Goal: Transaction & Acquisition: Purchase product/service

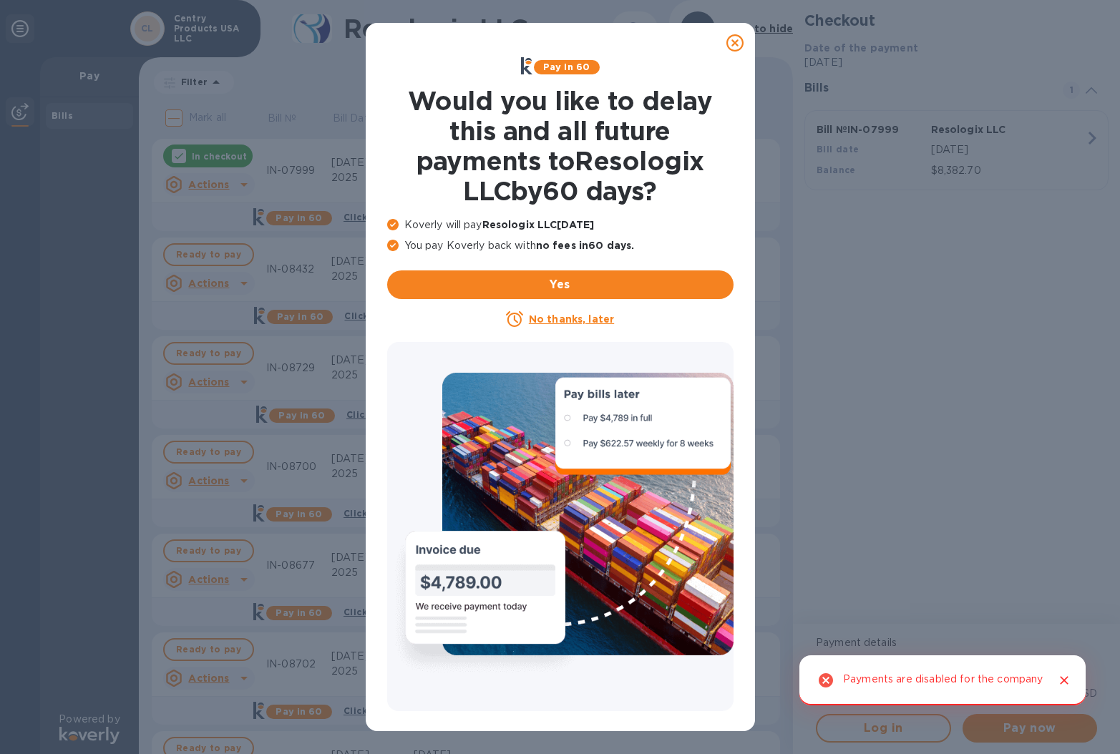
click at [733, 44] on icon at bounding box center [734, 42] width 17 height 17
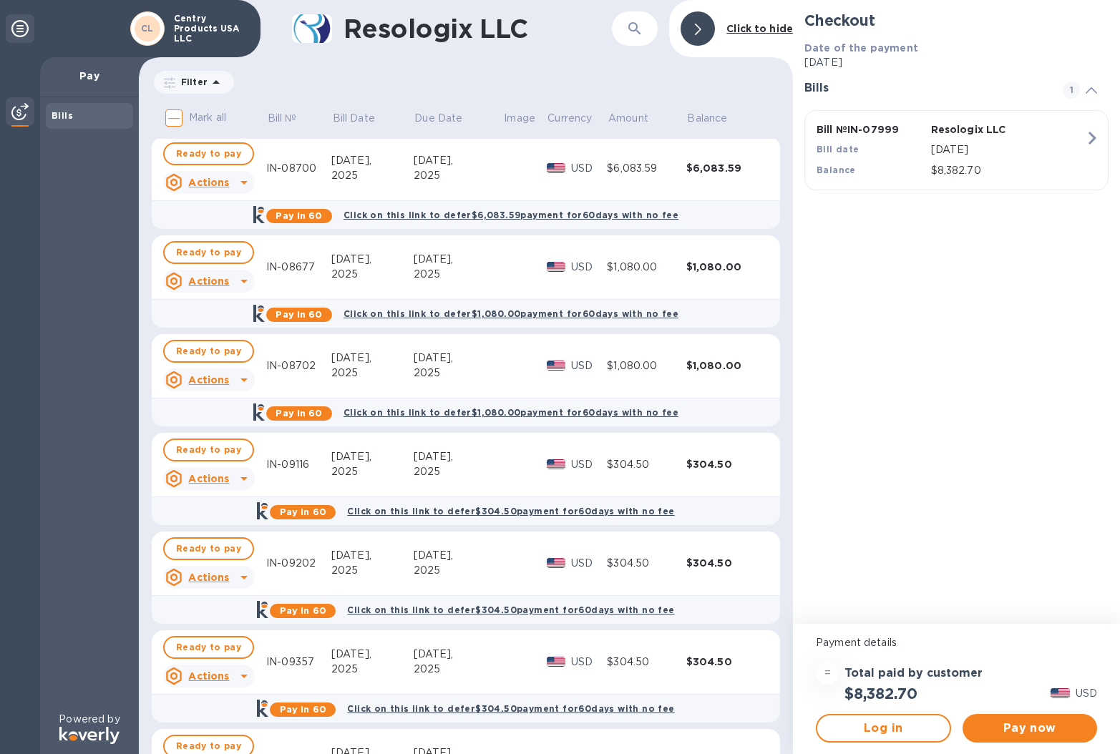
scroll to position [301, 0]
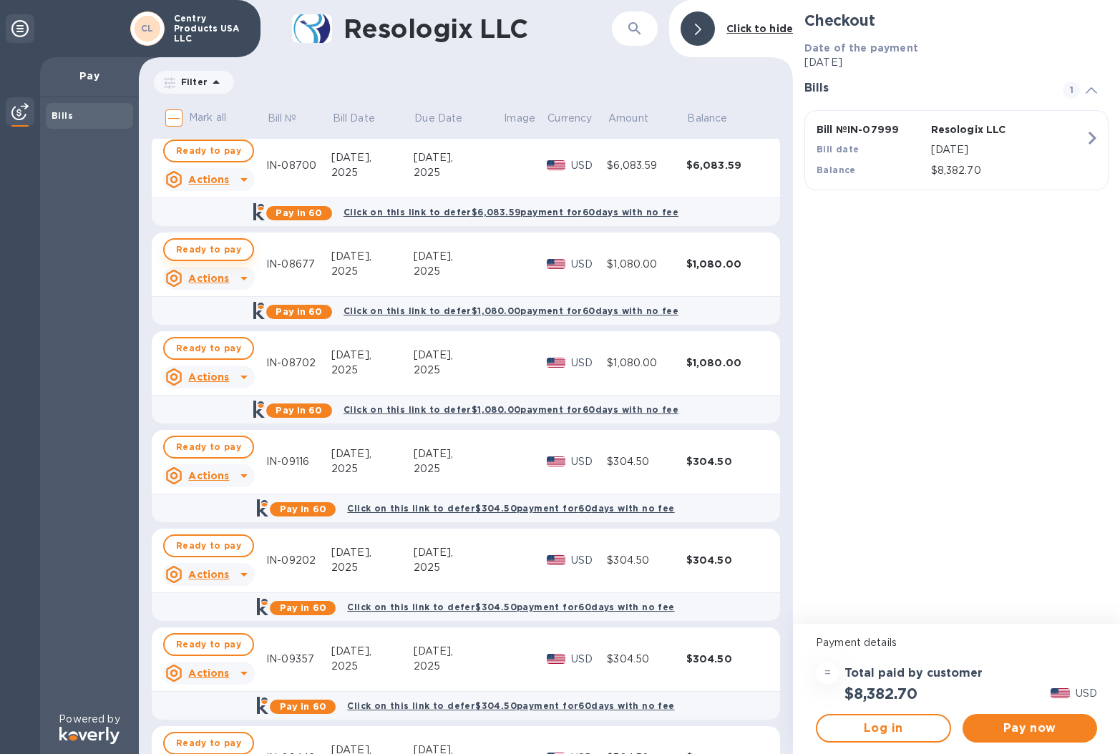
click at [223, 250] on span "Ready to pay" at bounding box center [208, 249] width 65 height 17
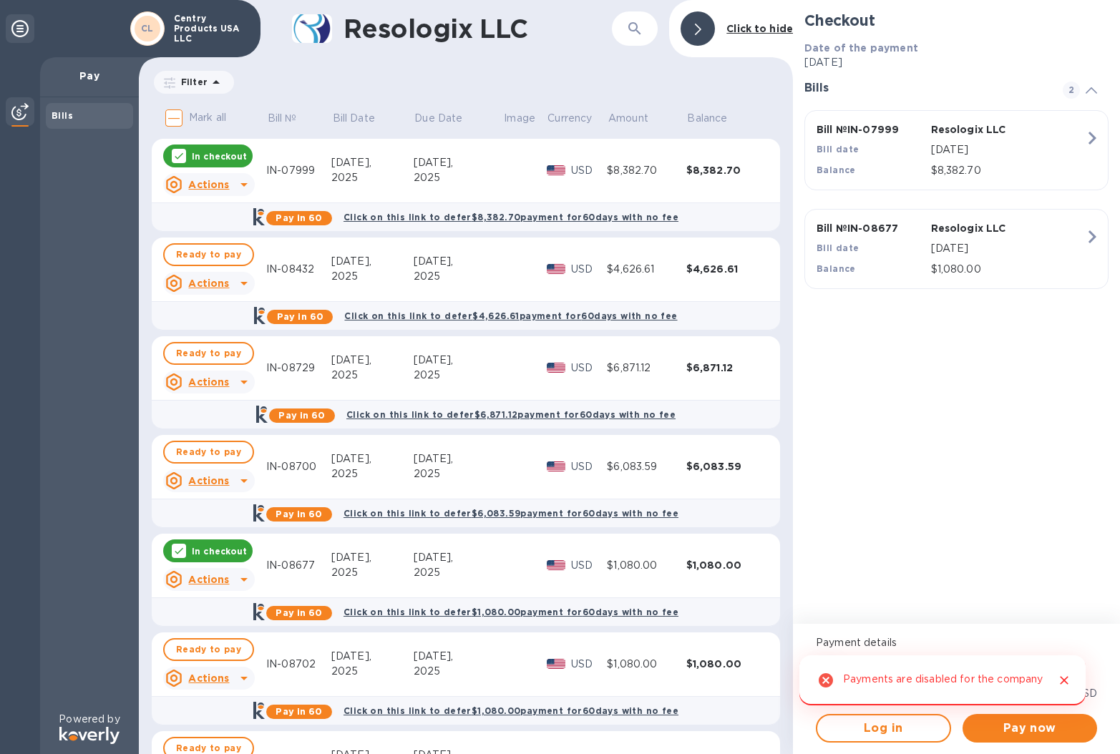
scroll to position [0, 0]
click at [195, 155] on p "In checkout" at bounding box center [219, 156] width 55 height 12
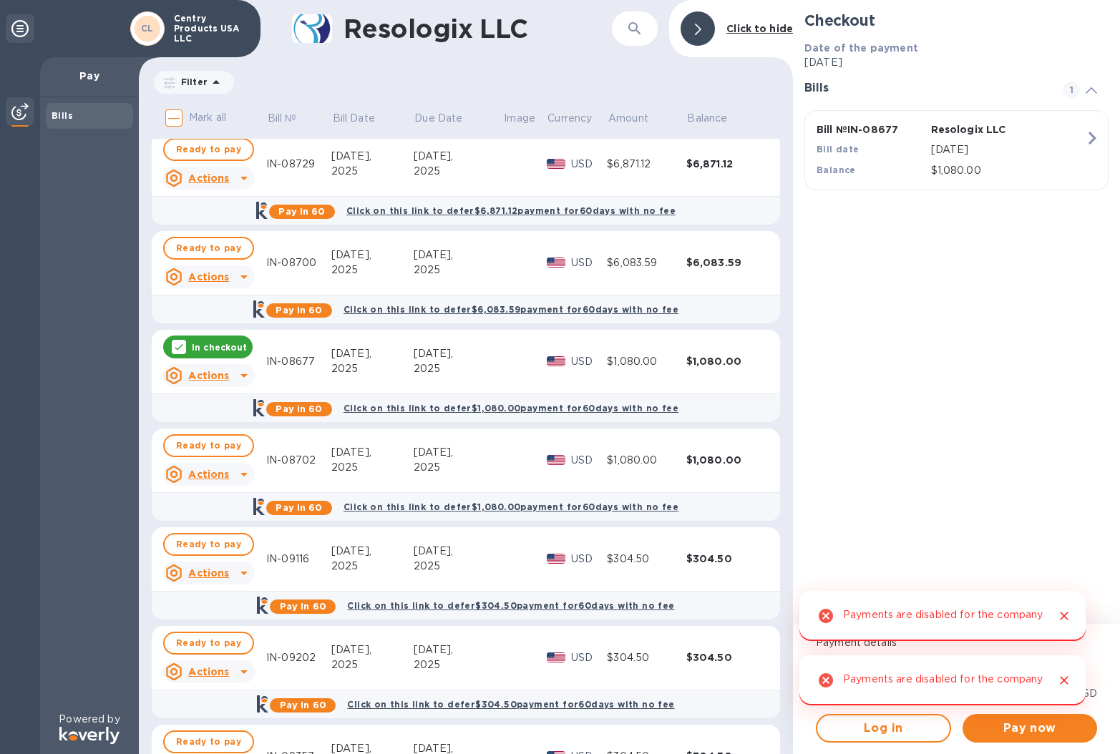
scroll to position [206, 0]
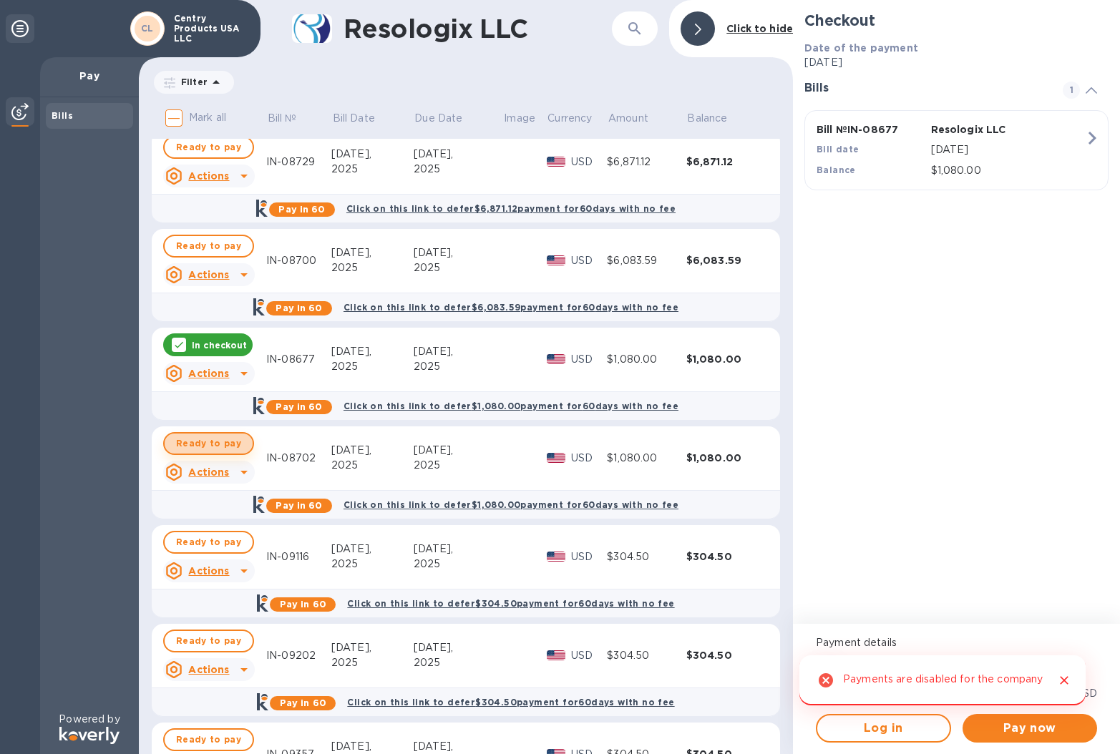
click at [231, 444] on span "Ready to pay" at bounding box center [208, 443] width 65 height 17
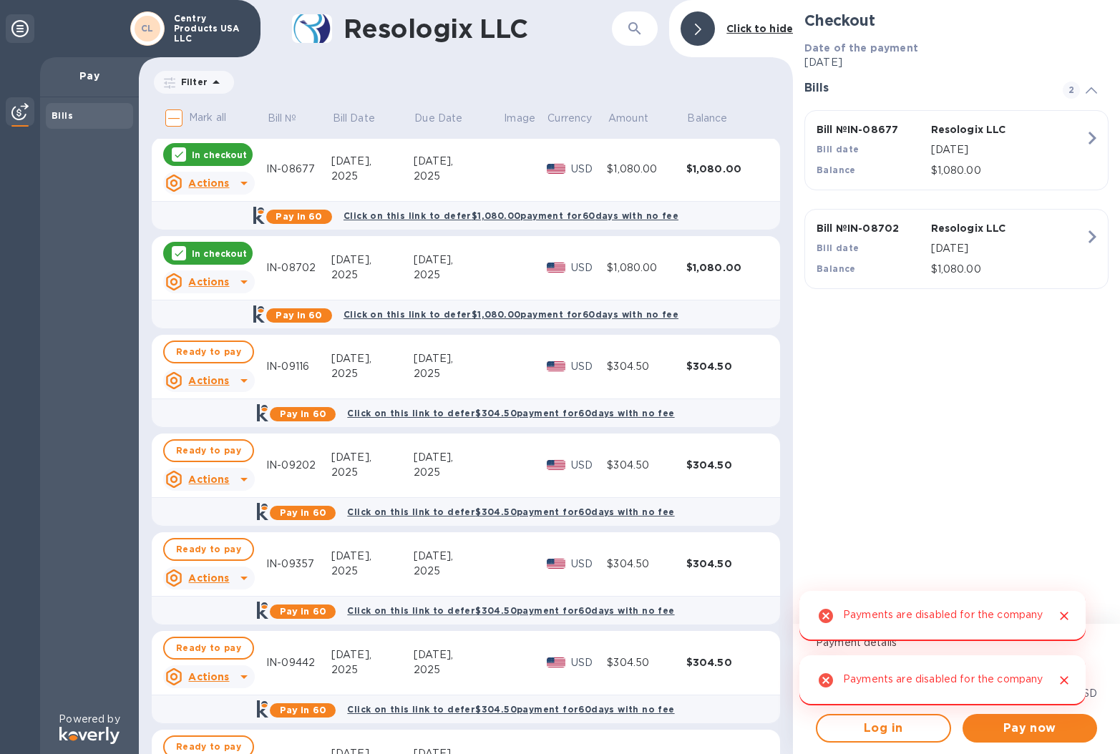
scroll to position [418, 0]
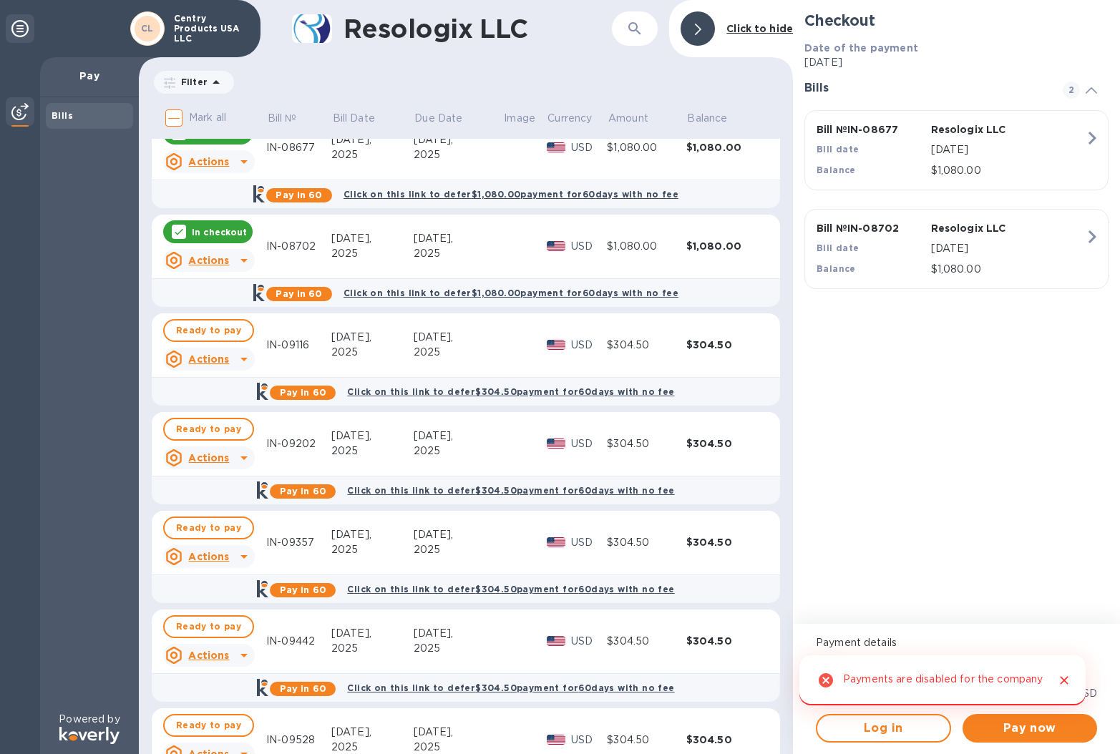
click at [1065, 676] on icon "Close" at bounding box center [1064, 680] width 9 height 9
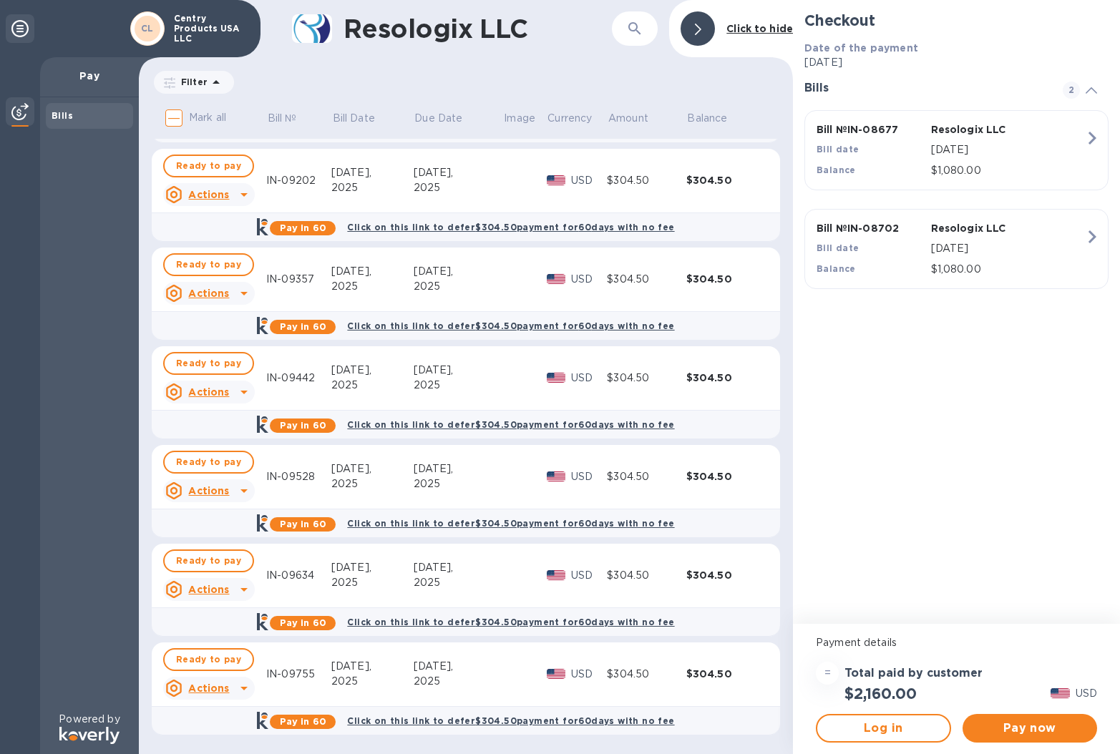
scroll to position [681, 0]
click at [1045, 726] on span "Pay now" at bounding box center [1030, 728] width 112 height 17
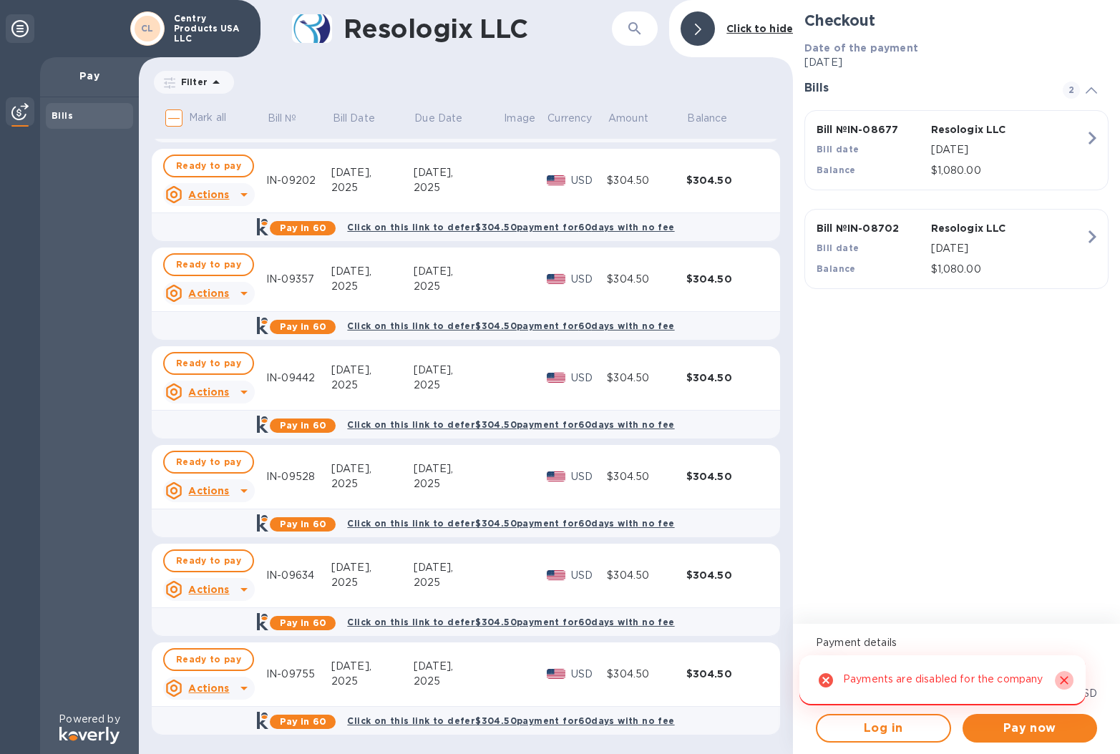
click at [1063, 673] on icon "Close" at bounding box center [1064, 680] width 14 height 14
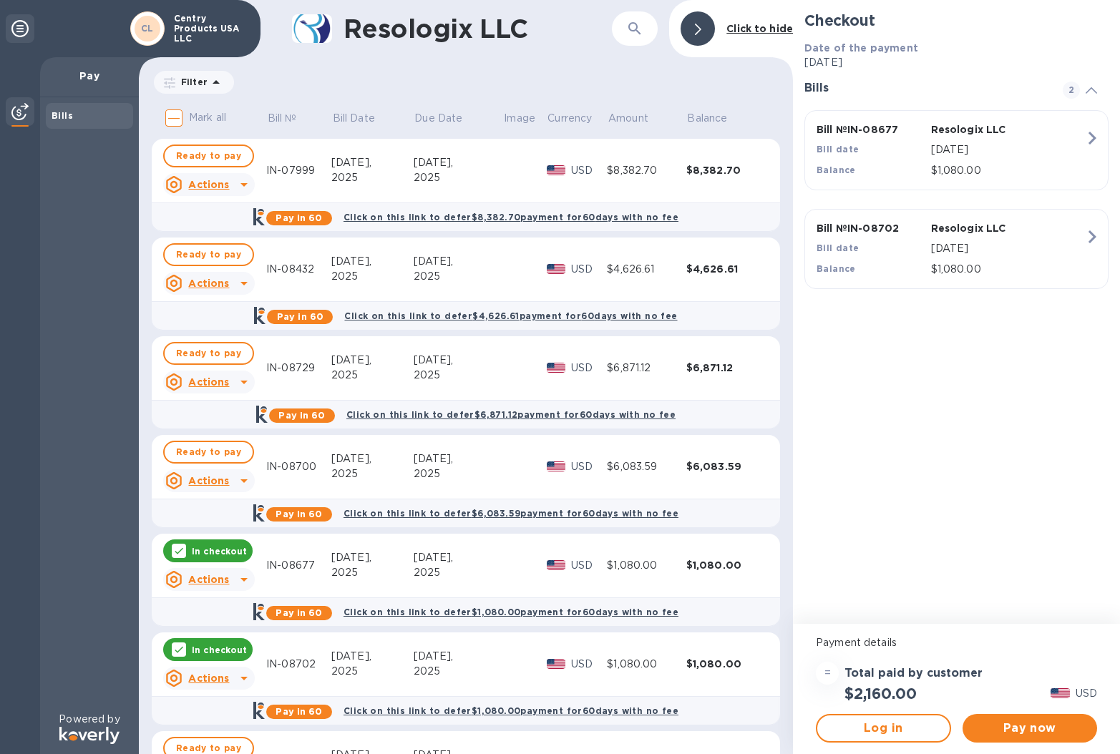
scroll to position [0, 0]
click at [163, 28] on div "CL" at bounding box center [147, 28] width 34 height 34
click at [152, 26] on b "CL" at bounding box center [147, 28] width 13 height 11
click at [92, 72] on p "Pay" at bounding box center [90, 76] width 76 height 14
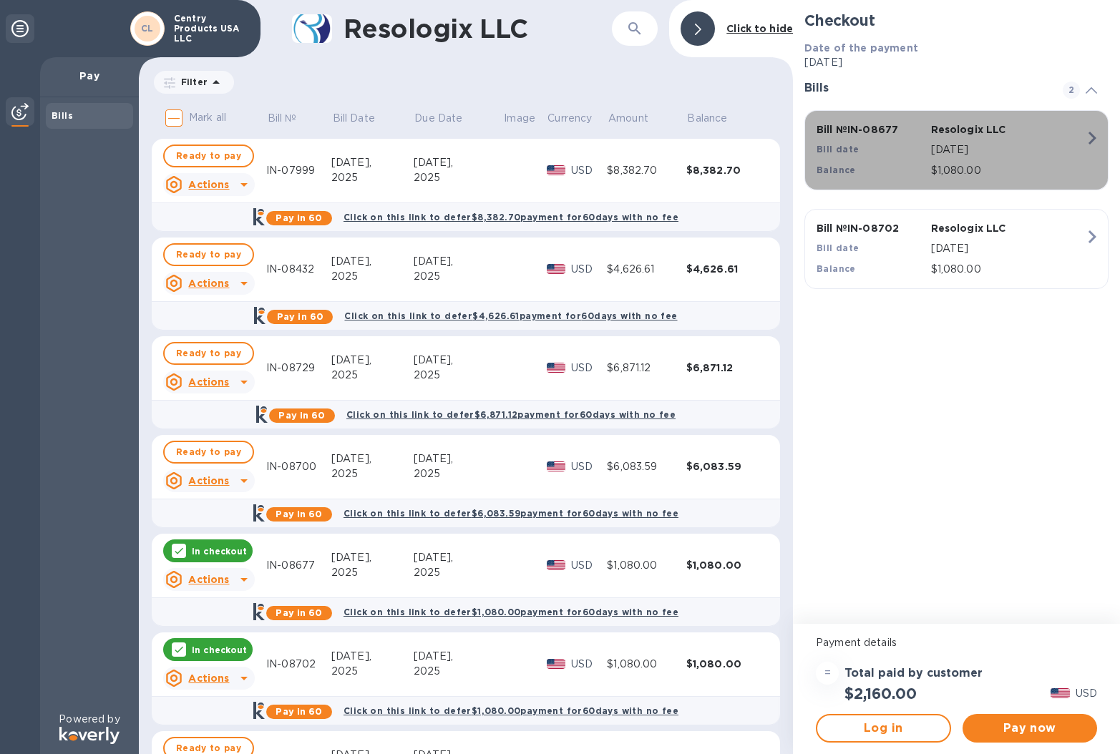
click at [1086, 138] on icon "button" at bounding box center [1092, 138] width 26 height 26
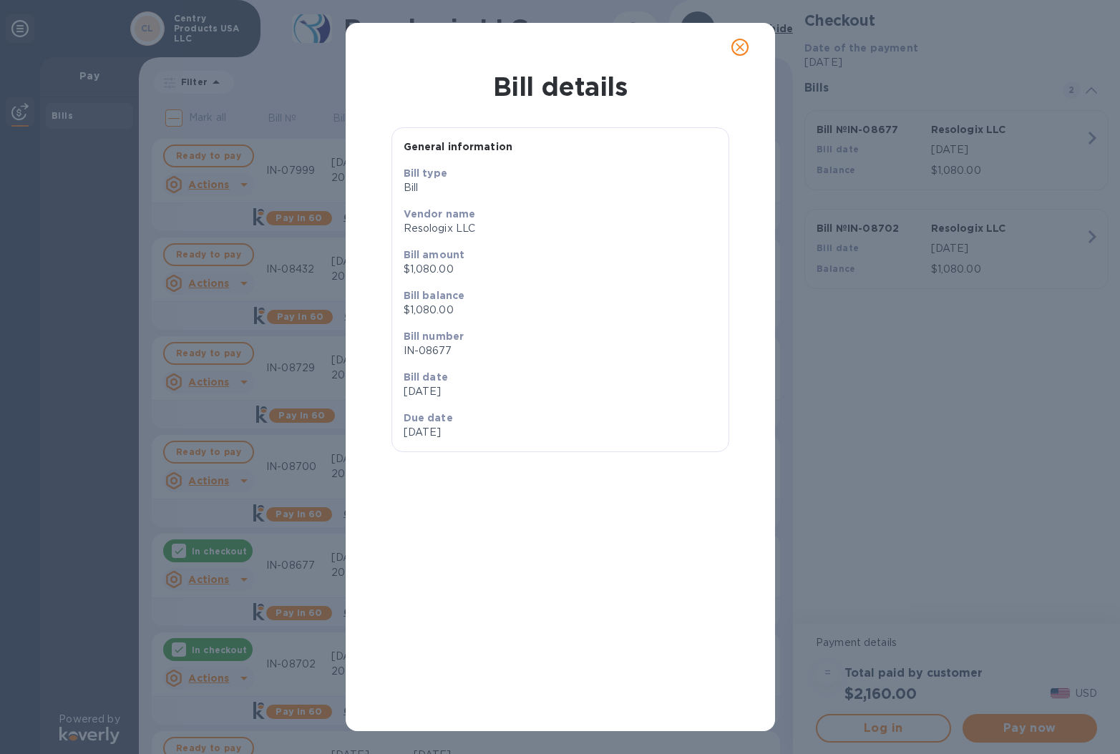
click at [740, 50] on icon "close" at bounding box center [740, 47] width 14 height 14
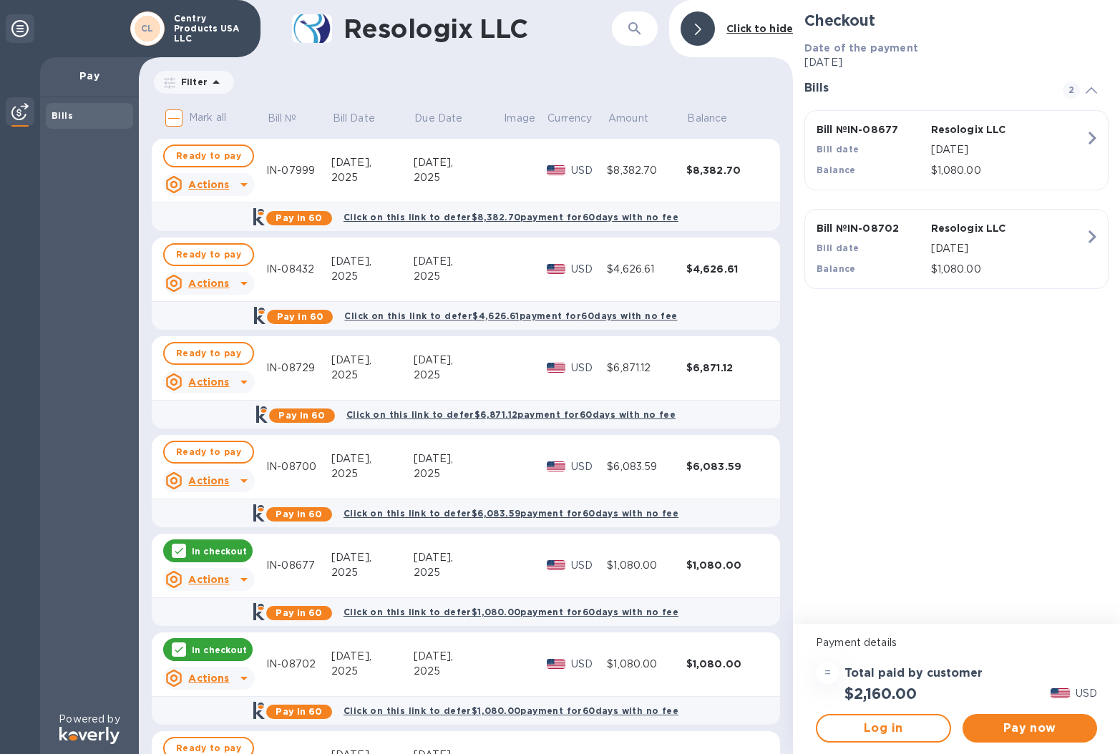
click at [177, 550] on icon at bounding box center [178, 550] width 11 height 11
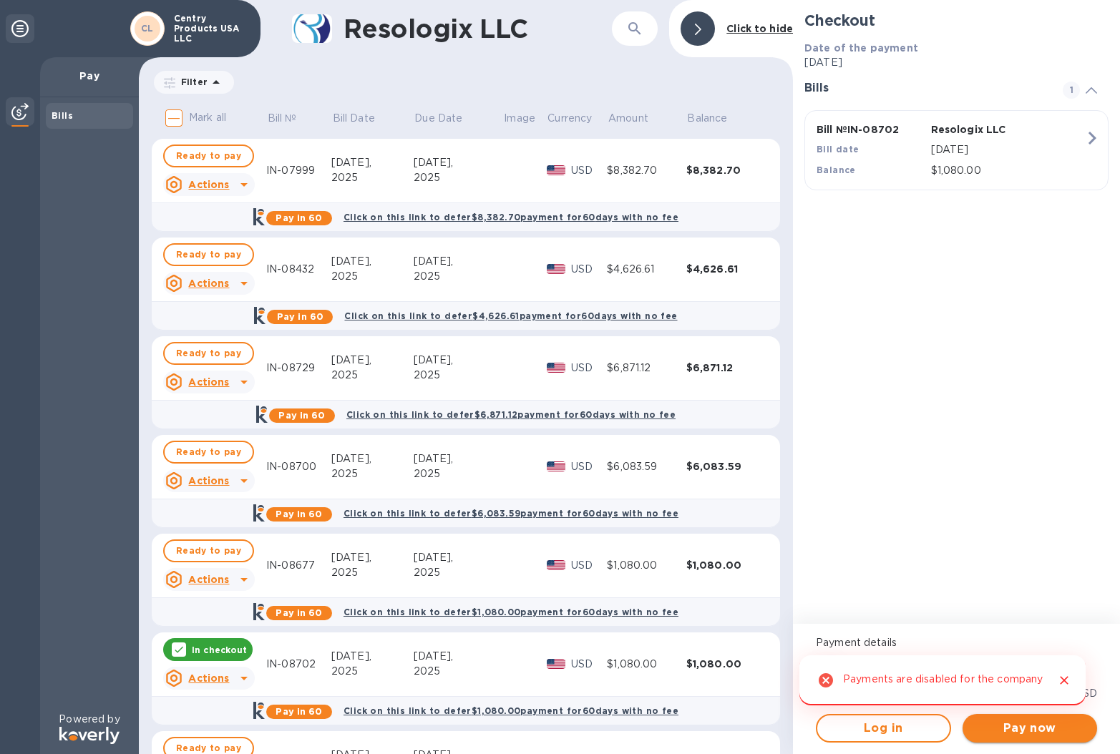
click at [998, 720] on span "Pay now" at bounding box center [1030, 728] width 112 height 17
click at [1068, 673] on icon "Close" at bounding box center [1064, 680] width 14 height 14
click at [1066, 675] on icon "Close" at bounding box center [1064, 680] width 14 height 14
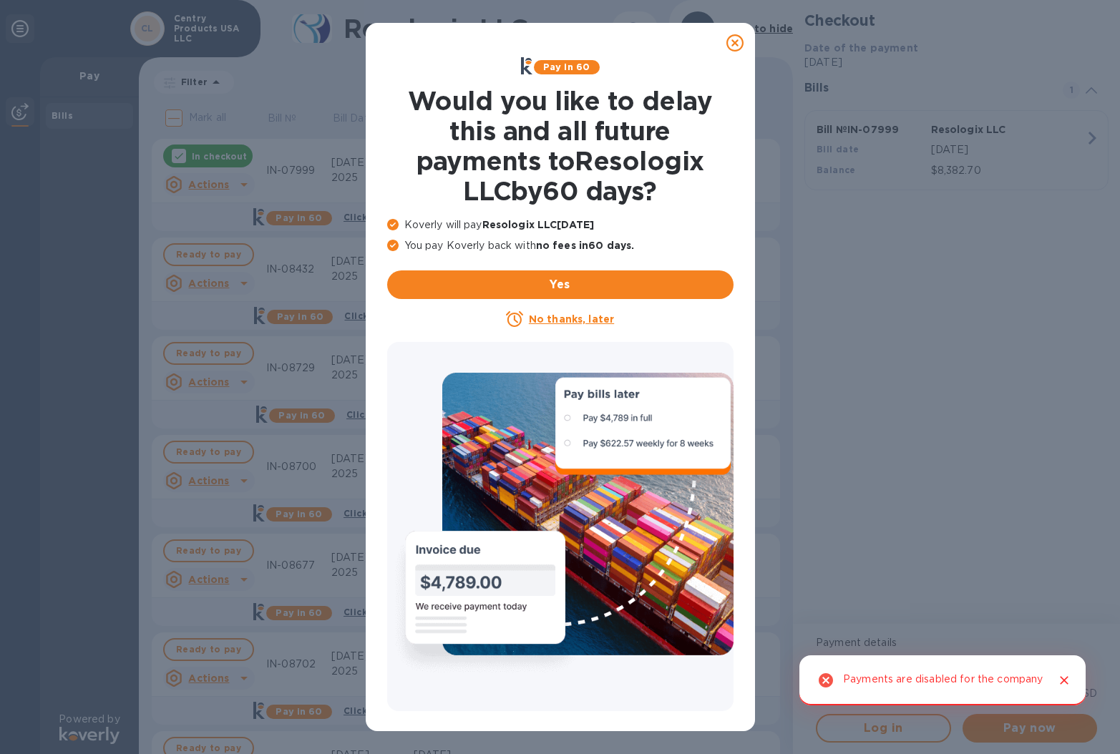
click at [738, 42] on icon at bounding box center [734, 42] width 17 height 17
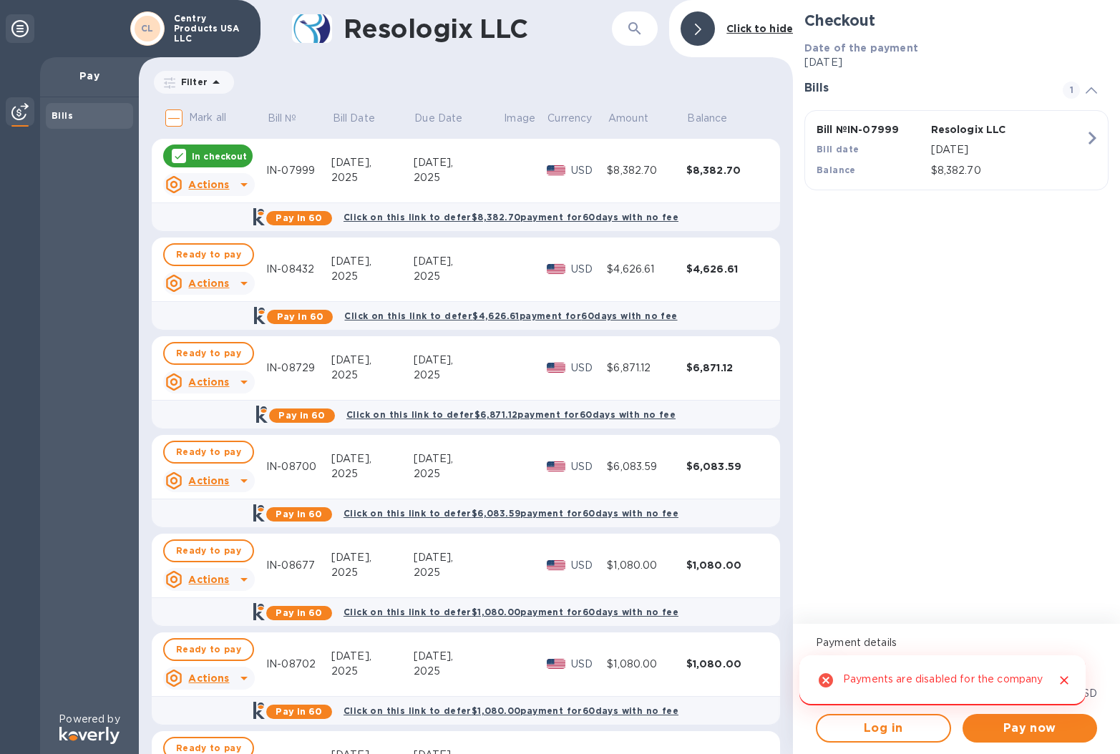
click at [240, 185] on icon at bounding box center [243, 184] width 17 height 17
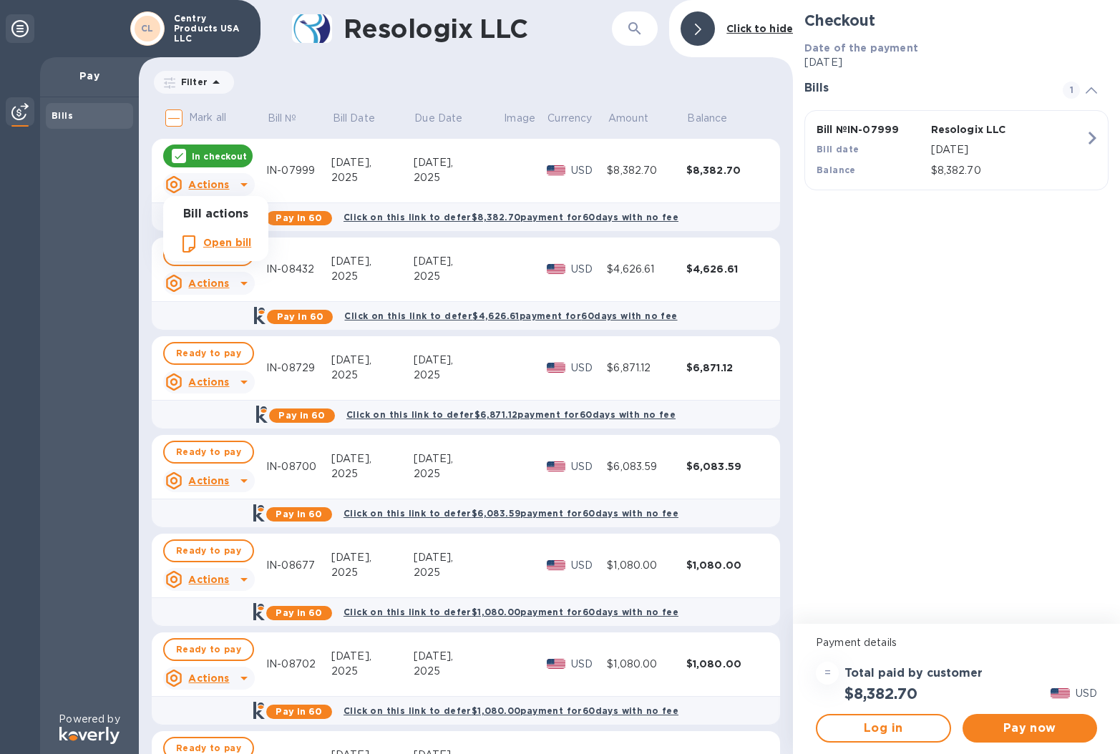
click at [293, 96] on div at bounding box center [560, 377] width 1120 height 754
click at [180, 162] on div at bounding box center [179, 156] width 14 height 14
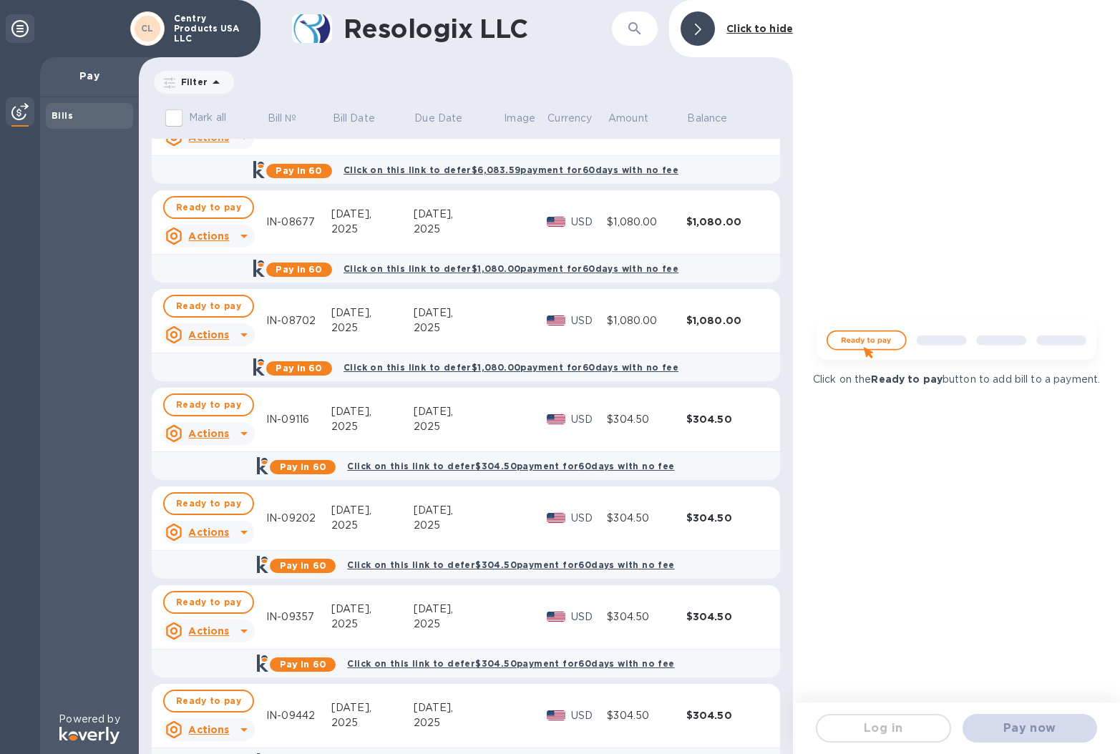
scroll to position [344, 0]
click at [209, 402] on span "Ready to pay" at bounding box center [208, 404] width 65 height 17
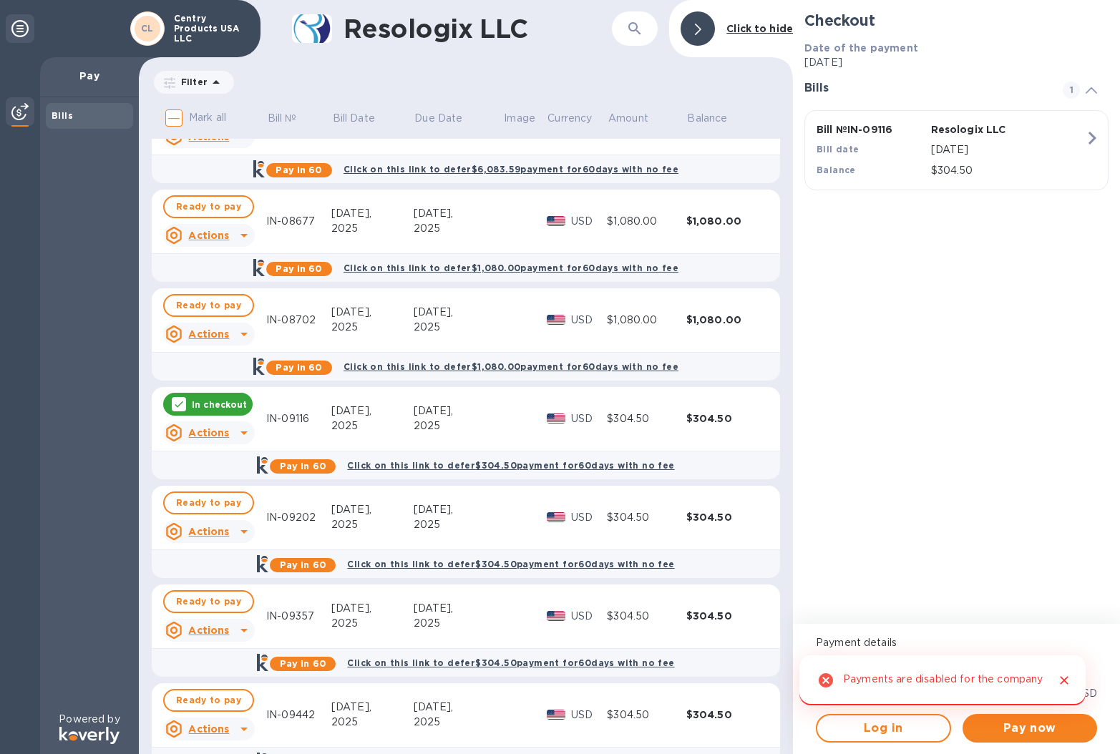
click at [1064, 676] on icon "Close" at bounding box center [1064, 680] width 9 height 9
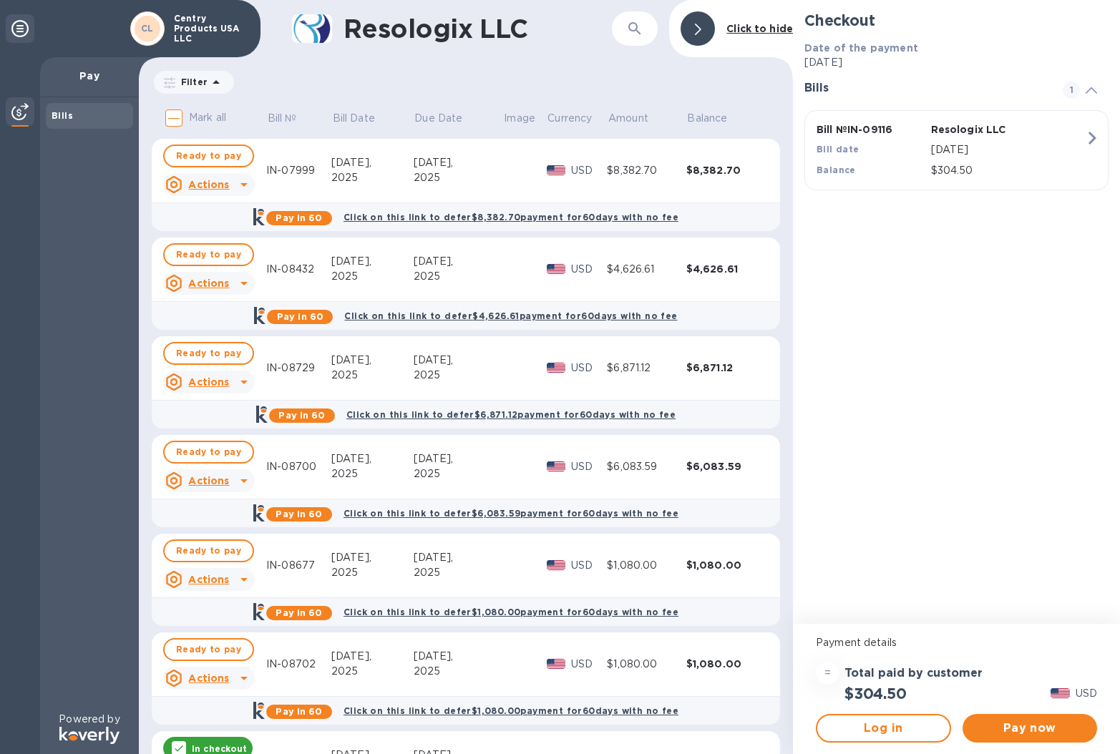
scroll to position [0, 0]
click at [20, 26] on icon at bounding box center [19, 28] width 17 height 17
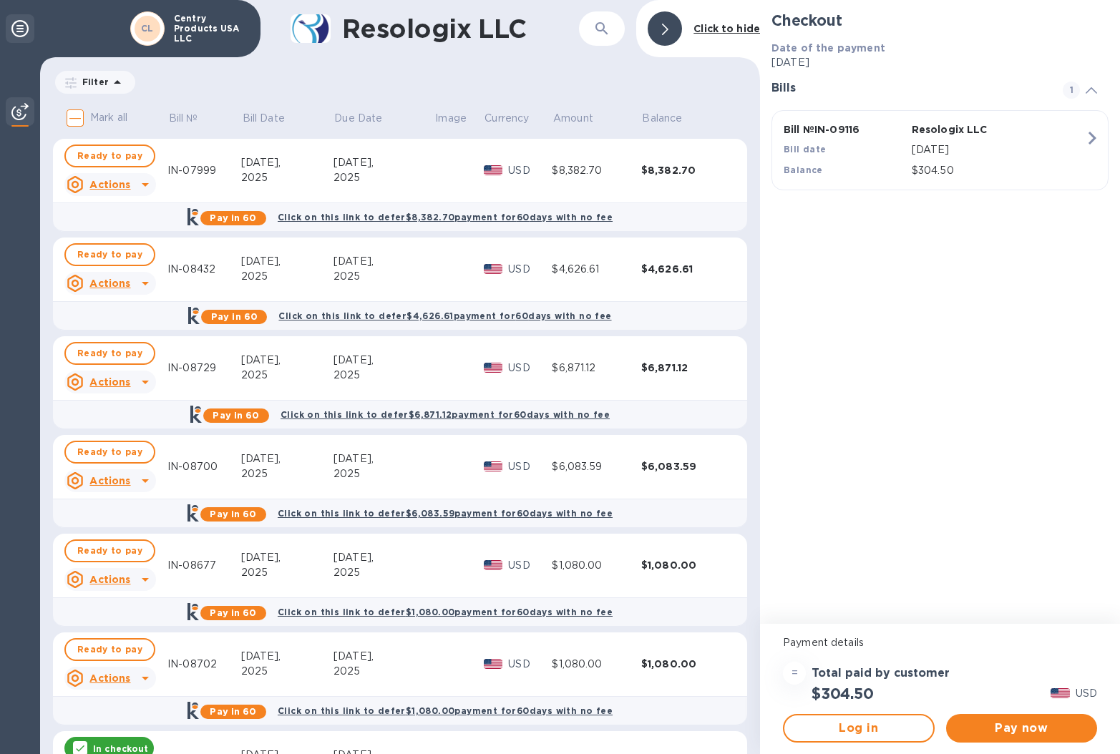
click at [20, 26] on icon at bounding box center [19, 28] width 17 height 17
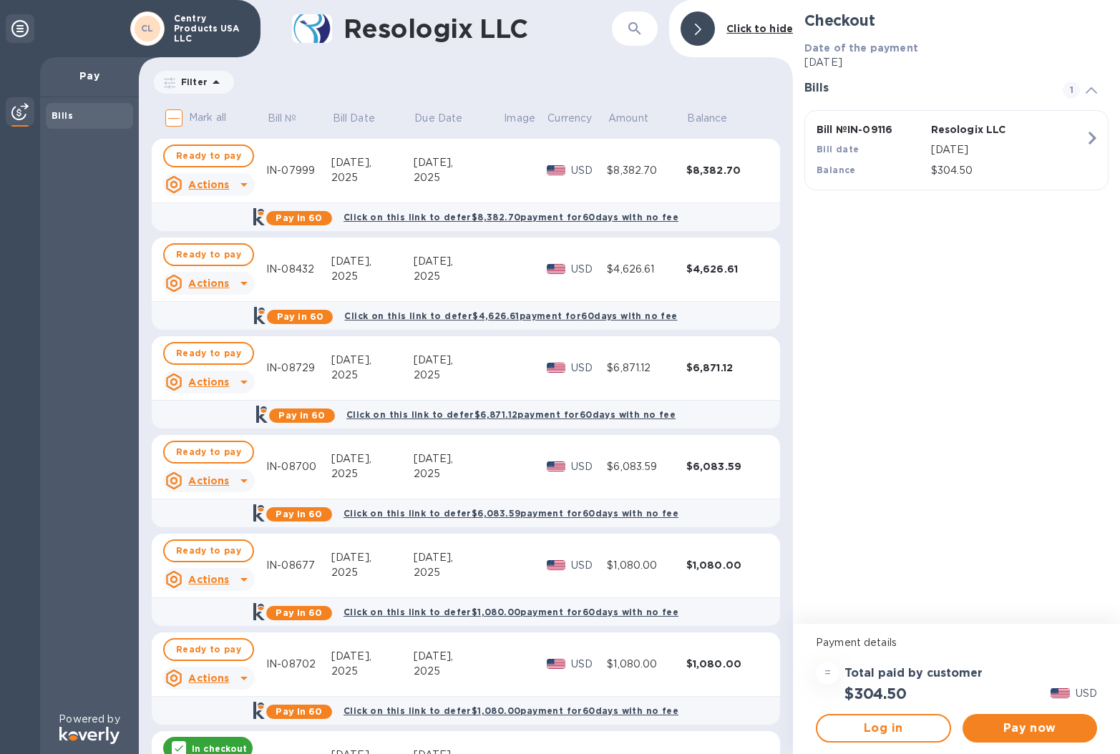
click at [192, 13] on div "Centry Products USA LLC" at bounding box center [209, 29] width 84 height 36
click at [183, 21] on p "Centry Products USA LLC" at bounding box center [210, 29] width 72 height 30
click at [703, 25] on div at bounding box center [697, 28] width 34 height 34
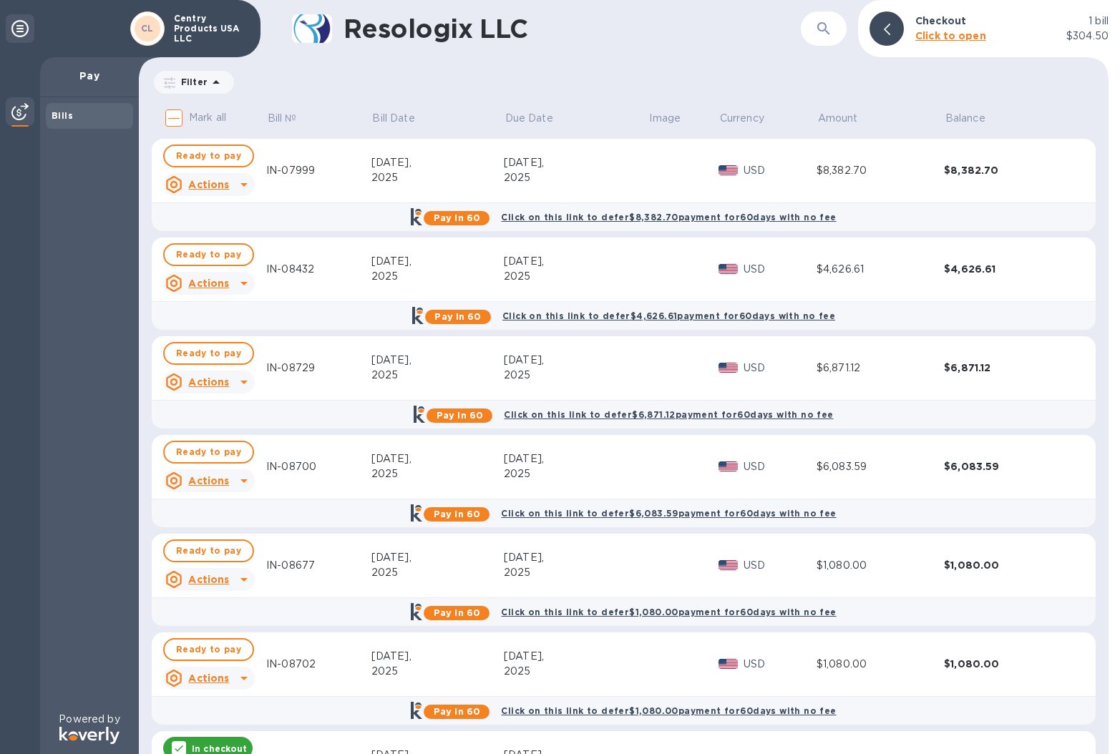
click at [83, 78] on p "Pay" at bounding box center [90, 76] width 76 height 14
click at [19, 35] on icon at bounding box center [19, 28] width 17 height 17
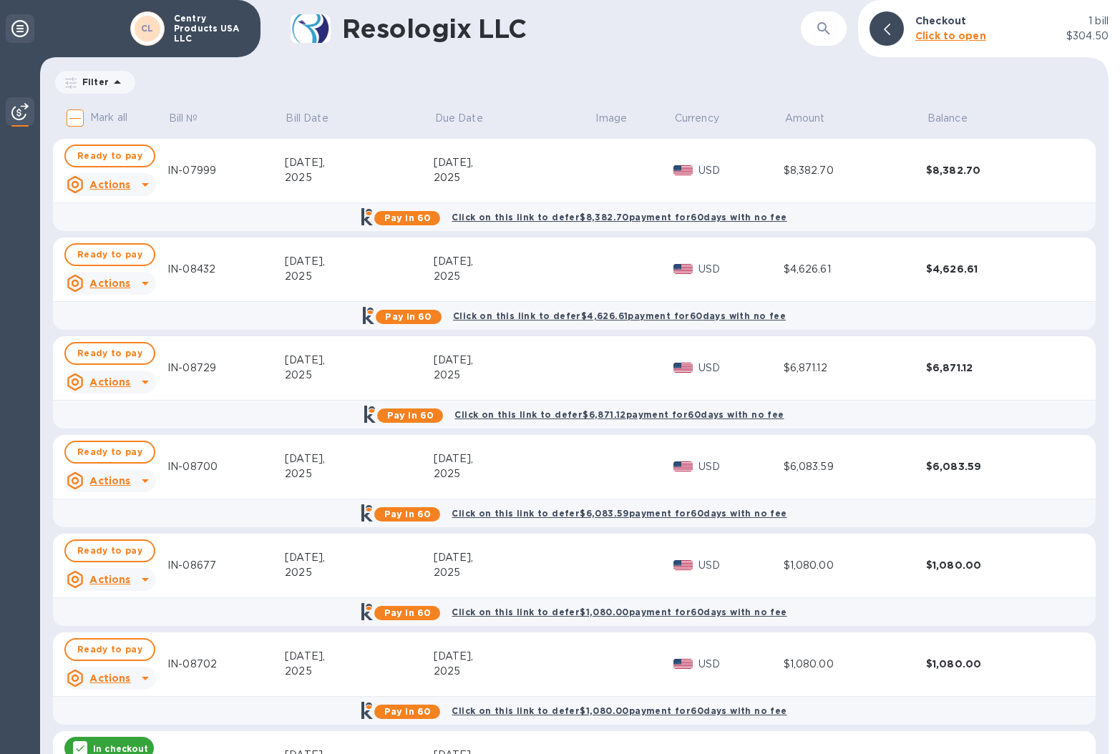
click at [21, 26] on icon at bounding box center [19, 28] width 17 height 17
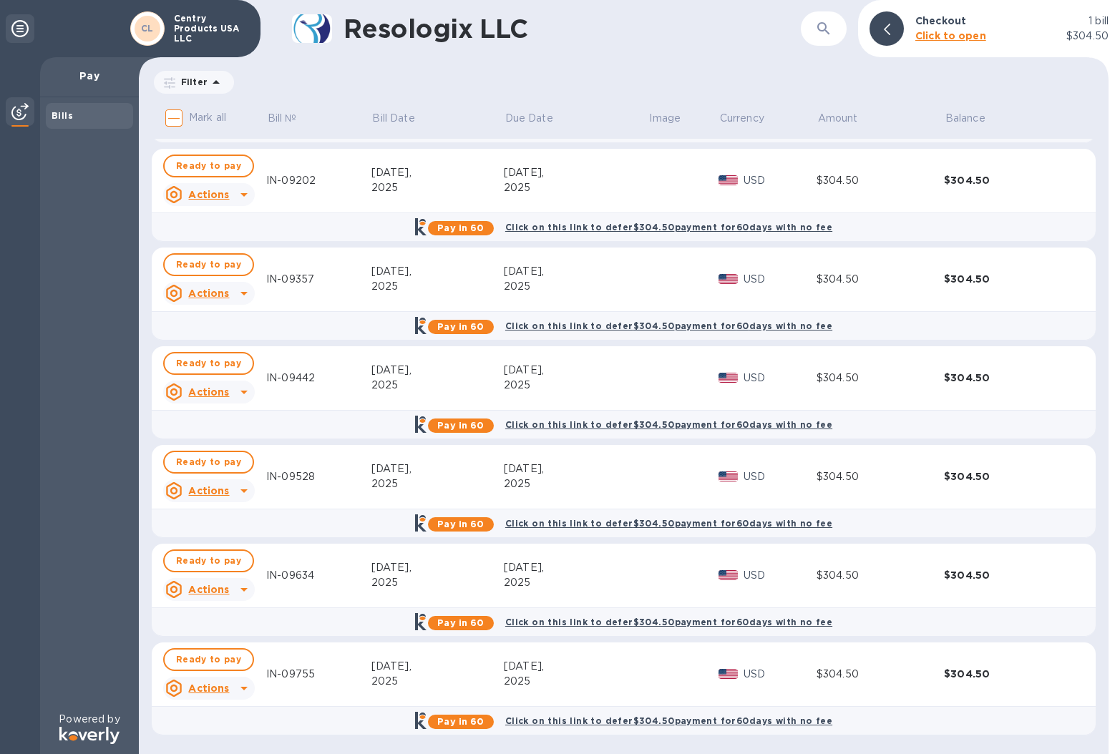
click at [356, 21] on h1 "Resologix LLC" at bounding box center [571, 29] width 457 height 30
click at [185, 26] on p "Centry Products USA LLC" at bounding box center [210, 29] width 72 height 30
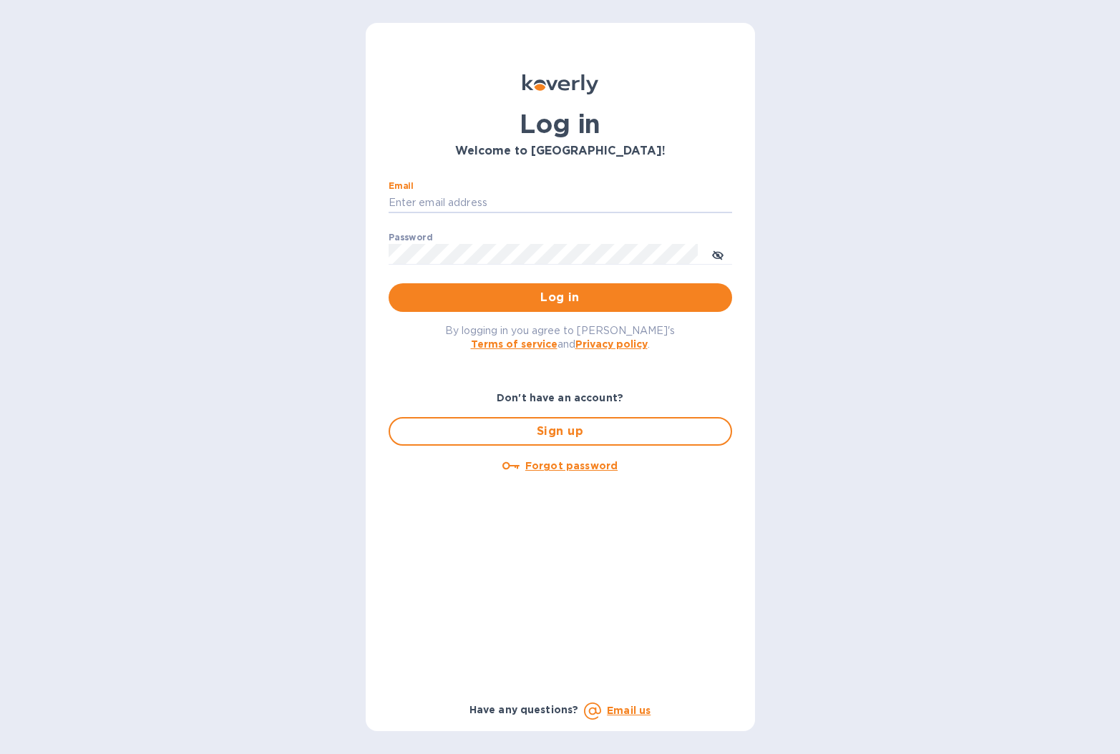
type input "[EMAIL_ADDRESS][DOMAIN_NAME]"
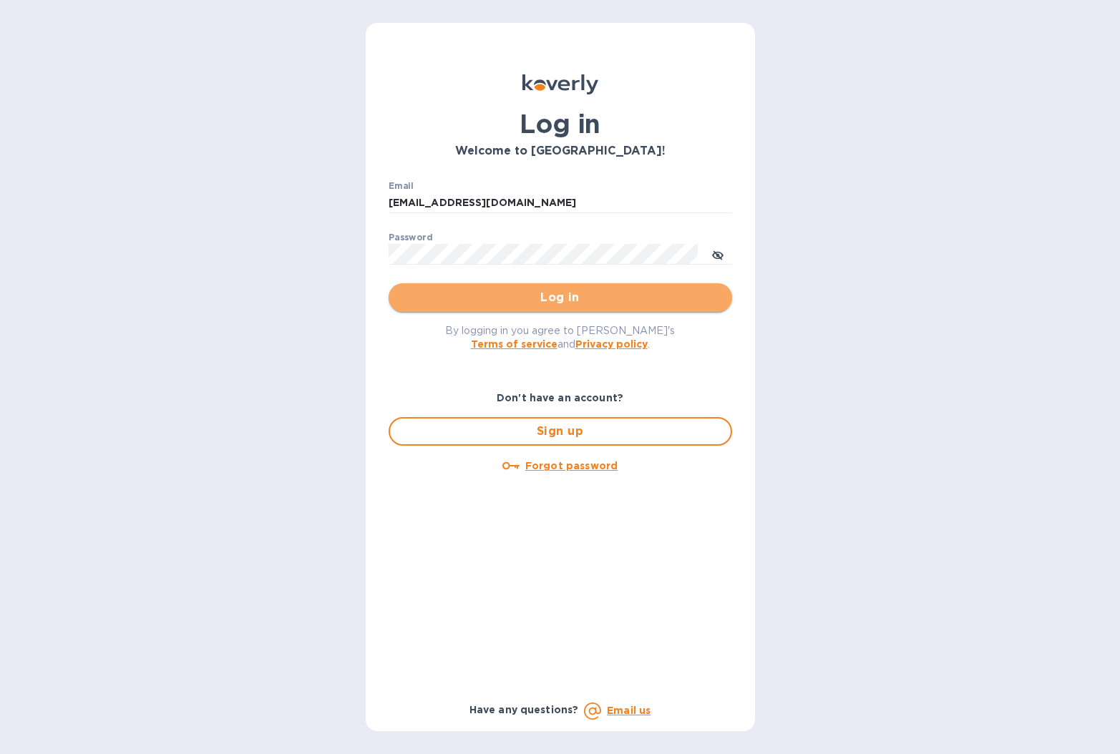
click at [549, 301] on span "Log in" at bounding box center [560, 297] width 321 height 17
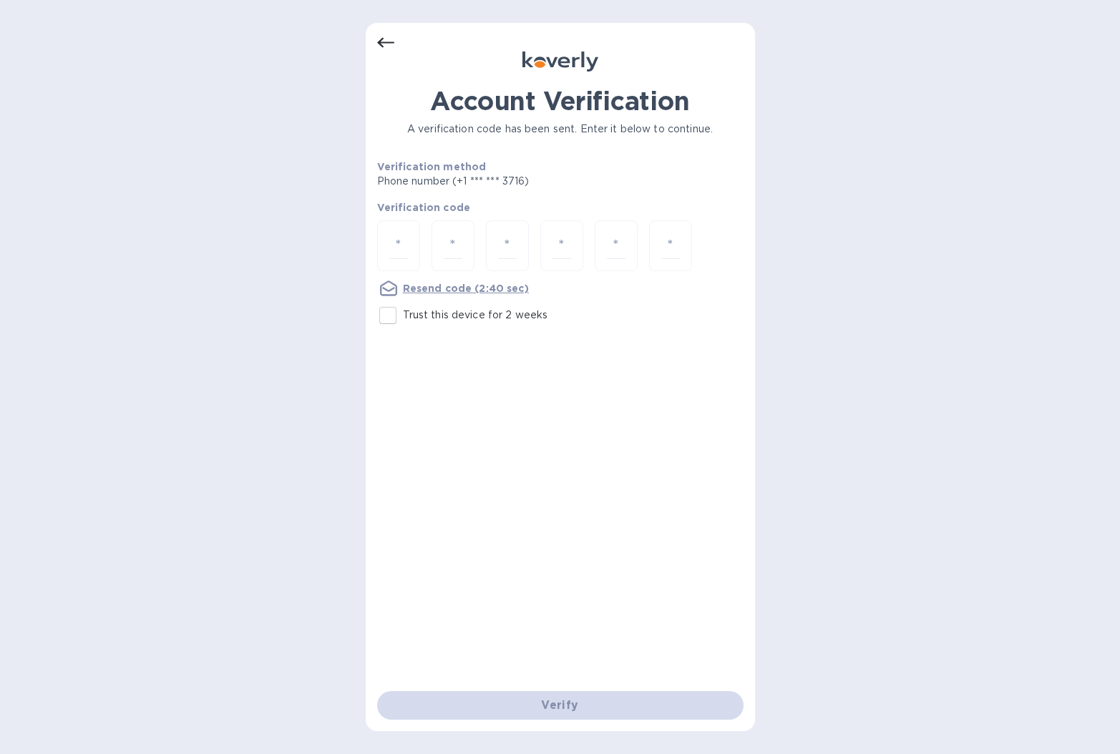
click at [492, 316] on p "Trust this device for 2 weeks" at bounding box center [475, 315] width 145 height 15
click at [403, 316] on input "Trust this device for 2 weeks" at bounding box center [388, 316] width 30 height 30
checkbox input "true"
click at [630, 713] on div "Verify" at bounding box center [560, 705] width 378 height 40
drag, startPoint x: 562, startPoint y: 580, endPoint x: 555, endPoint y: 495, distance: 85.4
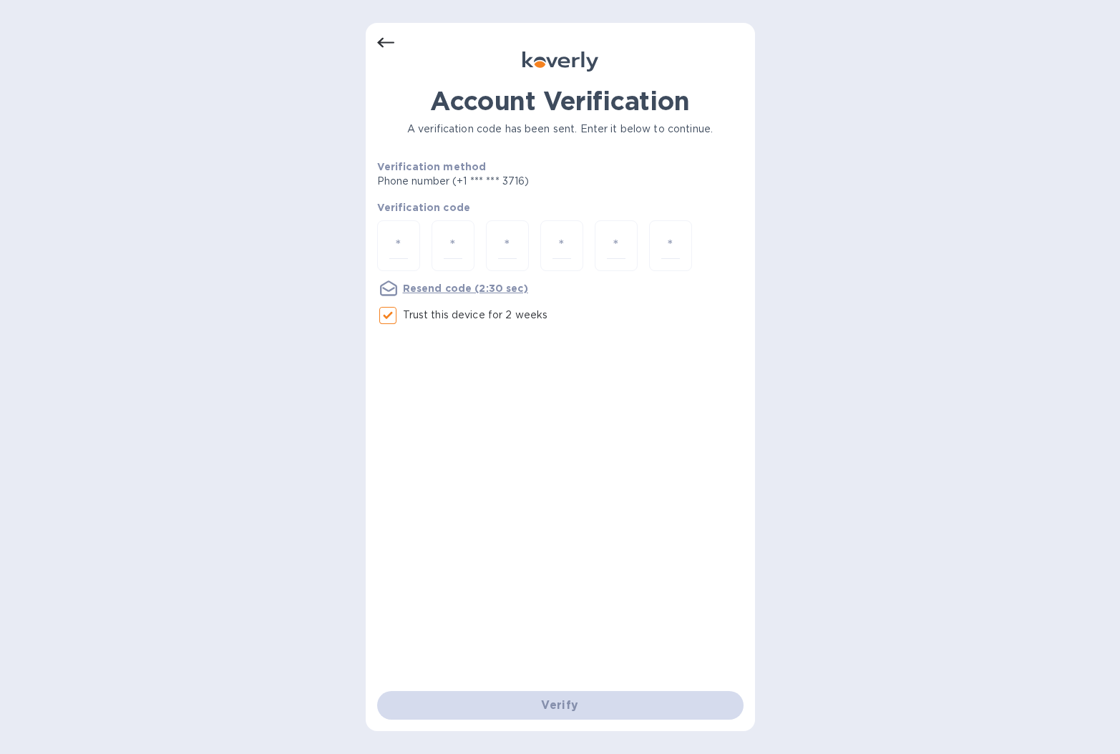
click at [562, 577] on div "Account Verification A verification code has been sent. Enter it below to conti…" at bounding box center [560, 388] width 366 height 605
click at [396, 243] on input "number" at bounding box center [398, 246] width 19 height 26
type input "5"
type input "9"
type input "3"
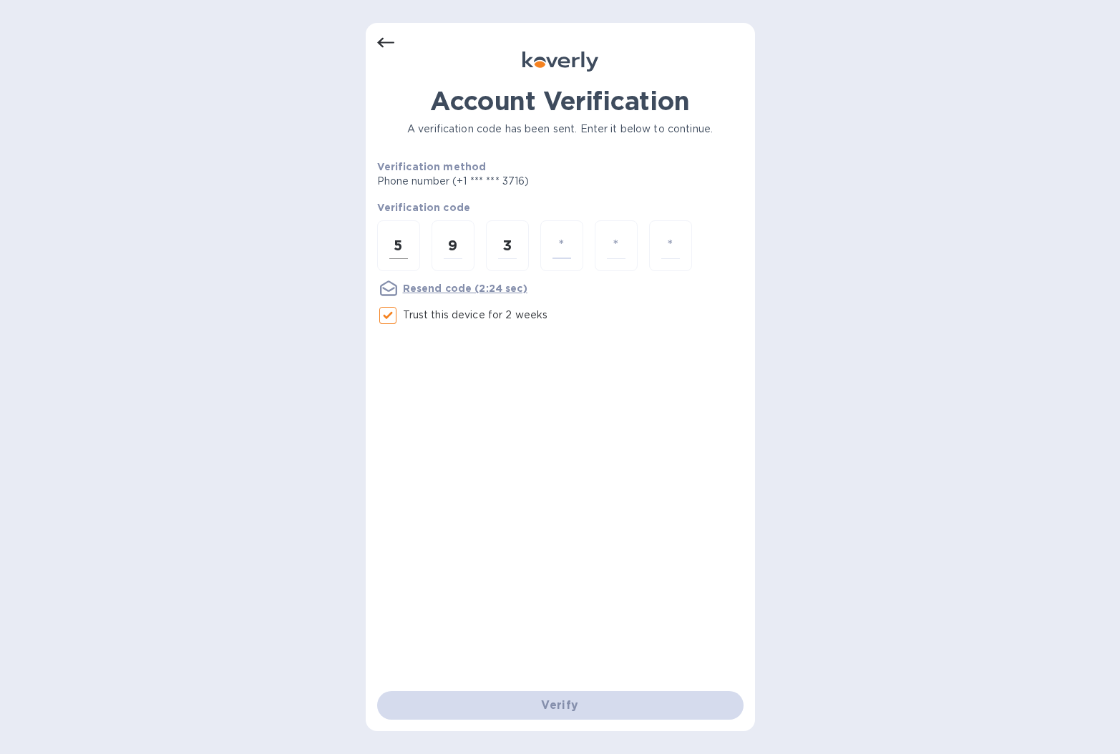
type input "6"
type input "0"
type input "2"
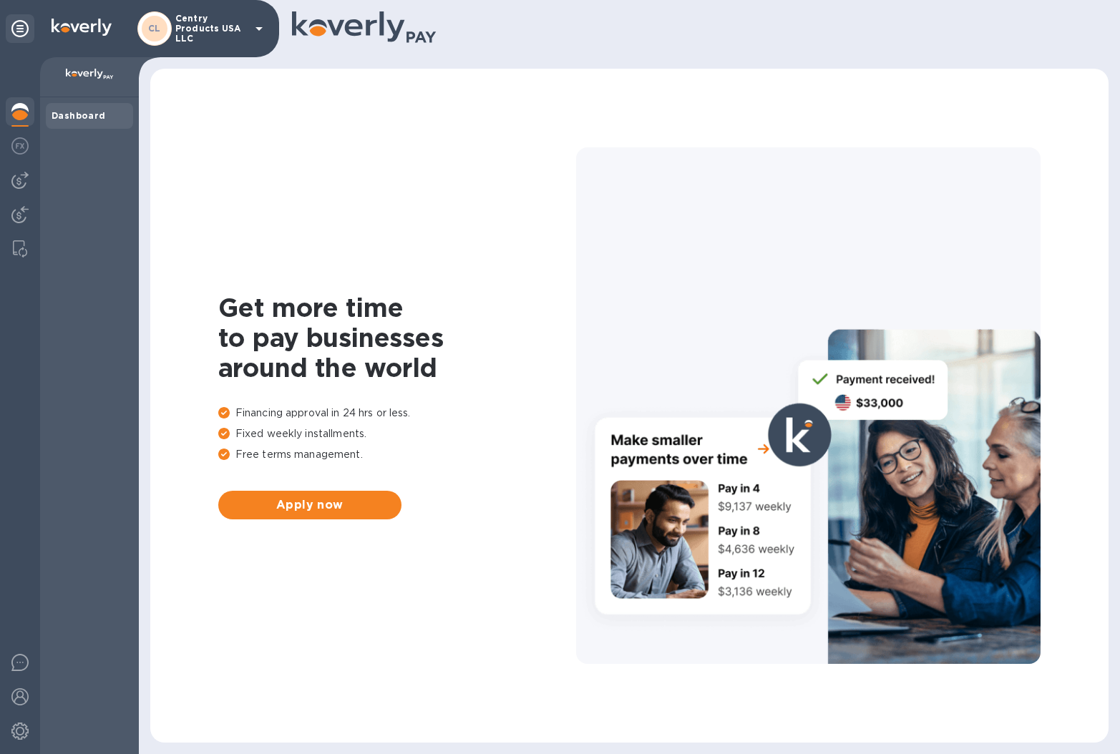
click at [19, 110] on img at bounding box center [19, 111] width 17 height 17
click at [94, 121] on div "Dashboard" at bounding box center [90, 116] width 76 height 14
click at [79, 109] on div "Dashboard" at bounding box center [90, 116] width 76 height 14
click at [252, 26] on icon at bounding box center [258, 28] width 17 height 17
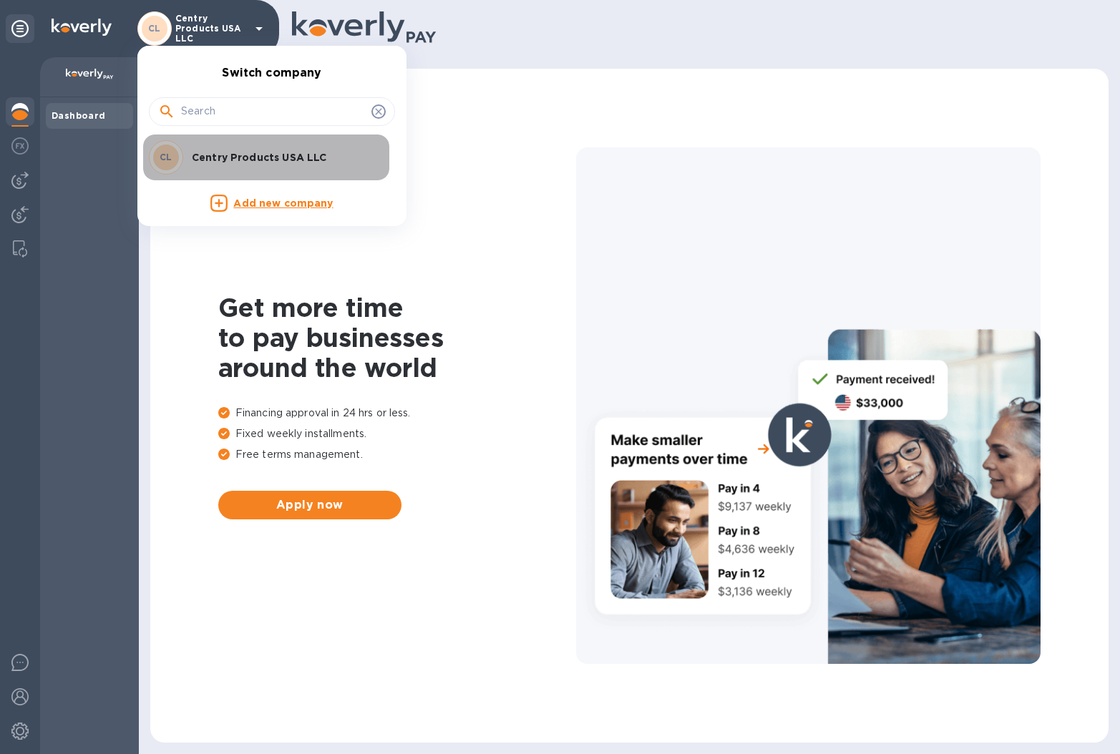
click at [291, 165] on div "CL Centry Products USA LLC" at bounding box center [260, 157] width 223 height 34
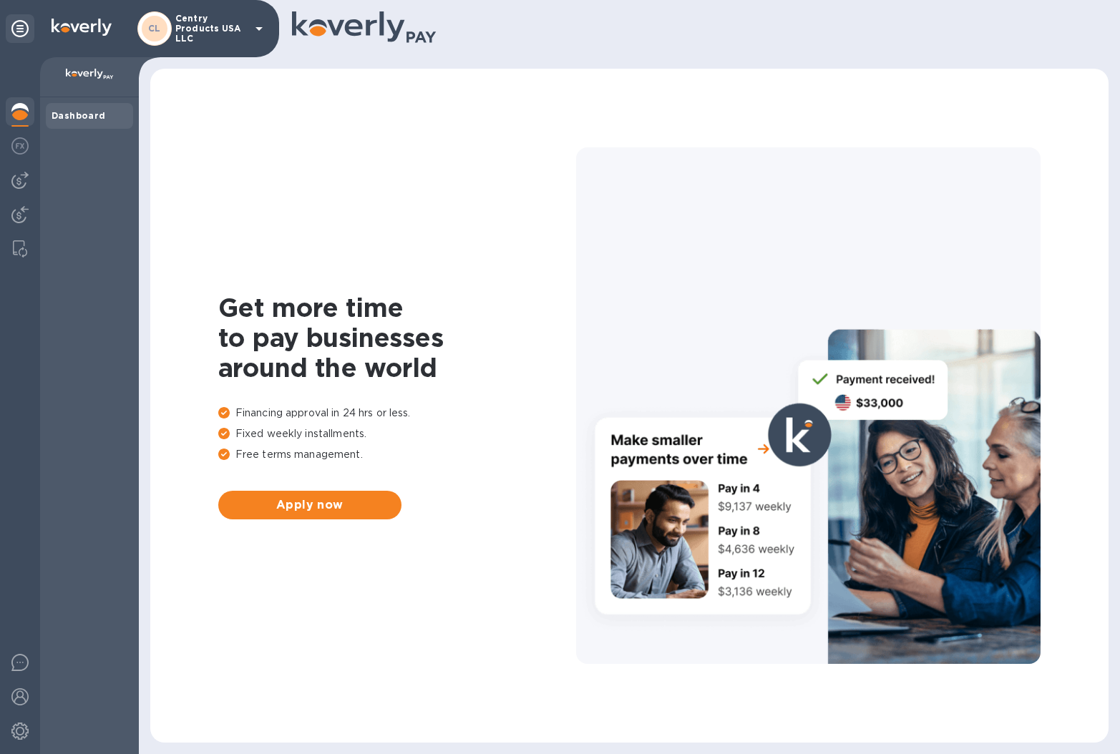
click at [258, 29] on icon at bounding box center [258, 29] width 7 height 4
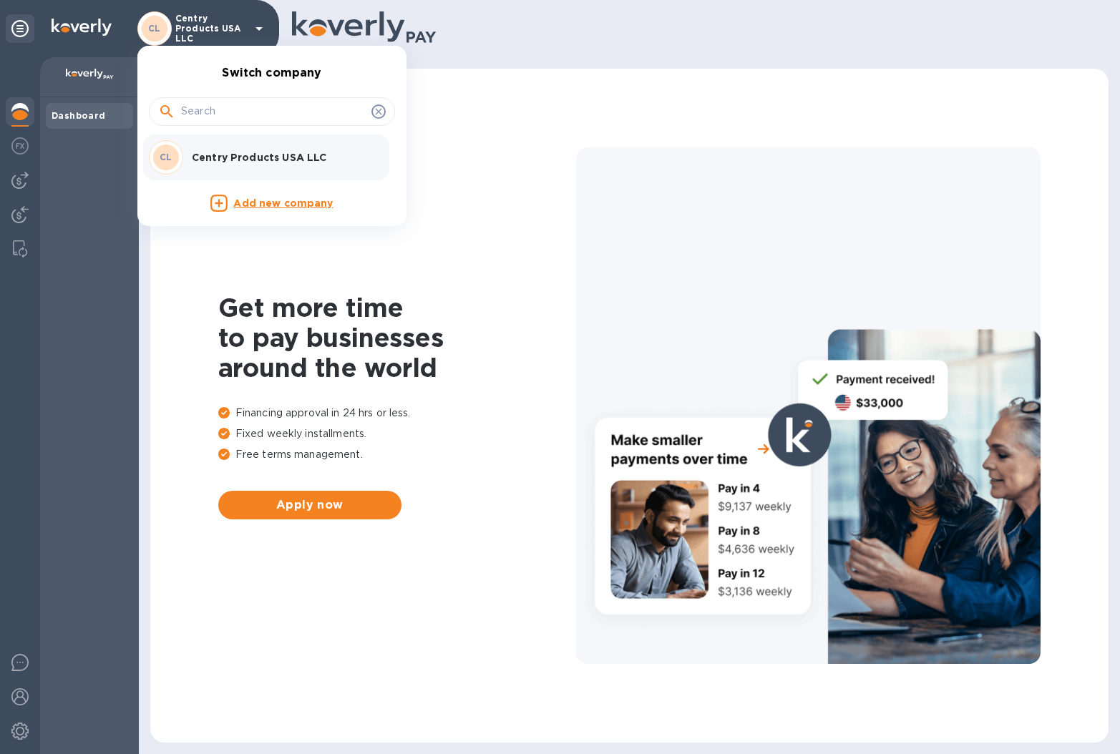
click at [304, 204] on p "Add new company" at bounding box center [282, 204] width 99 height 16
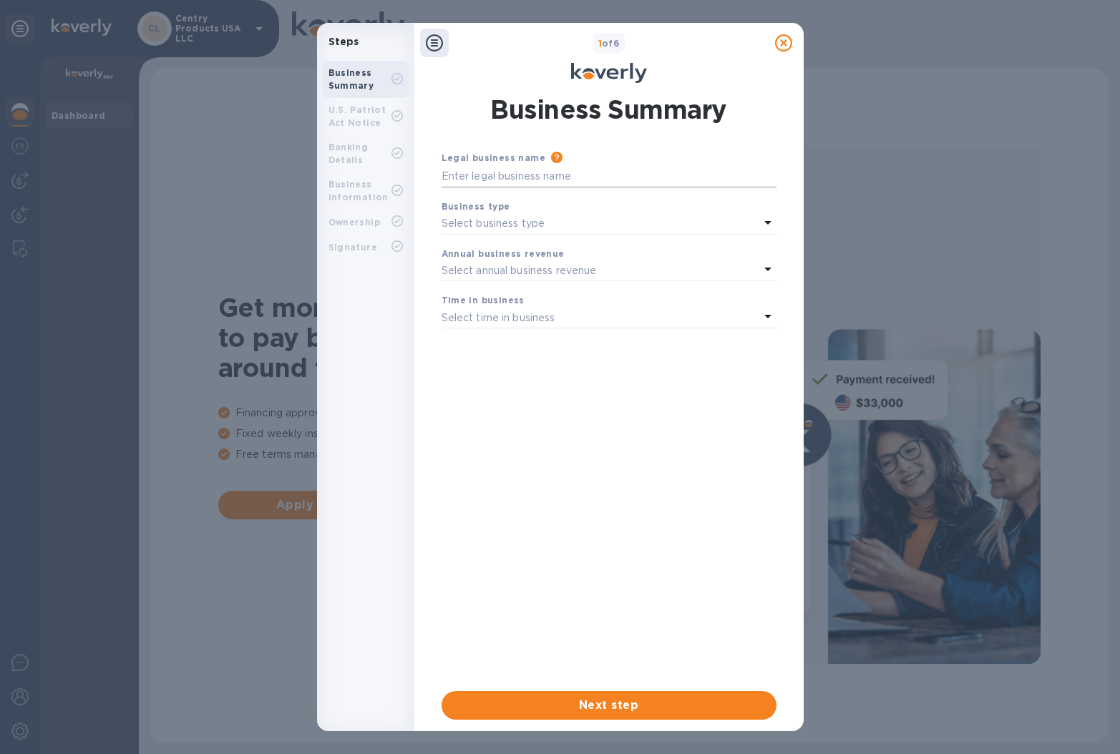
click at [529, 179] on input "text" at bounding box center [608, 176] width 335 height 21
type input "United Growth Int'l Inc"
click at [768, 220] on icon at bounding box center [767, 222] width 17 height 17
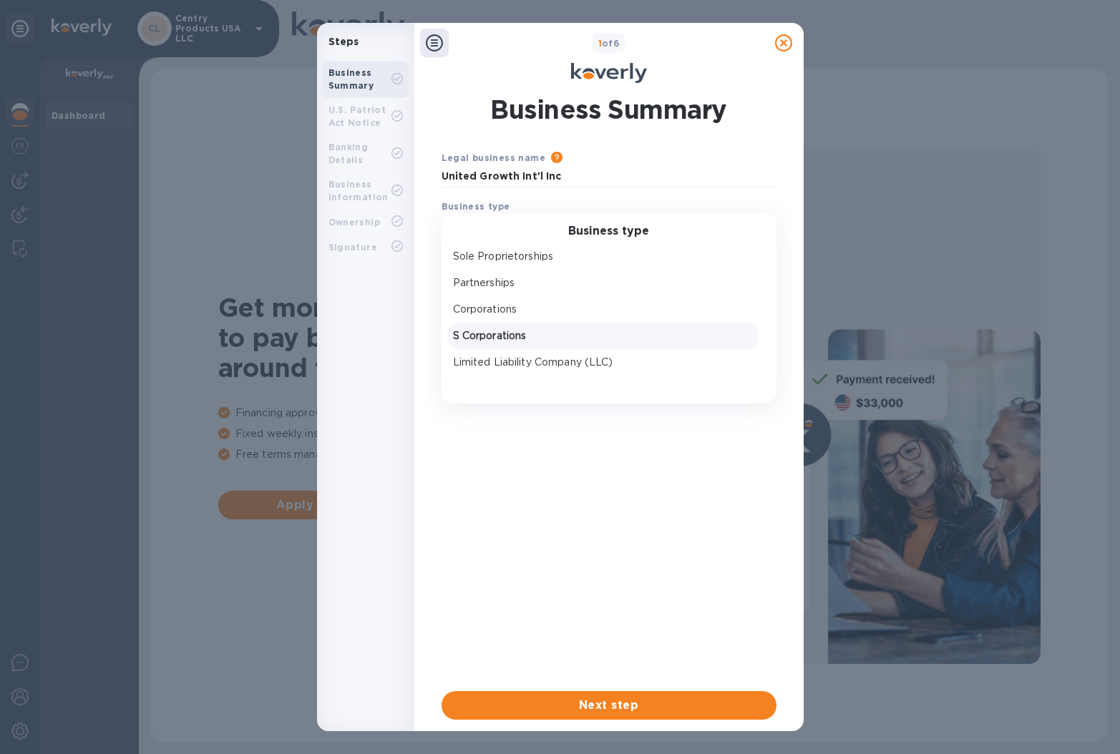
click at [648, 323] on div "S Corporations" at bounding box center [603, 336] width 312 height 26
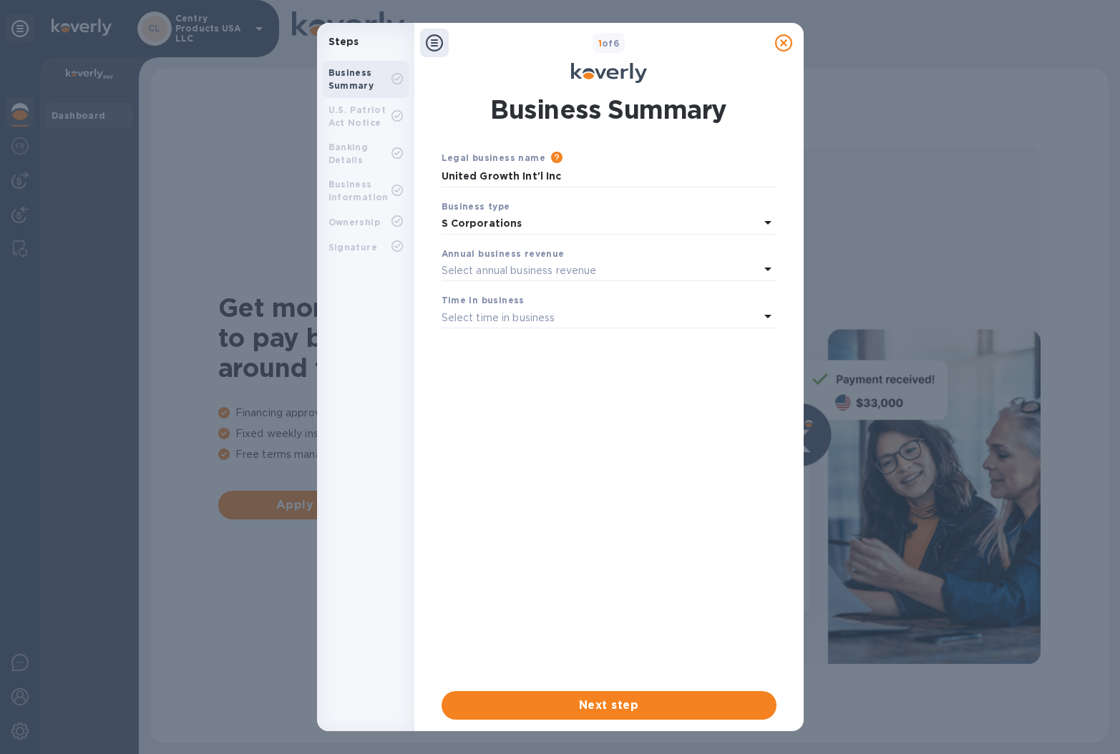
click at [614, 266] on div "Select annual business revenue" at bounding box center [600, 270] width 318 height 20
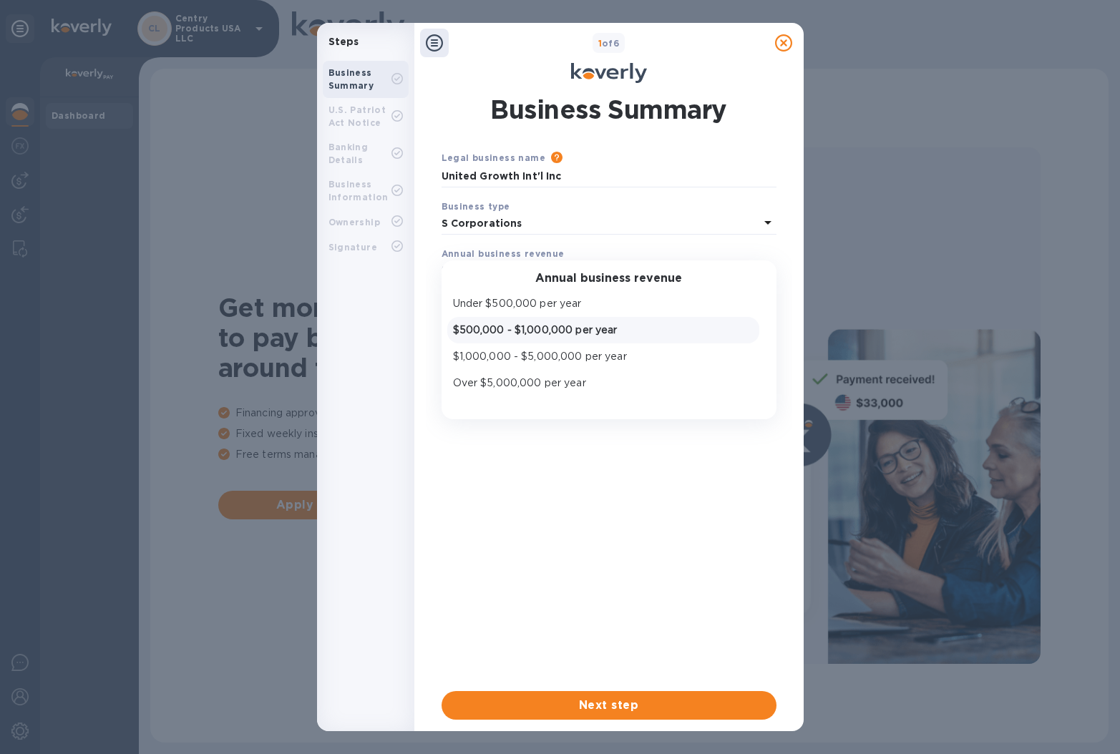
click at [608, 323] on p "$500,000 - $1,000,000 per year" at bounding box center [603, 330] width 301 height 15
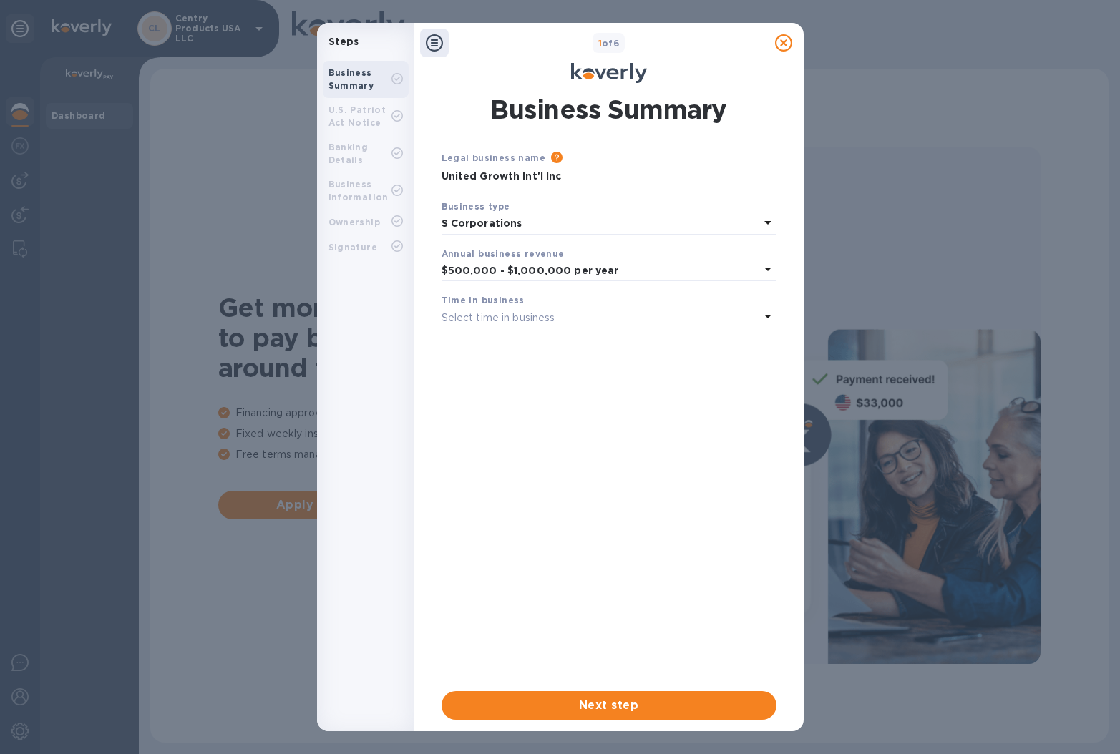
click at [607, 317] on div "Select time in business" at bounding box center [600, 318] width 318 height 20
click at [640, 428] on p "More than 5 years" at bounding box center [603, 430] width 301 height 15
click at [652, 704] on span "Next step" at bounding box center [609, 705] width 312 height 17
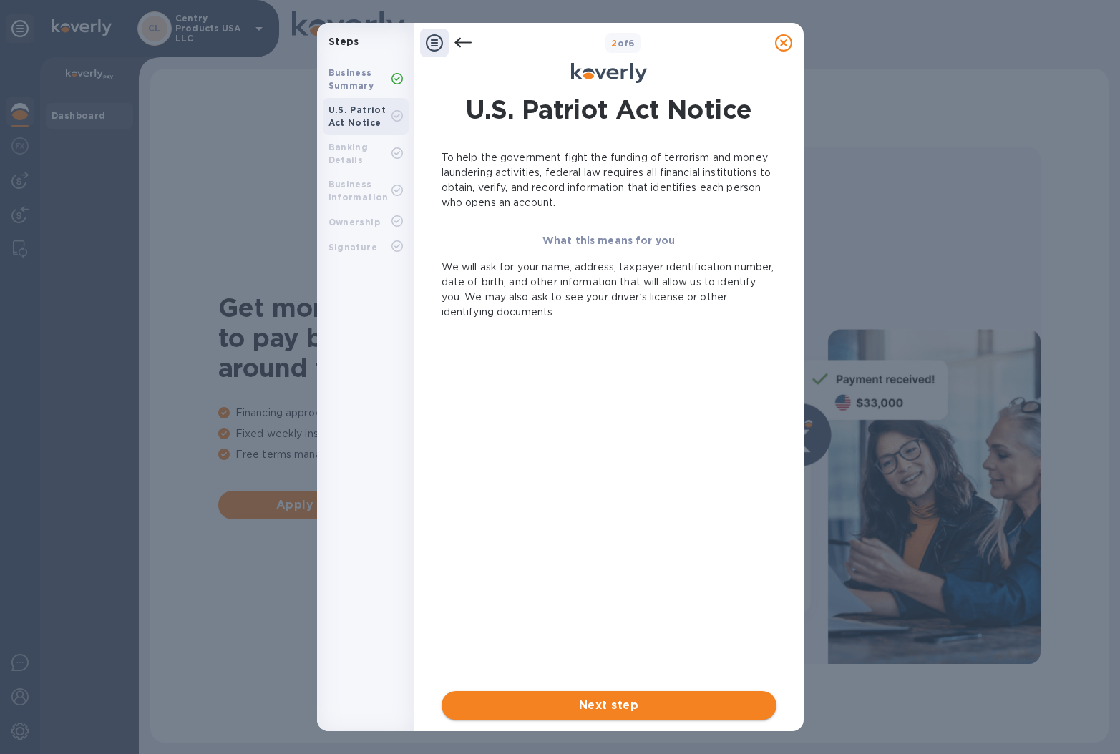
click at [658, 703] on span "Next step" at bounding box center [609, 705] width 312 height 17
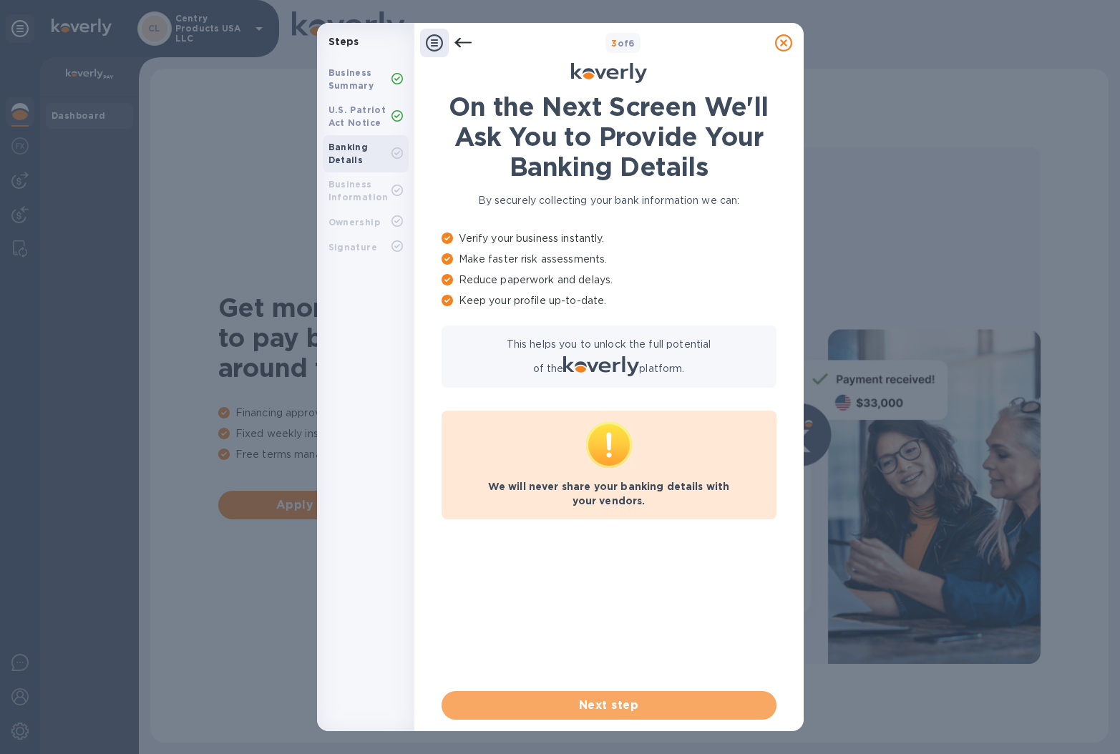
scroll to position [0, 1]
click at [658, 703] on span "Next step" at bounding box center [609, 705] width 312 height 17
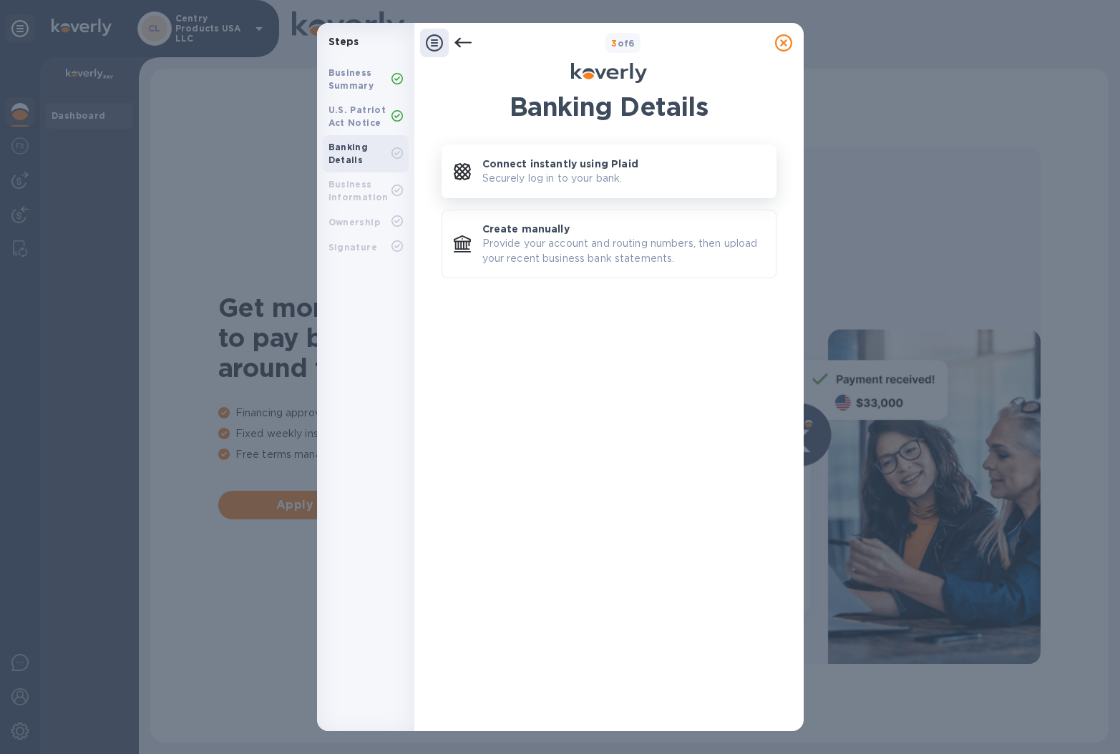
scroll to position [0, 0]
click at [606, 236] on p "Provide your account and routing numbers, then upload your recent business bank…" at bounding box center [623, 251] width 282 height 30
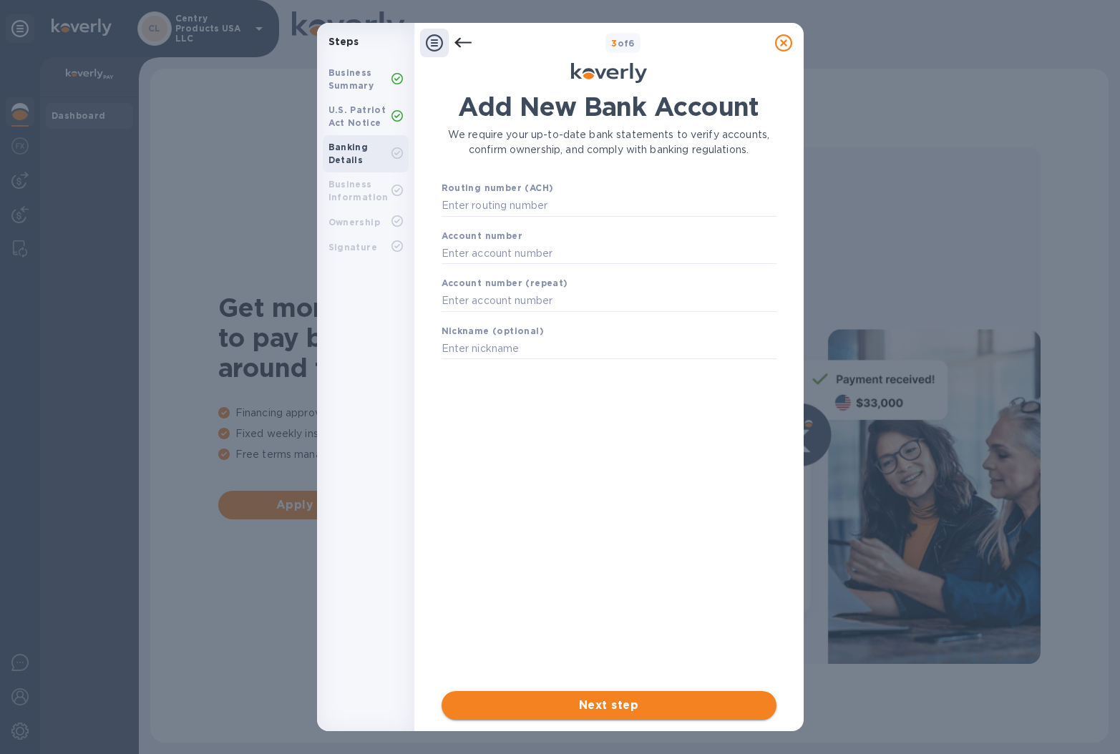
click at [673, 705] on span "Next step" at bounding box center [609, 705] width 312 height 17
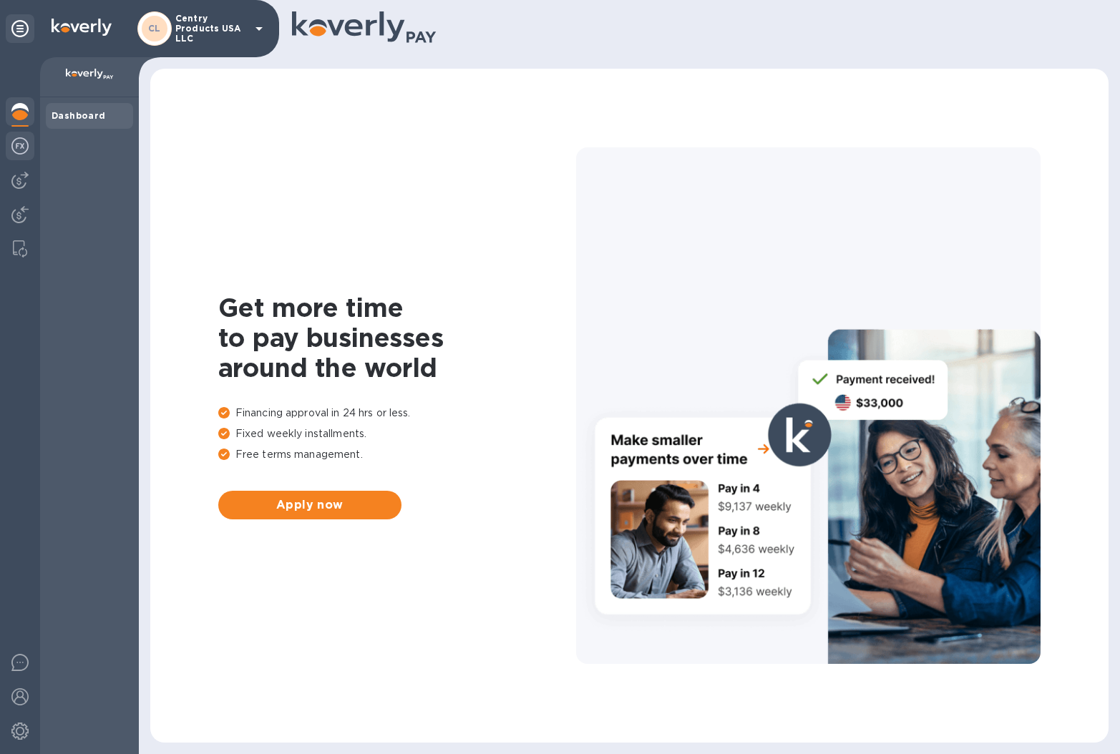
click at [21, 150] on img at bounding box center [19, 145] width 17 height 17
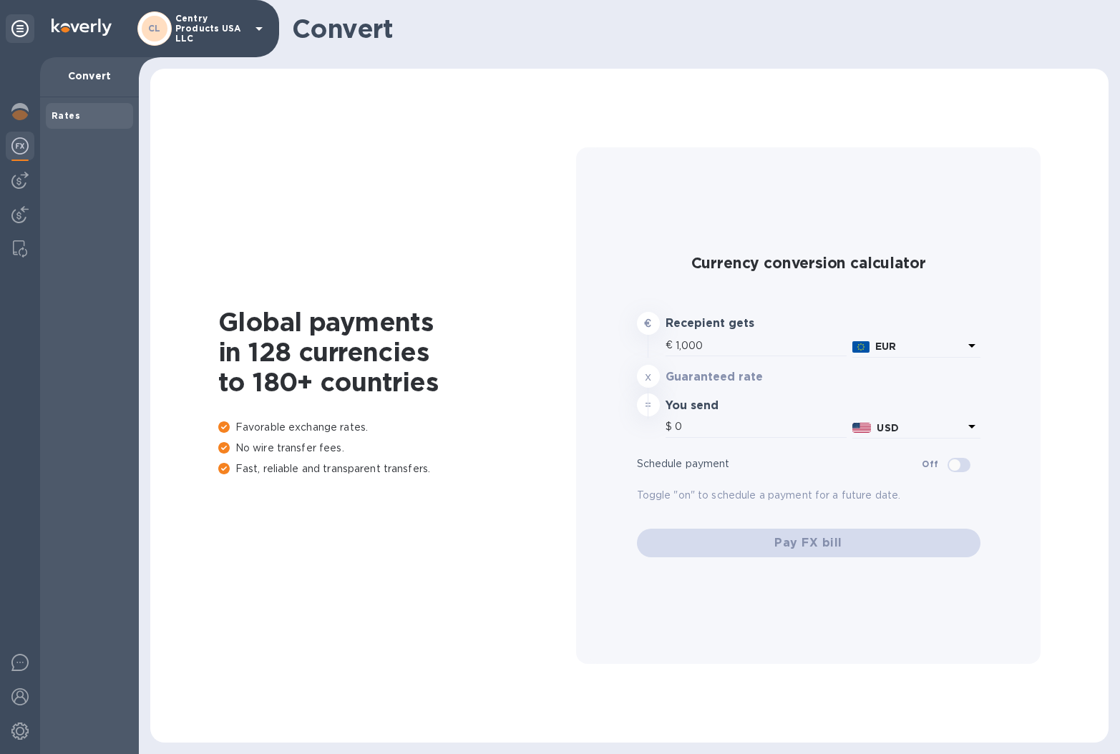
type input "1,179.89"
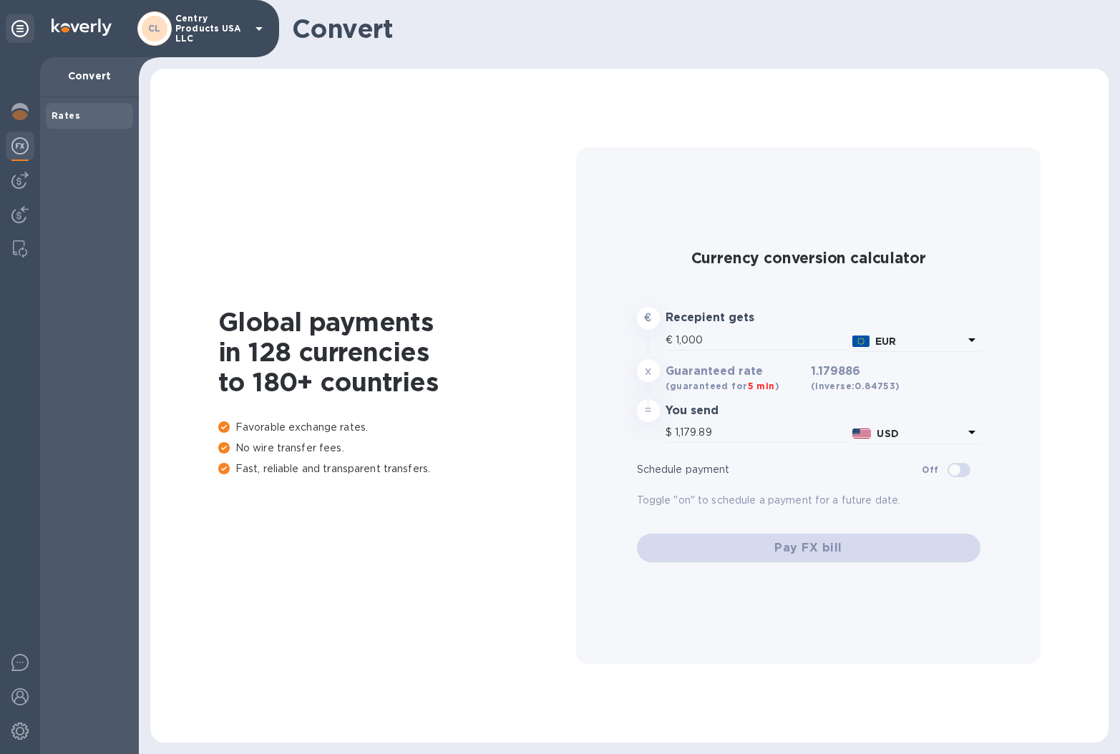
click at [157, 29] on b "CL" at bounding box center [154, 28] width 13 height 11
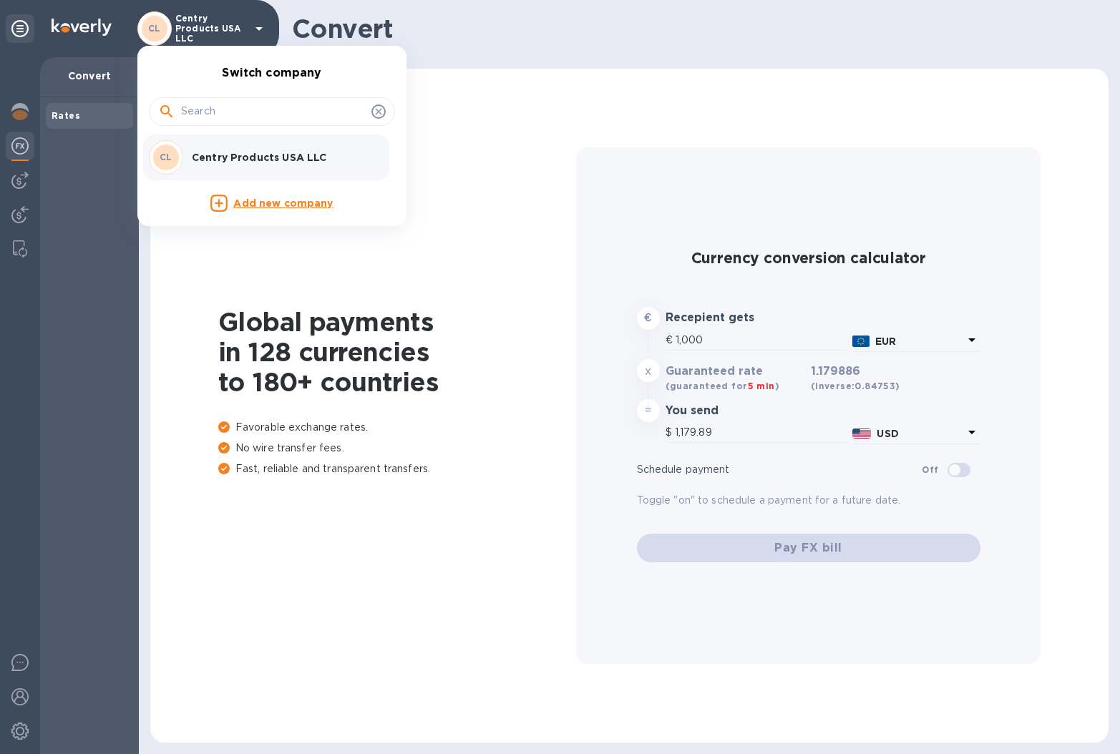
click at [250, 154] on p "Centry Products USA LLC" at bounding box center [282, 157] width 180 height 14
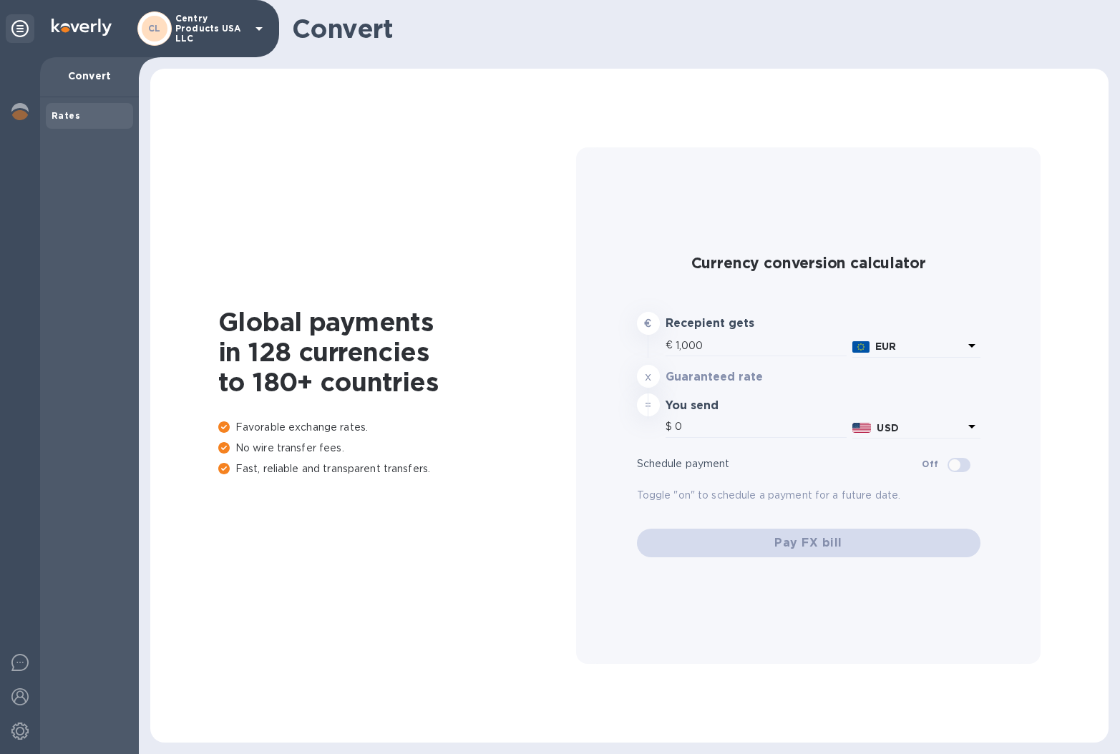
type input "1,179.89"
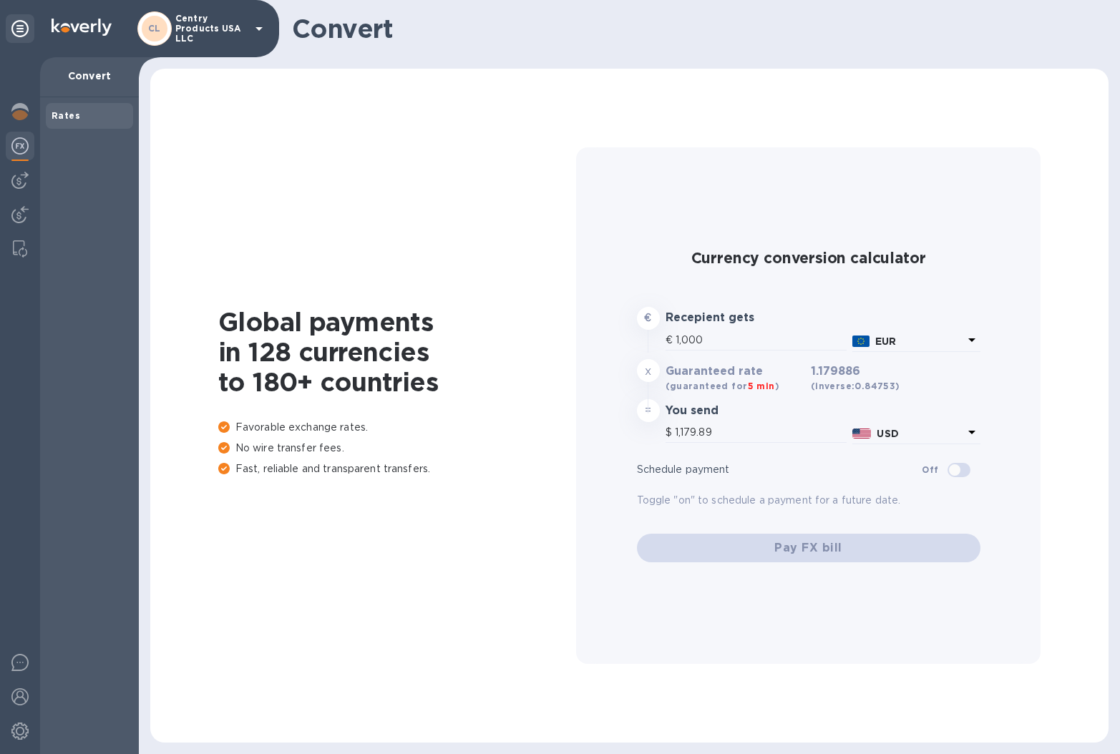
click at [101, 80] on p "Convert" at bounding box center [90, 76] width 76 height 14
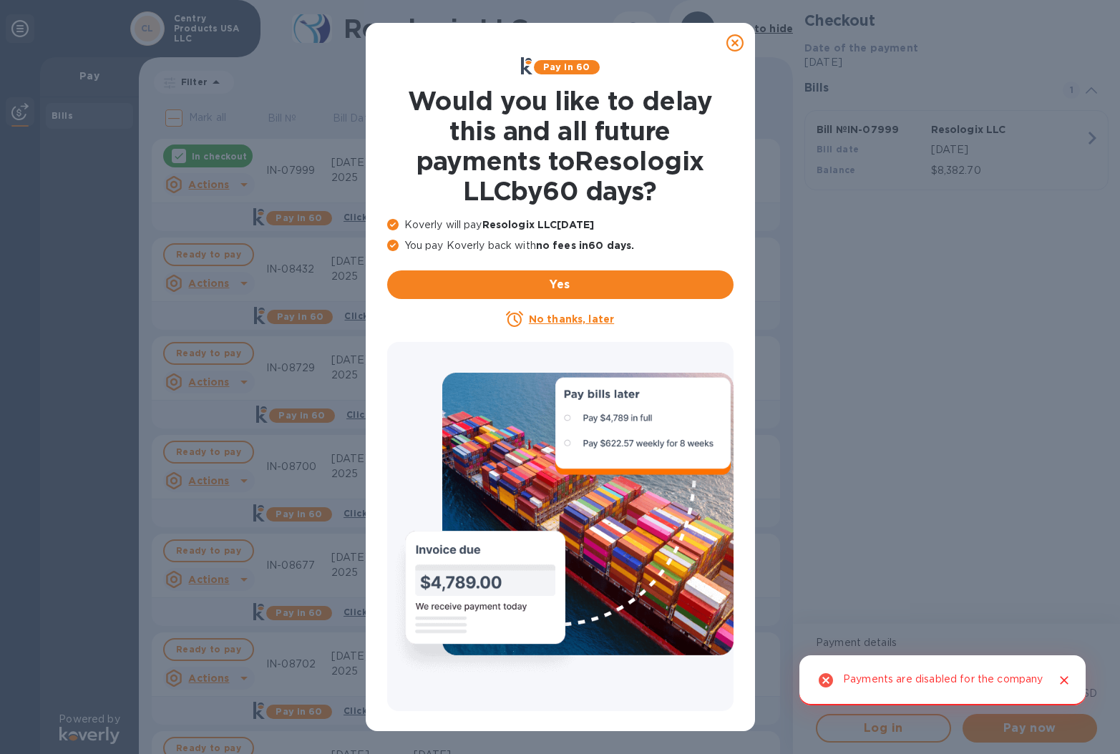
click at [733, 39] on icon at bounding box center [734, 42] width 17 height 17
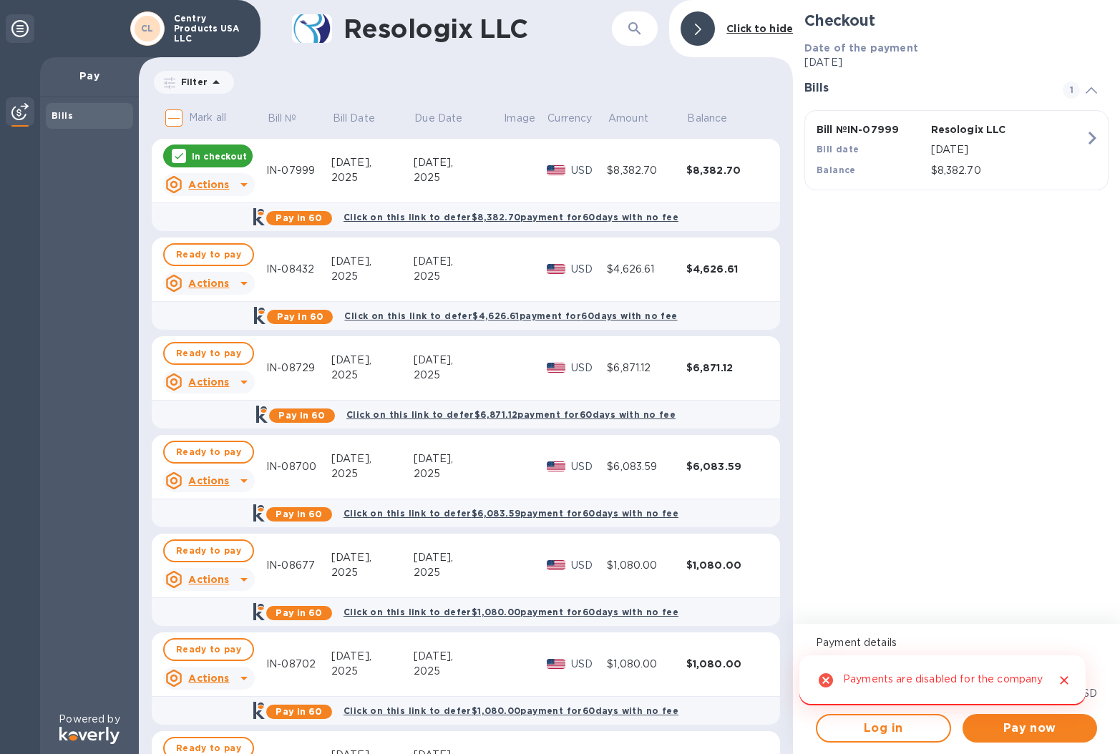
click at [187, 152] on div "In checkout" at bounding box center [207, 156] width 89 height 23
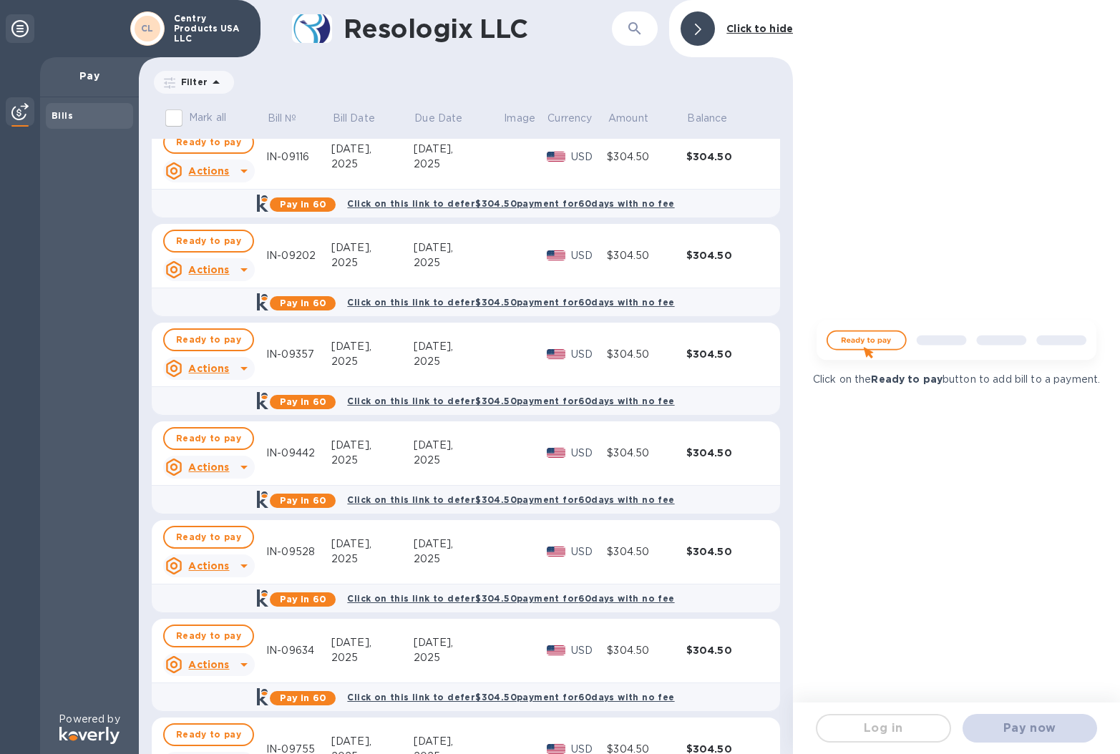
click at [686, 552] on div "$304.50" at bounding box center [725, 552] width 79 height 14
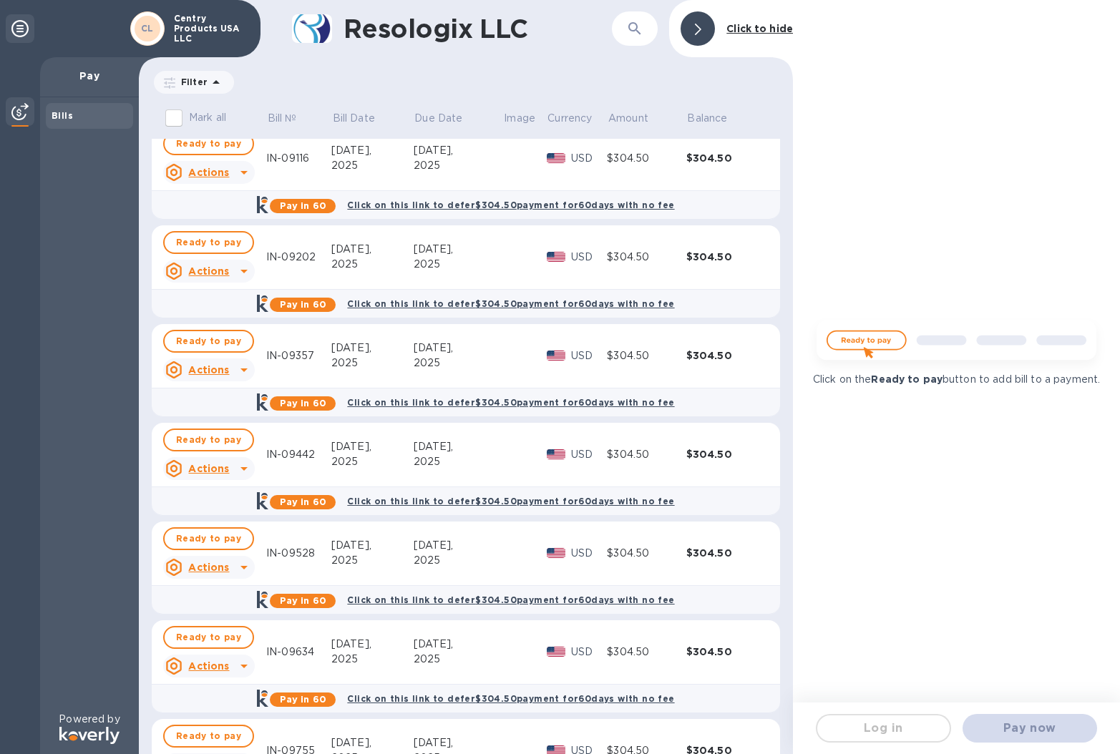
scroll to position [602, 0]
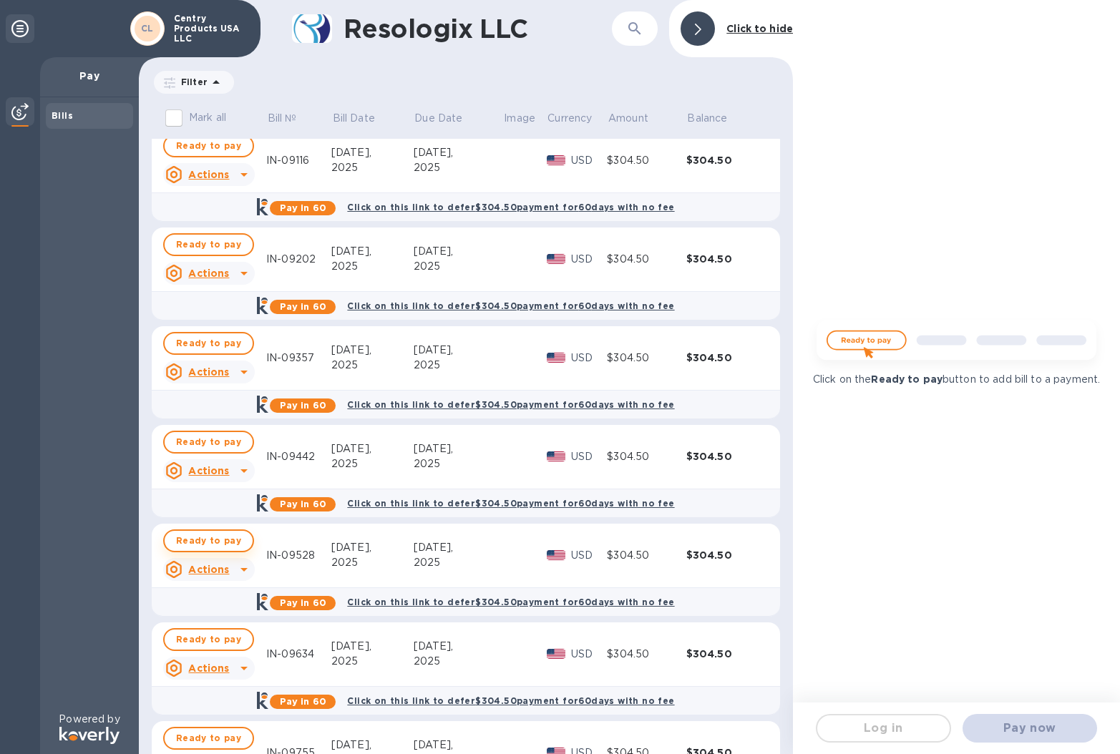
click at [208, 540] on span "Ready to pay" at bounding box center [208, 540] width 65 height 17
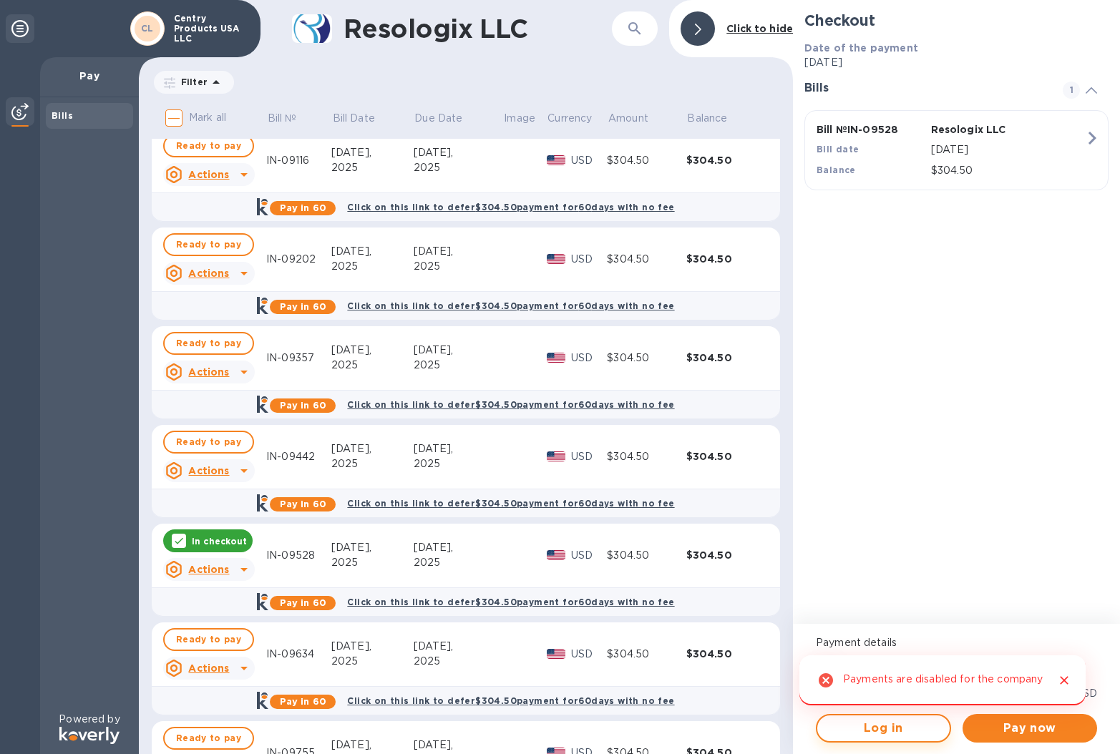
click at [901, 730] on span "Log in" at bounding box center [883, 728] width 109 height 17
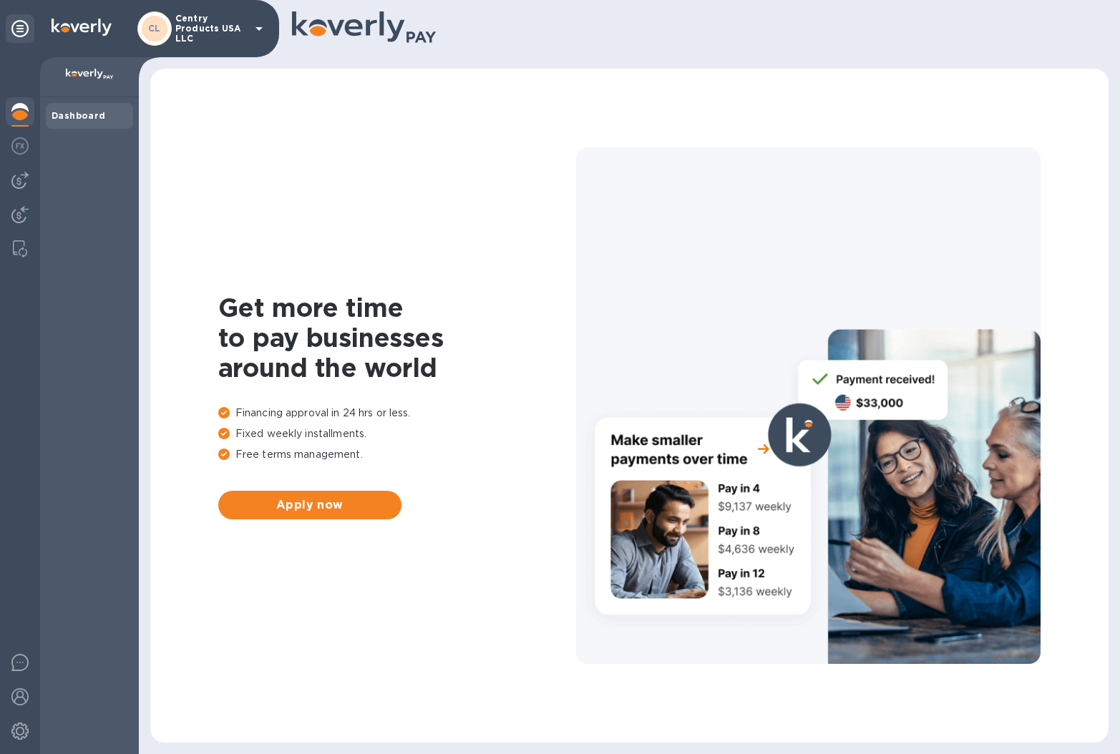
click at [23, 109] on img at bounding box center [19, 111] width 17 height 17
click at [87, 114] on b "Dashboard" at bounding box center [79, 115] width 54 height 11
click at [24, 140] on img at bounding box center [19, 145] width 17 height 17
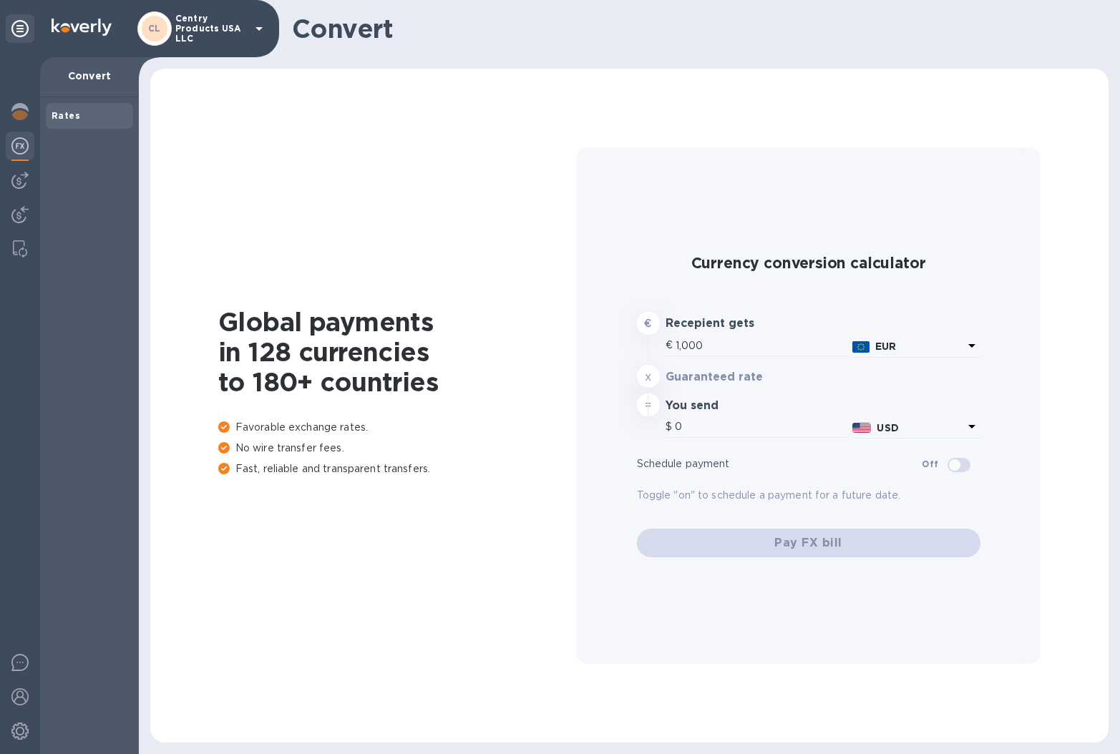
type input "1,179.89"
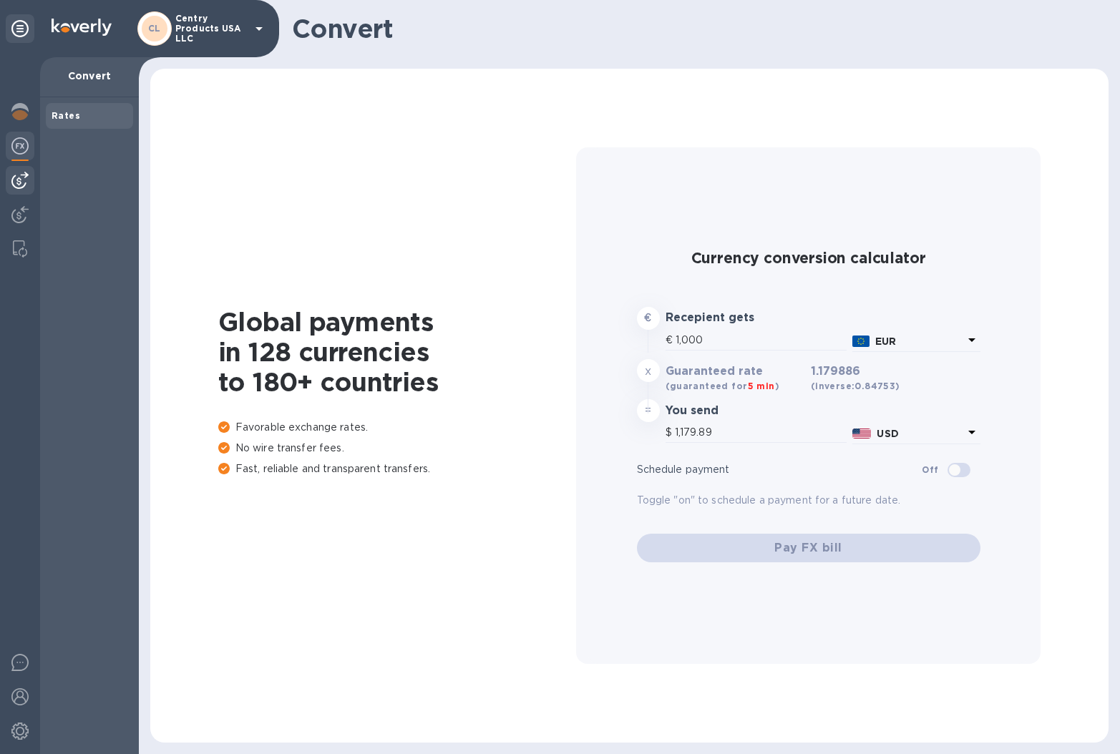
click at [19, 174] on img at bounding box center [19, 180] width 17 height 17
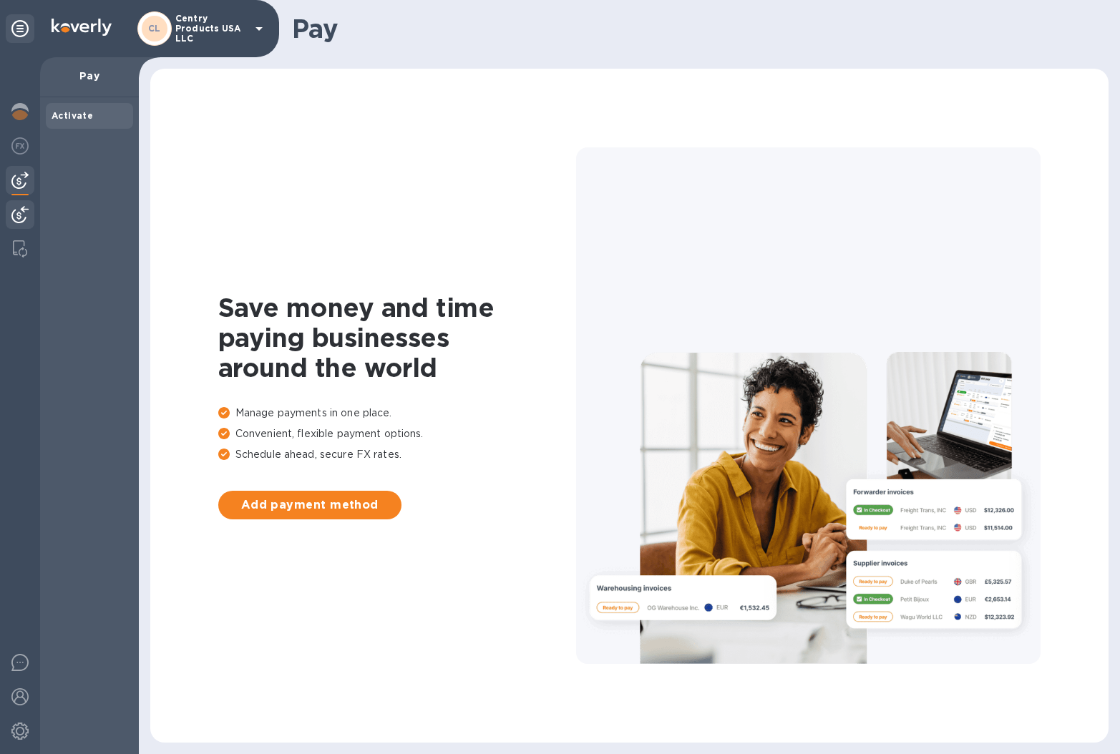
click at [25, 214] on img at bounding box center [19, 214] width 17 height 17
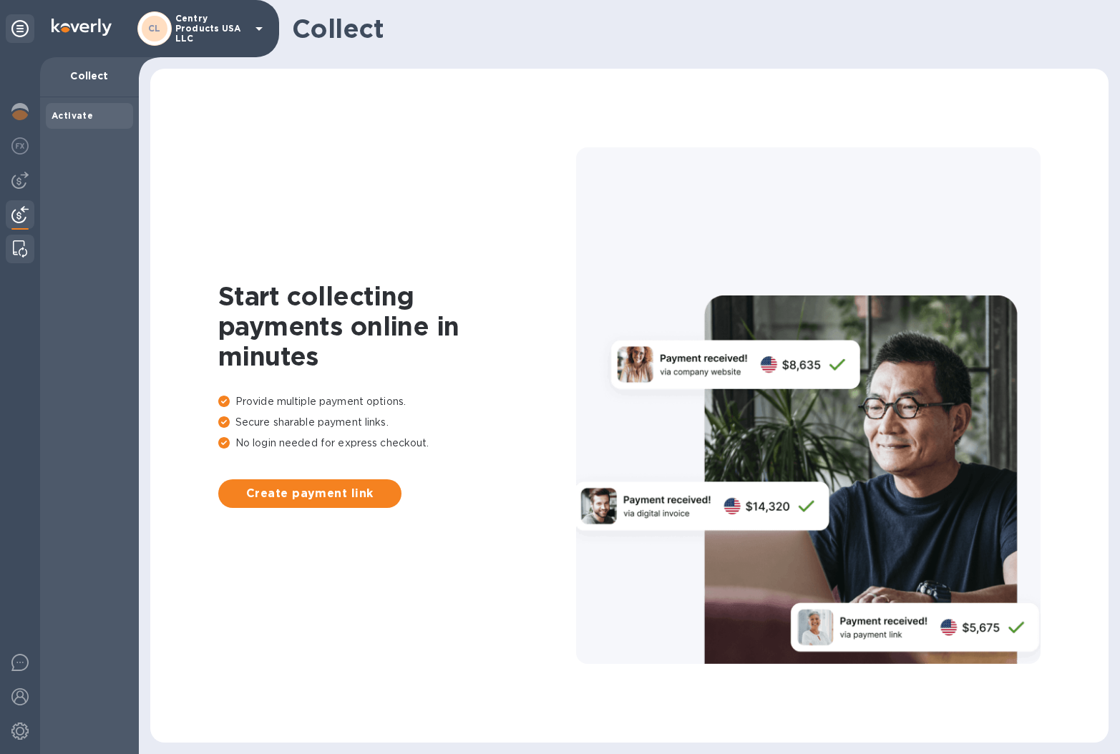
click at [17, 251] on img at bounding box center [20, 248] width 14 height 17
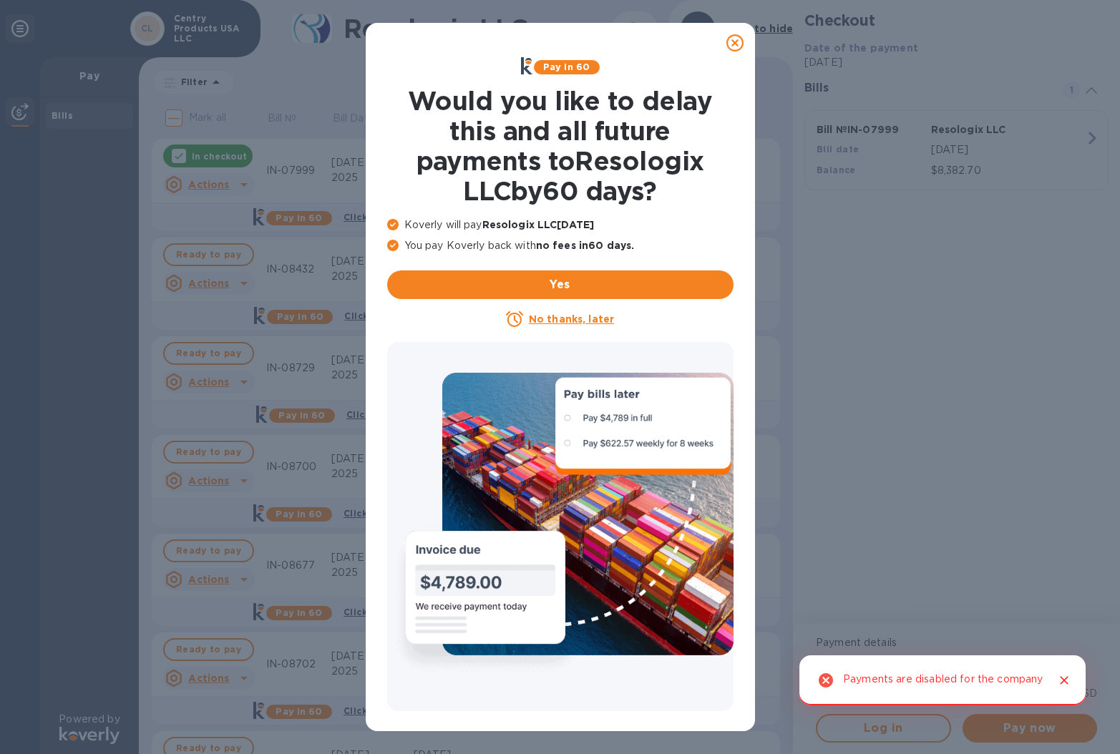
click at [734, 45] on icon at bounding box center [734, 42] width 17 height 17
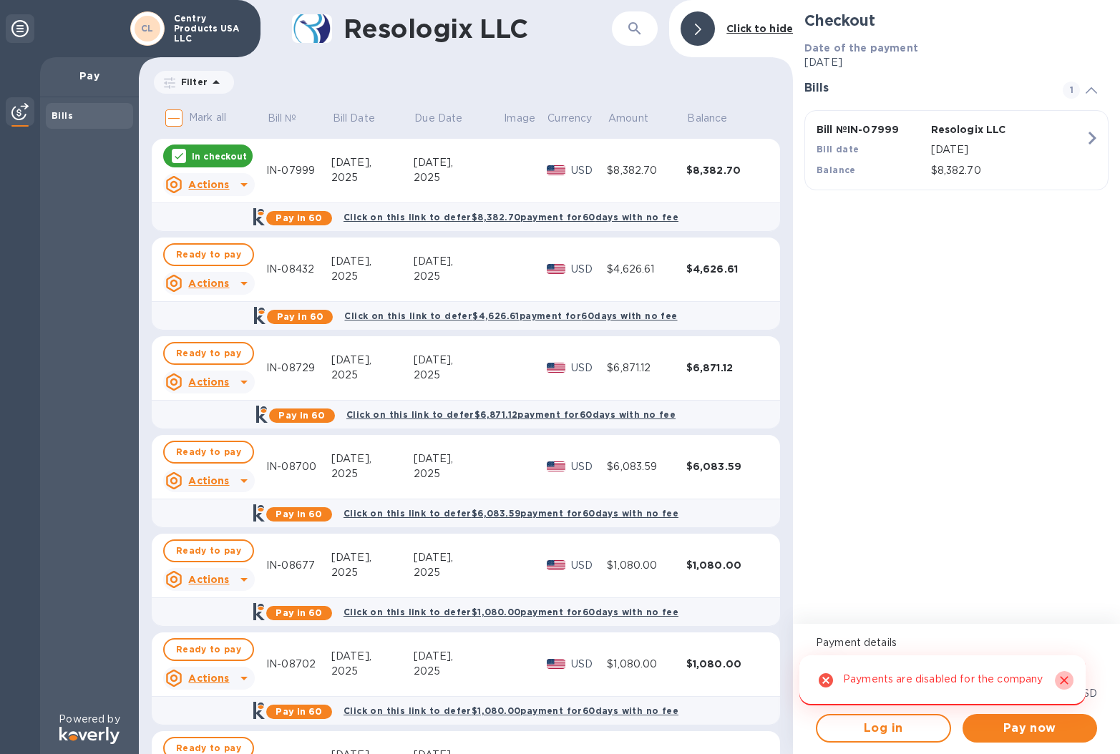
click at [1066, 673] on icon "Close" at bounding box center [1064, 680] width 14 height 14
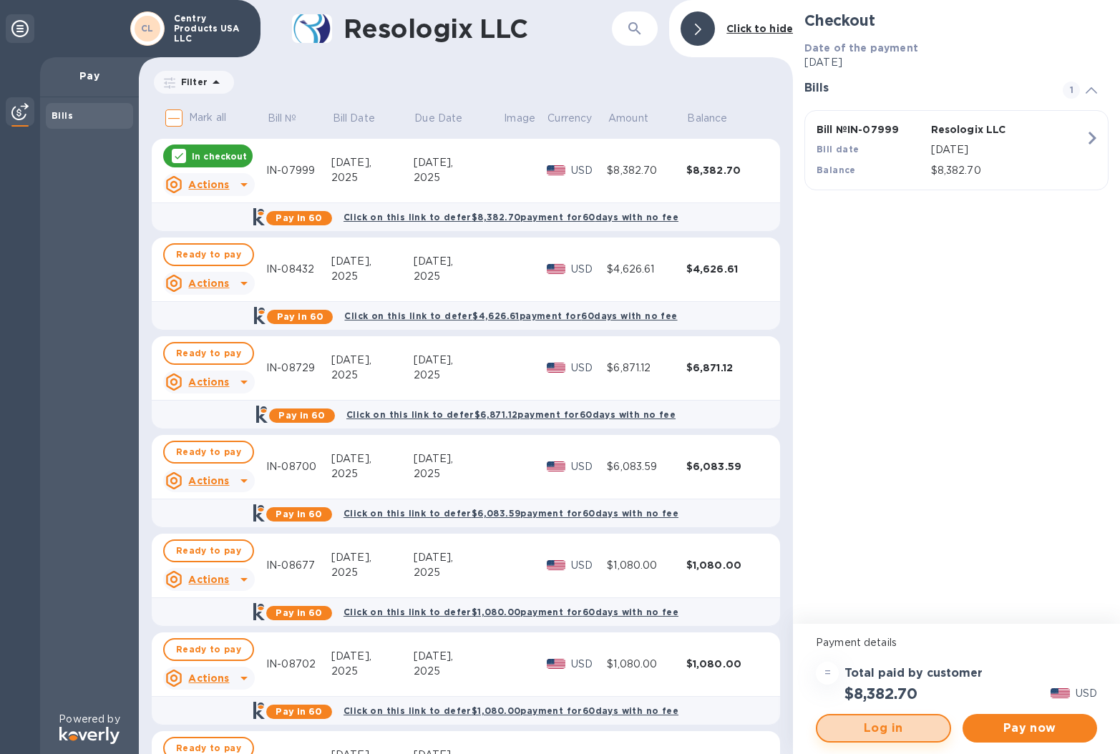
click at [926, 733] on span "Log in" at bounding box center [883, 728] width 109 height 17
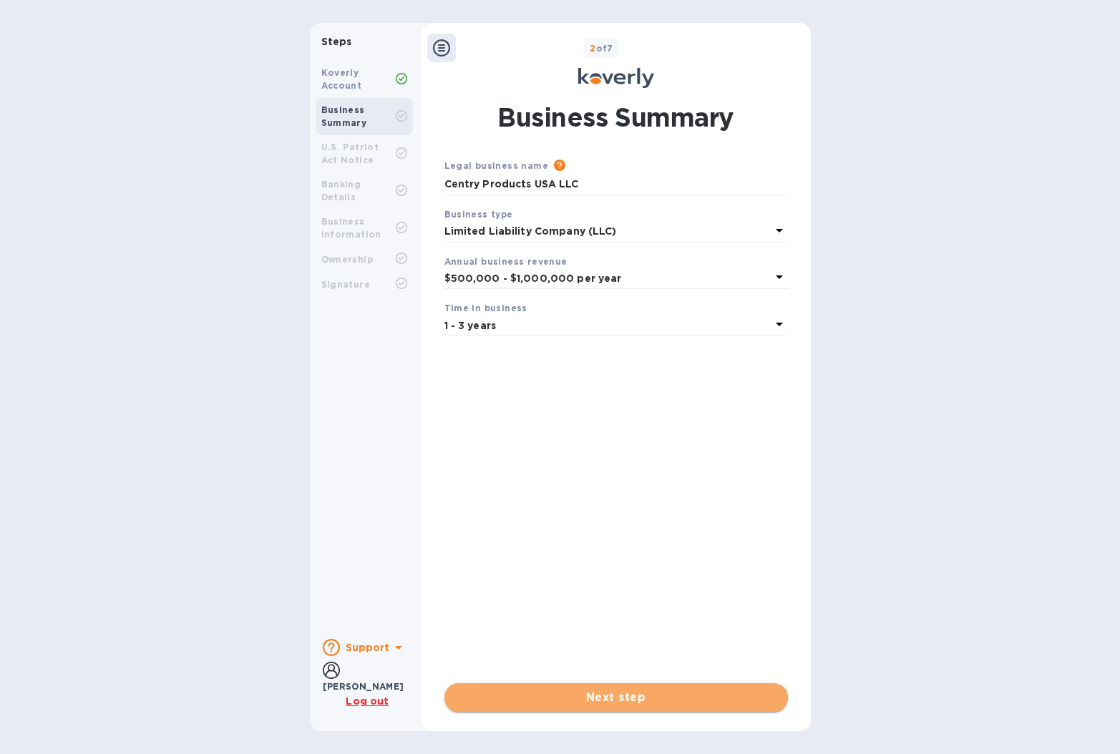
click at [686, 706] on span "Next step" at bounding box center [616, 697] width 321 height 17
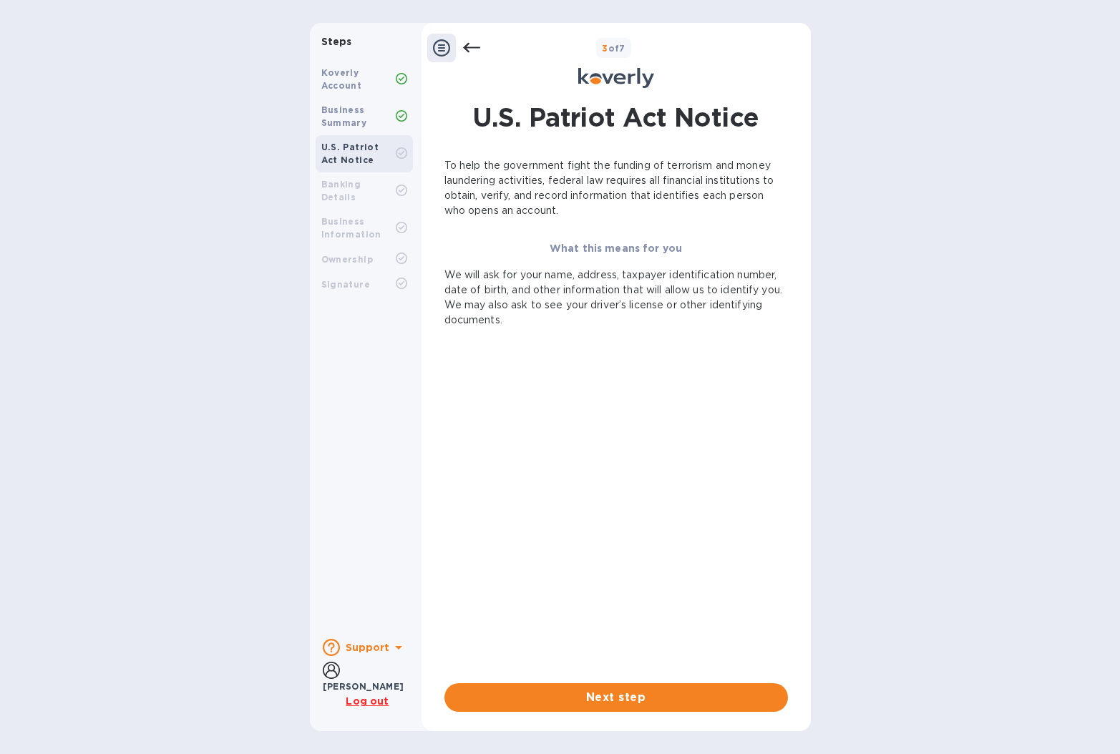
click at [686, 706] on span "Next step" at bounding box center [616, 697] width 321 height 17
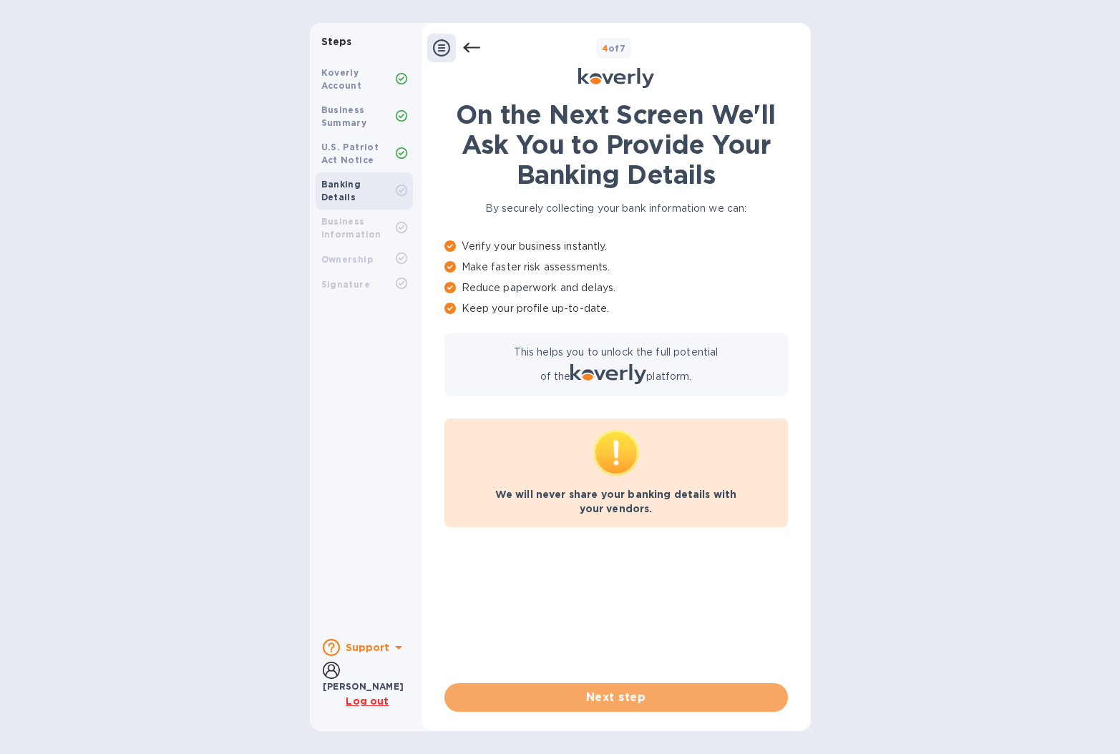
click at [686, 706] on span "Next step" at bounding box center [616, 697] width 321 height 17
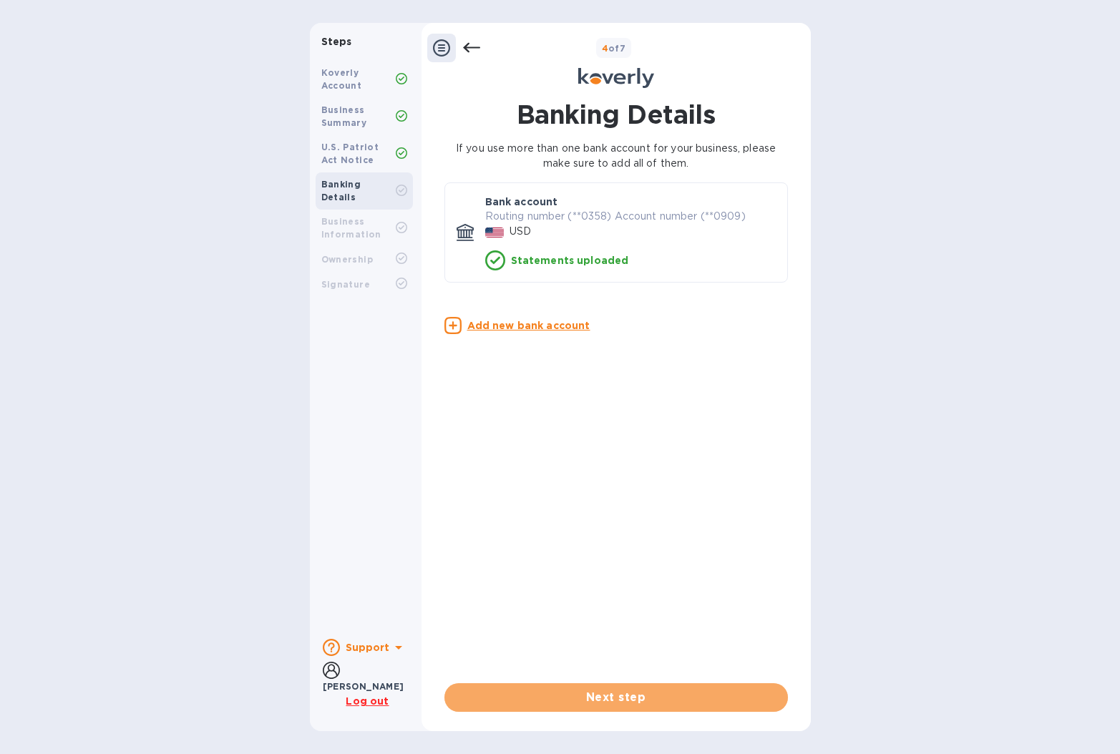
click at [686, 706] on span "Next step" at bounding box center [616, 697] width 321 height 17
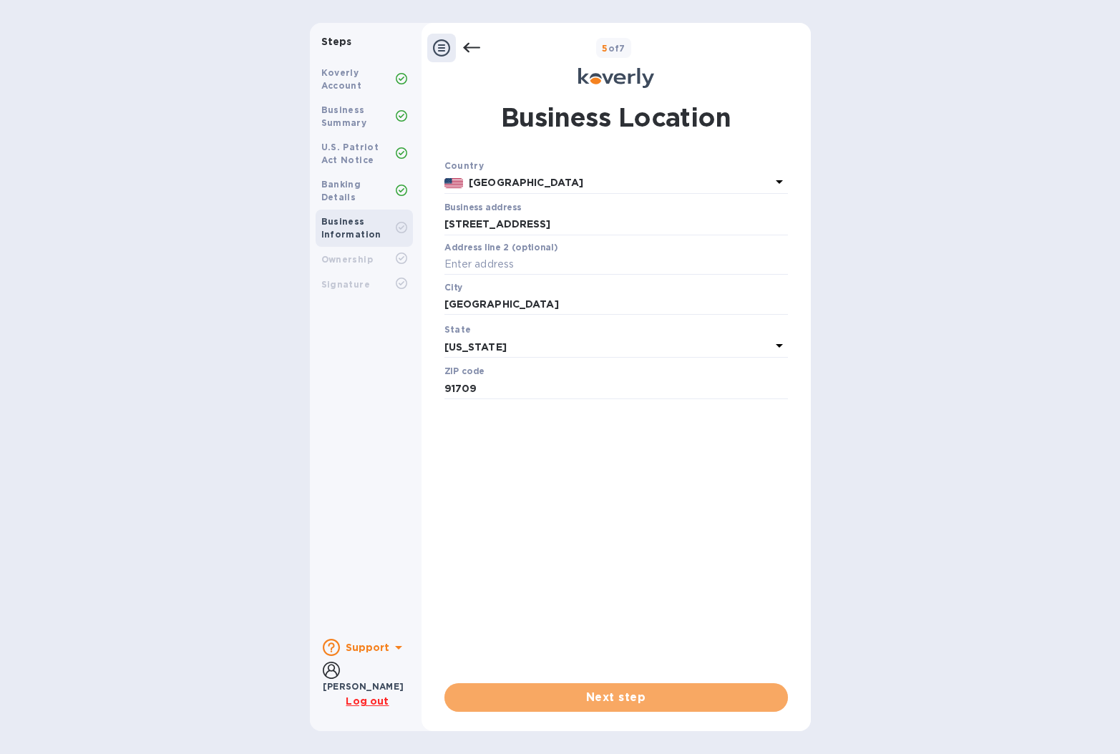
click at [686, 706] on span "Next step" at bounding box center [616, 697] width 321 height 17
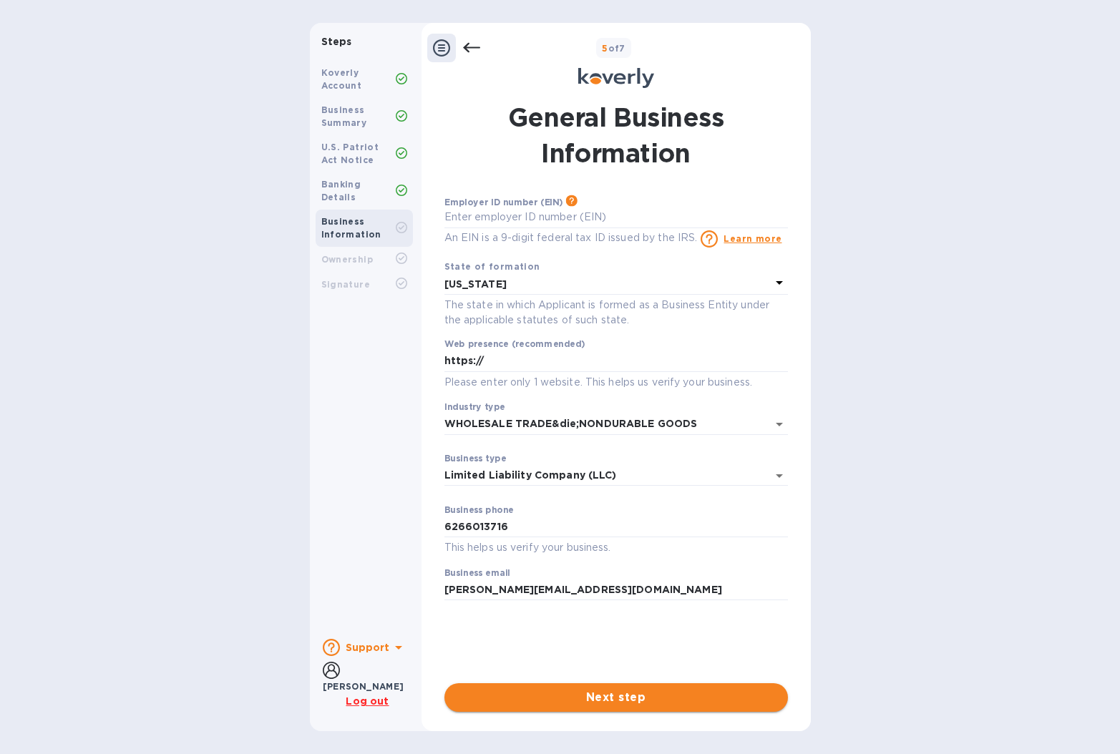
click at [688, 697] on span "Next step" at bounding box center [616, 697] width 321 height 17
click at [532, 218] on input "text" at bounding box center [615, 217] width 343 height 21
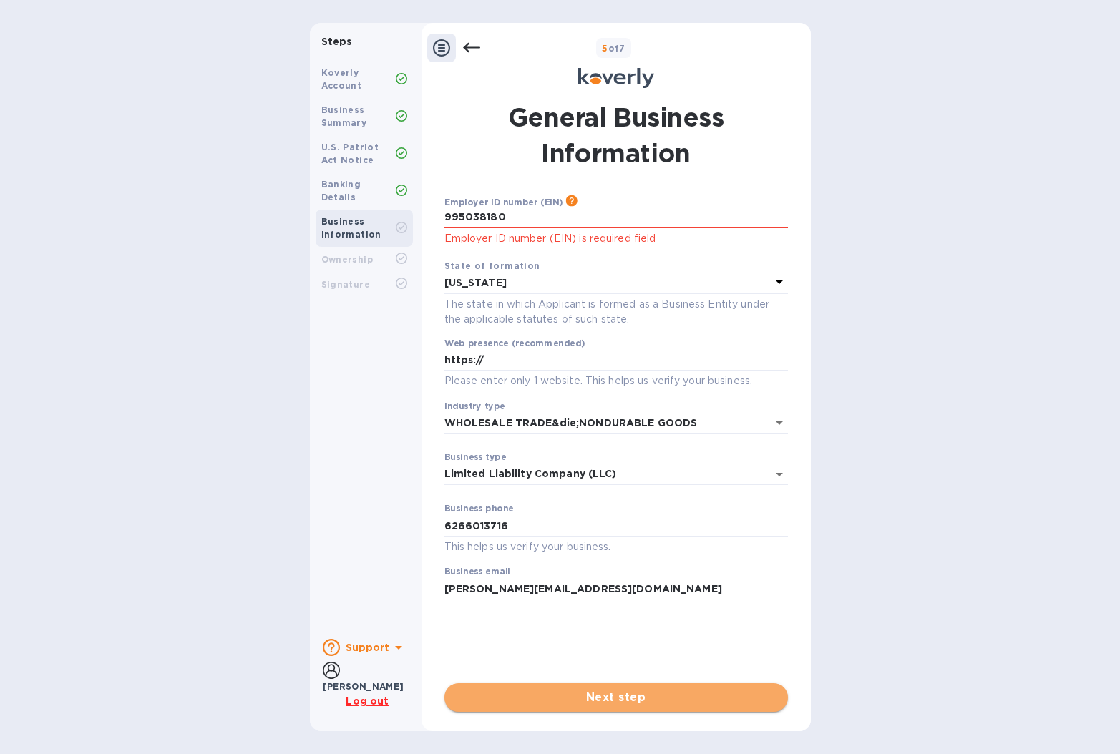
type input "***80"
click at [678, 695] on span "Next step" at bounding box center [616, 697] width 321 height 17
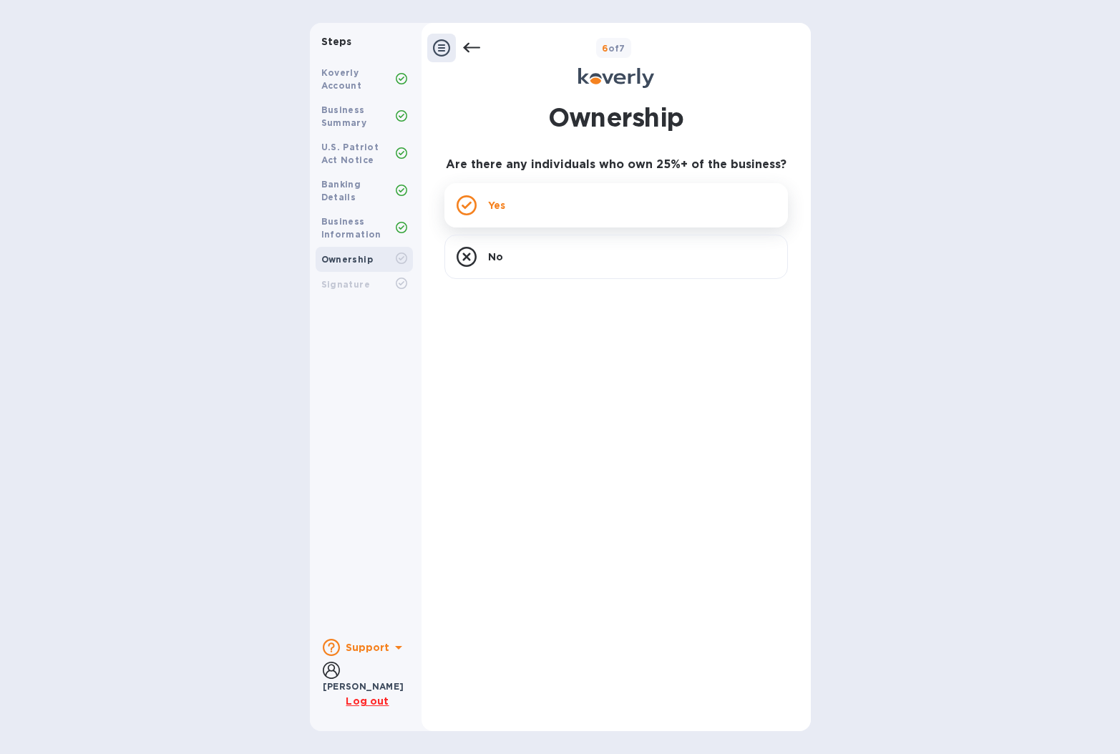
click at [472, 200] on icon at bounding box center [467, 205] width 20 height 20
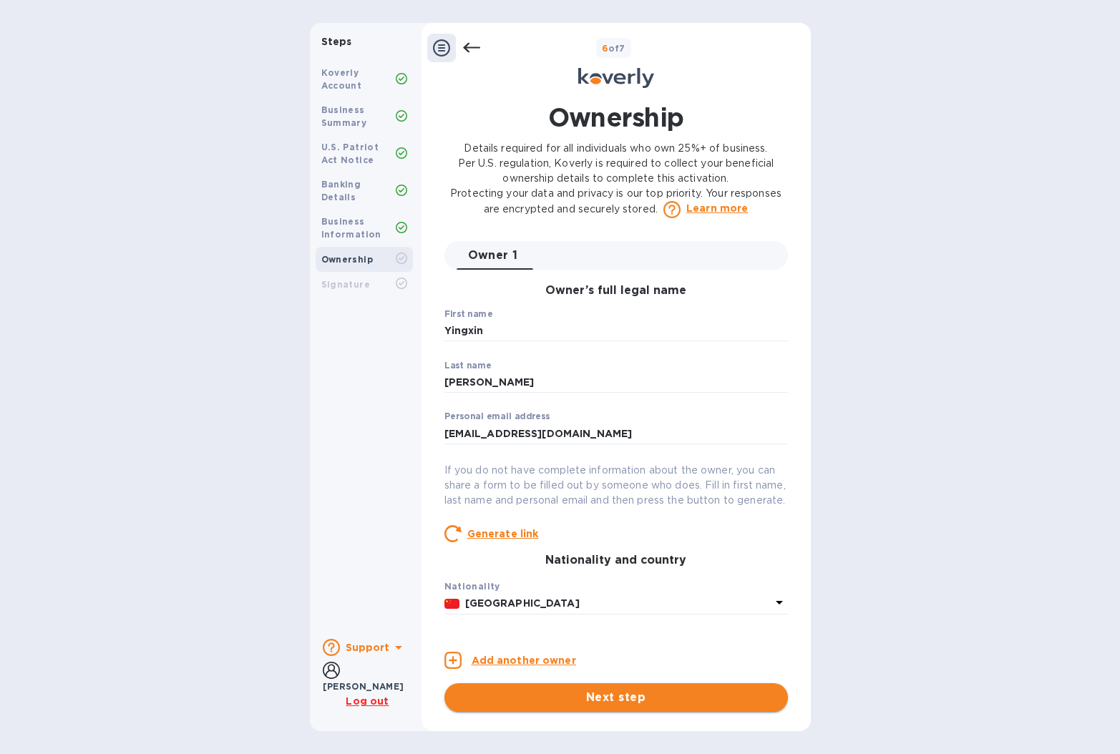
click at [672, 698] on span "Next step" at bounding box center [616, 697] width 321 height 17
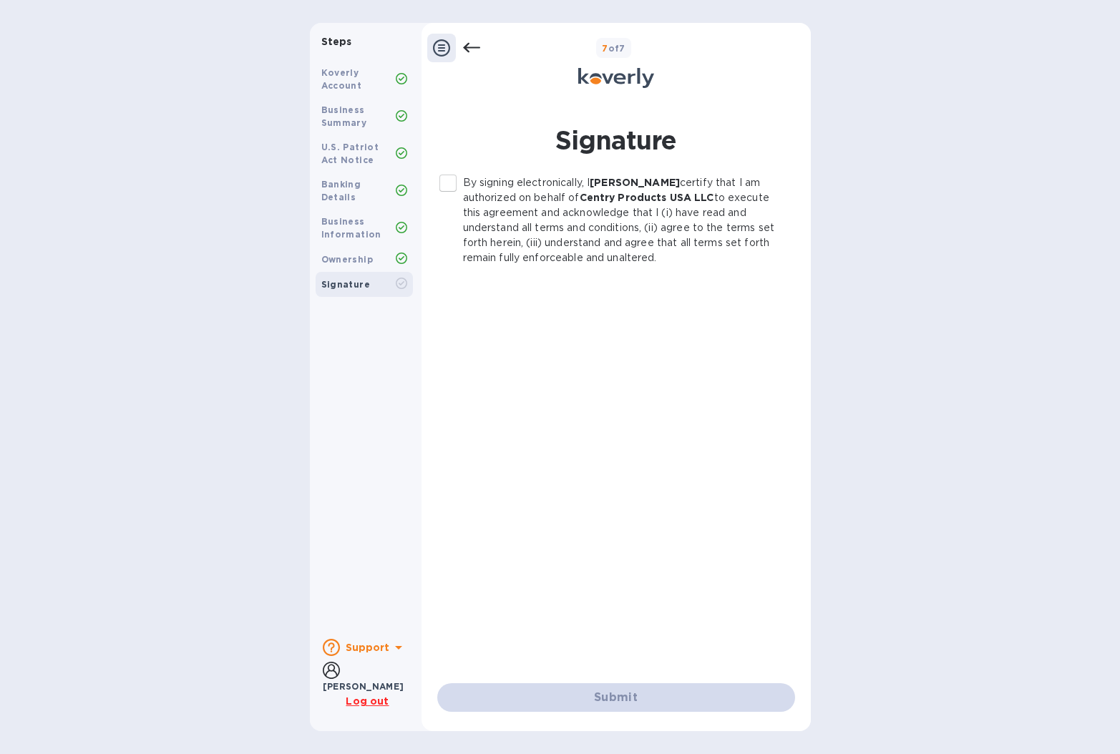
click at [479, 181] on p "By signing electronically, I yingxin cao certify that I am authorized on behalf…" at bounding box center [623, 220] width 321 height 90
click at [463, 181] on input "By signing electronically, I yingxin cao certify that I am authorized on behalf…" at bounding box center [448, 183] width 30 height 30
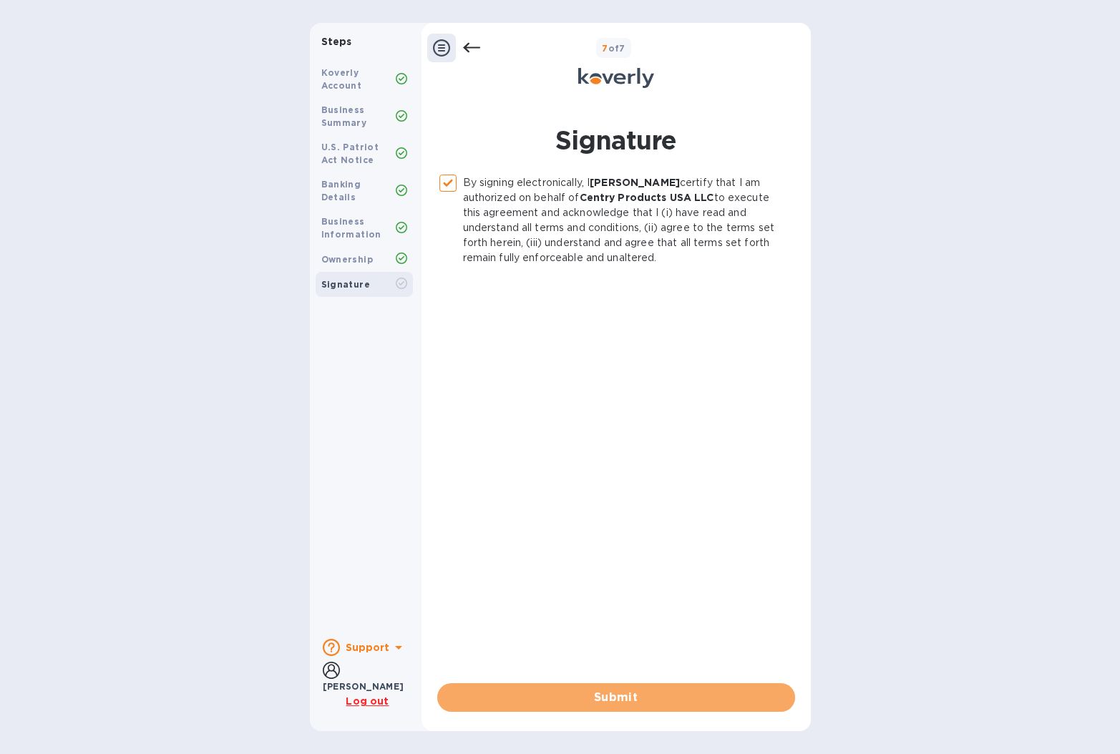
click at [684, 693] on span "Submit" at bounding box center [616, 697] width 335 height 17
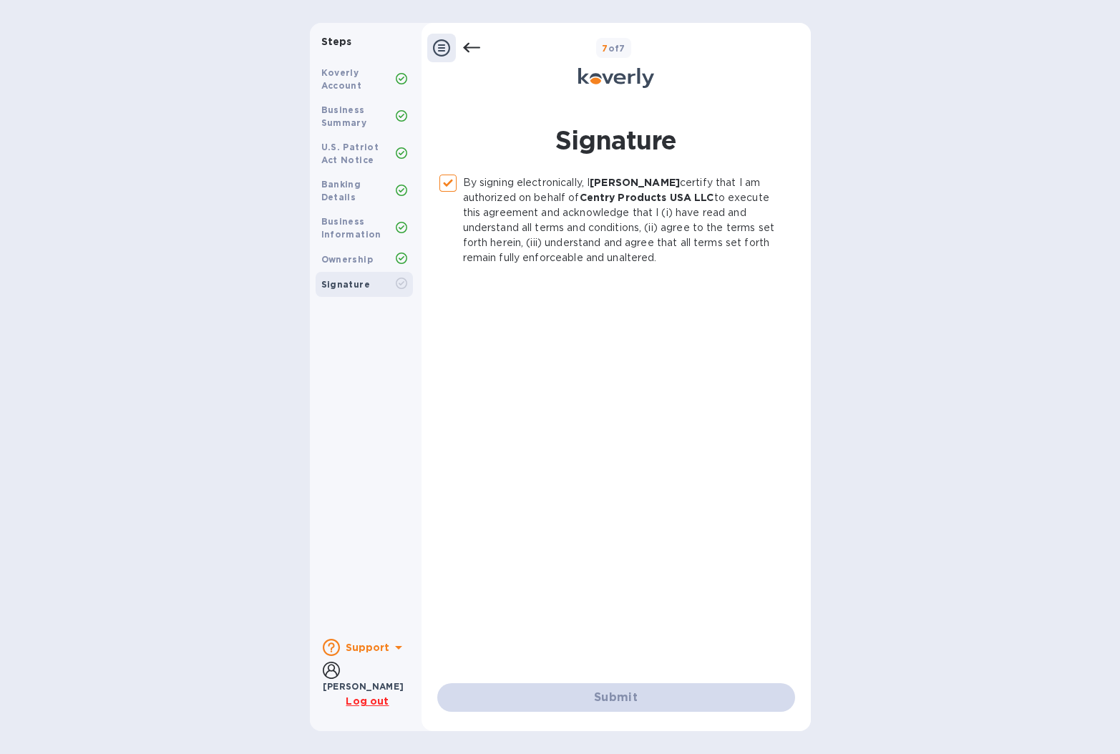
checkbox input "false"
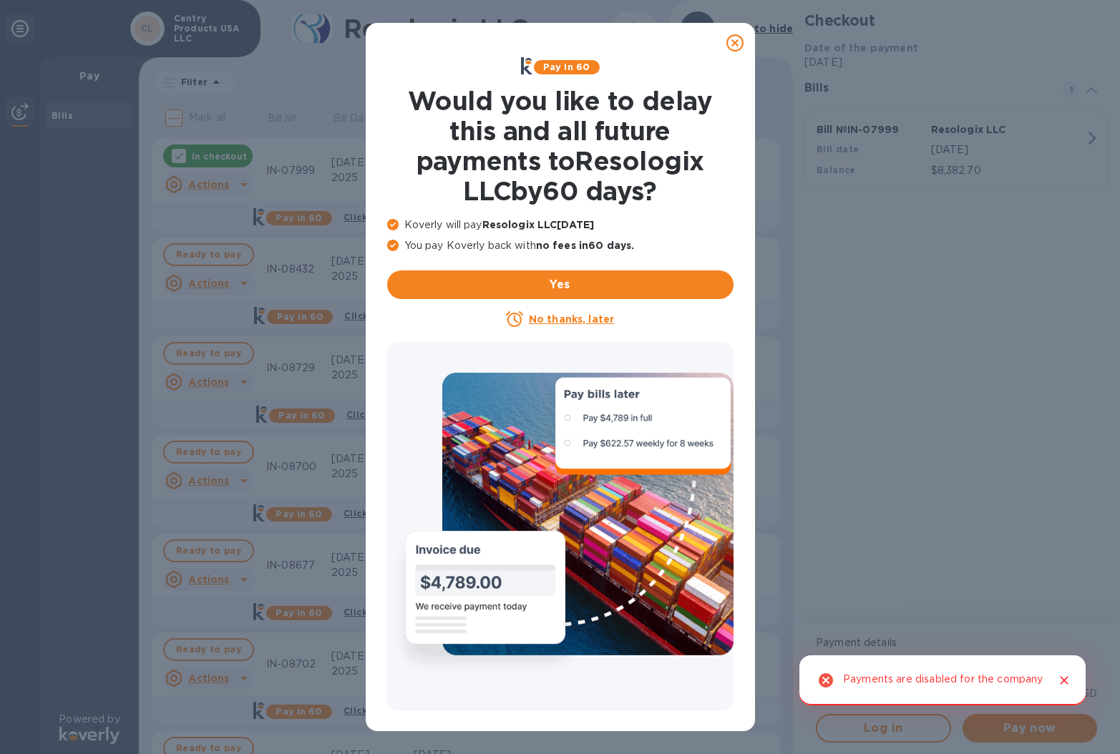
click at [748, 45] on div at bounding box center [735, 43] width 29 height 29
click at [741, 44] on icon at bounding box center [734, 42] width 17 height 17
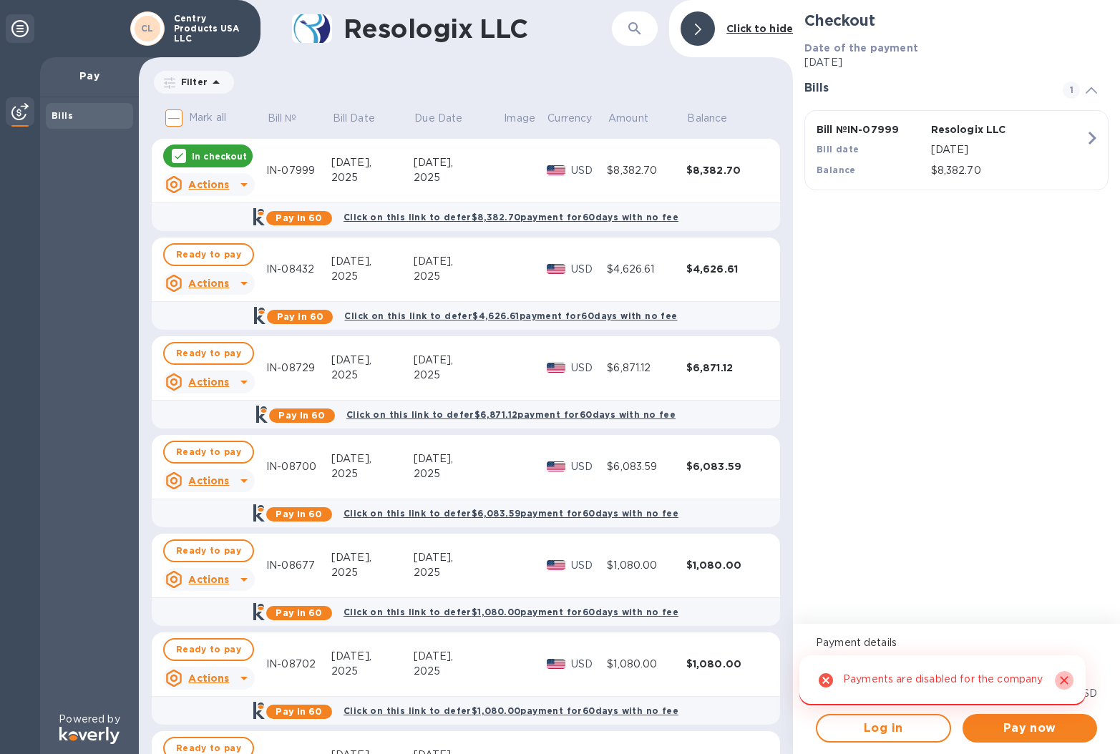
click at [1058, 673] on icon "Close" at bounding box center [1064, 680] width 14 height 14
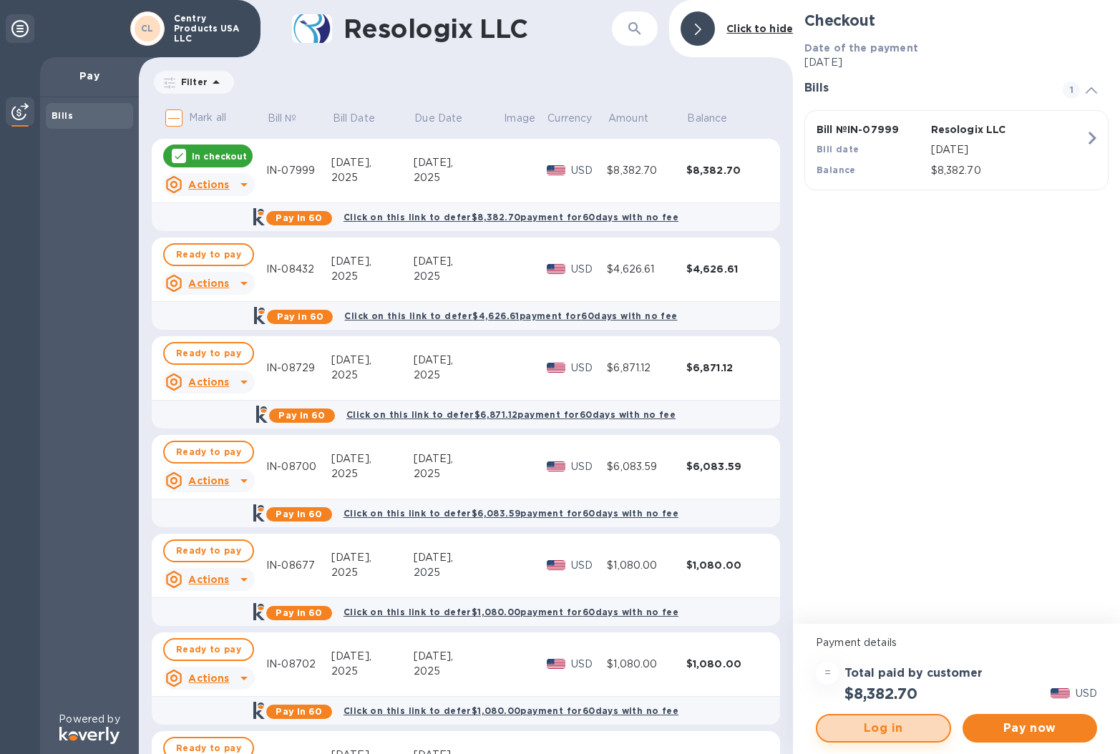
click at [916, 724] on span "Log in" at bounding box center [883, 728] width 109 height 17
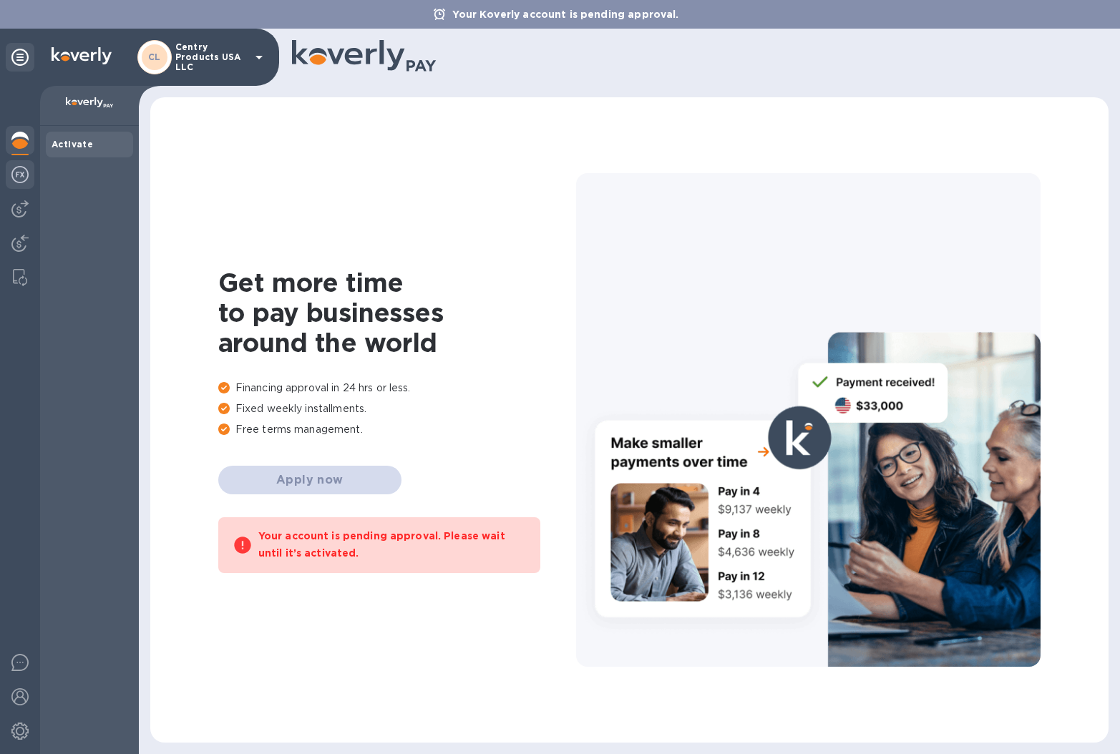
click at [21, 175] on img at bounding box center [19, 174] width 17 height 17
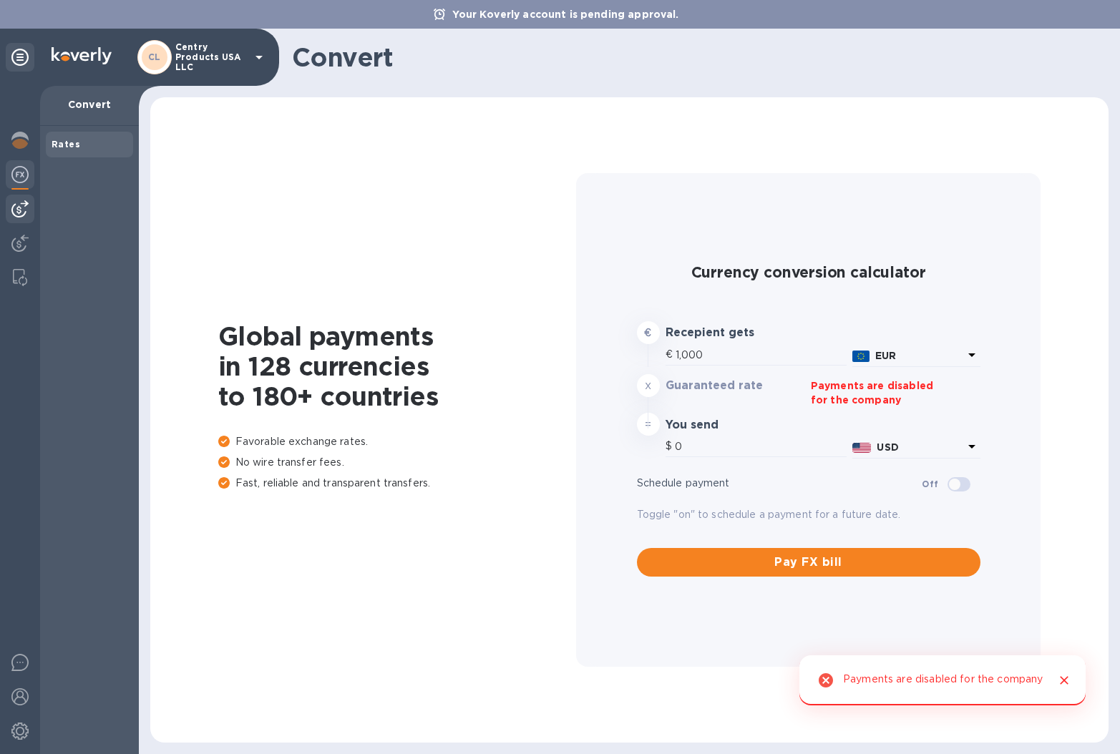
click at [19, 203] on img at bounding box center [19, 208] width 17 height 17
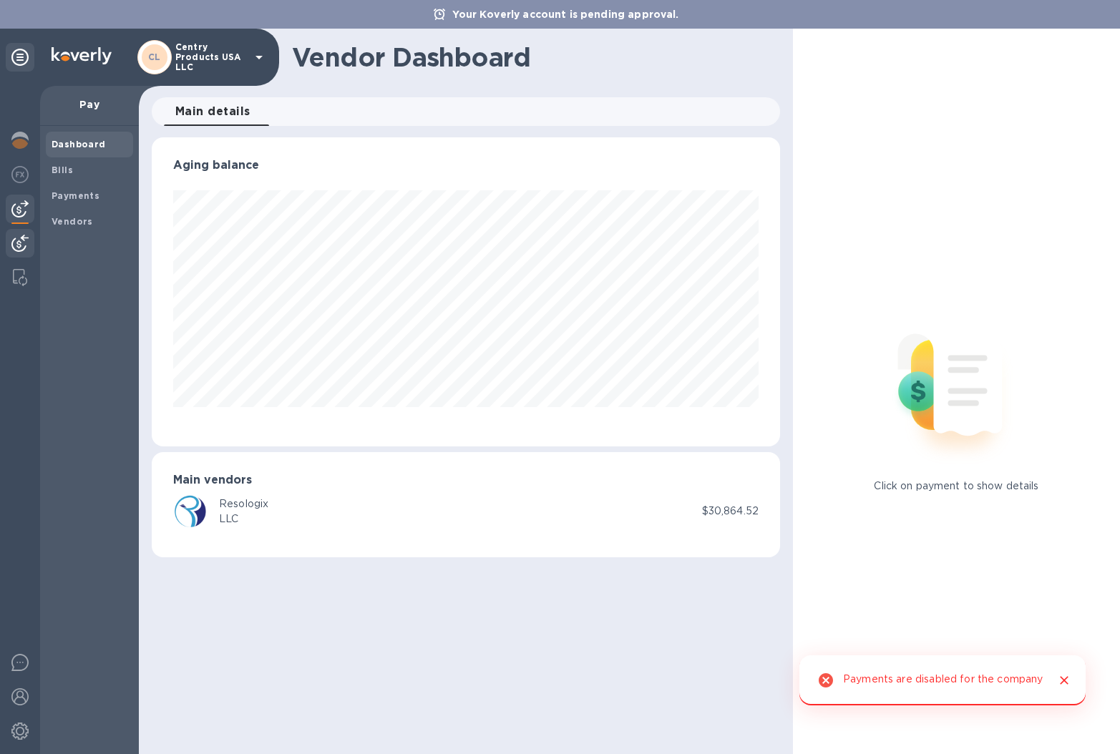
scroll to position [309, 628]
click at [18, 236] on img at bounding box center [19, 243] width 17 height 17
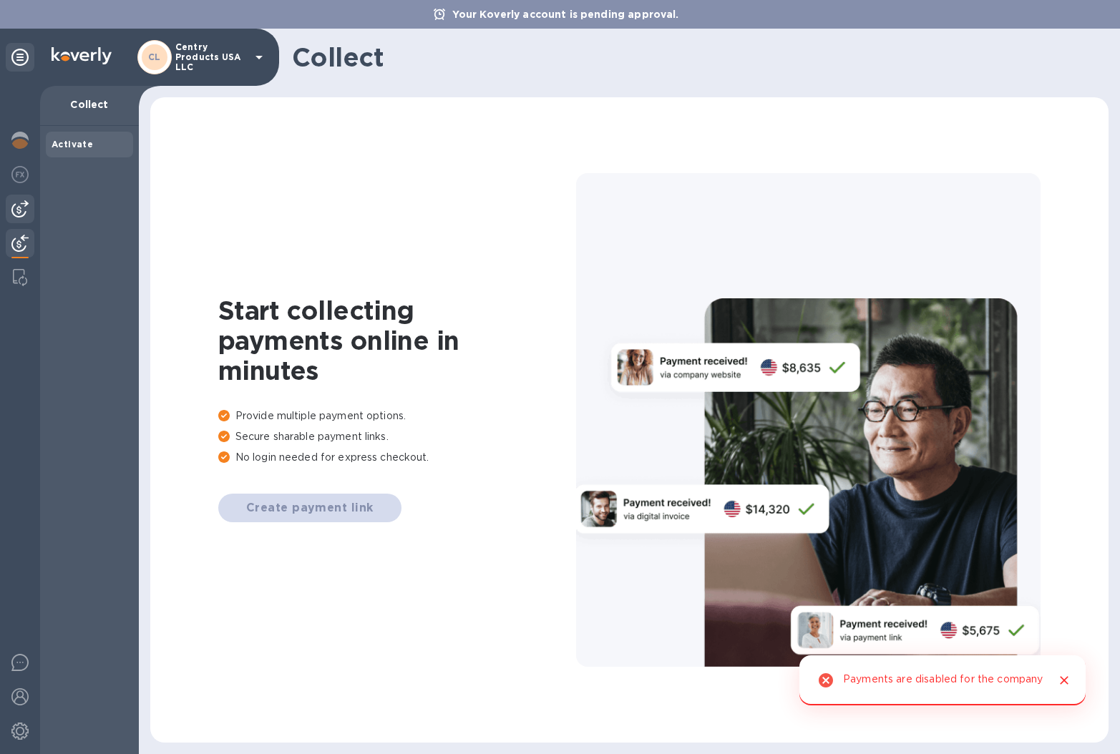
click at [16, 205] on img at bounding box center [19, 208] width 17 height 17
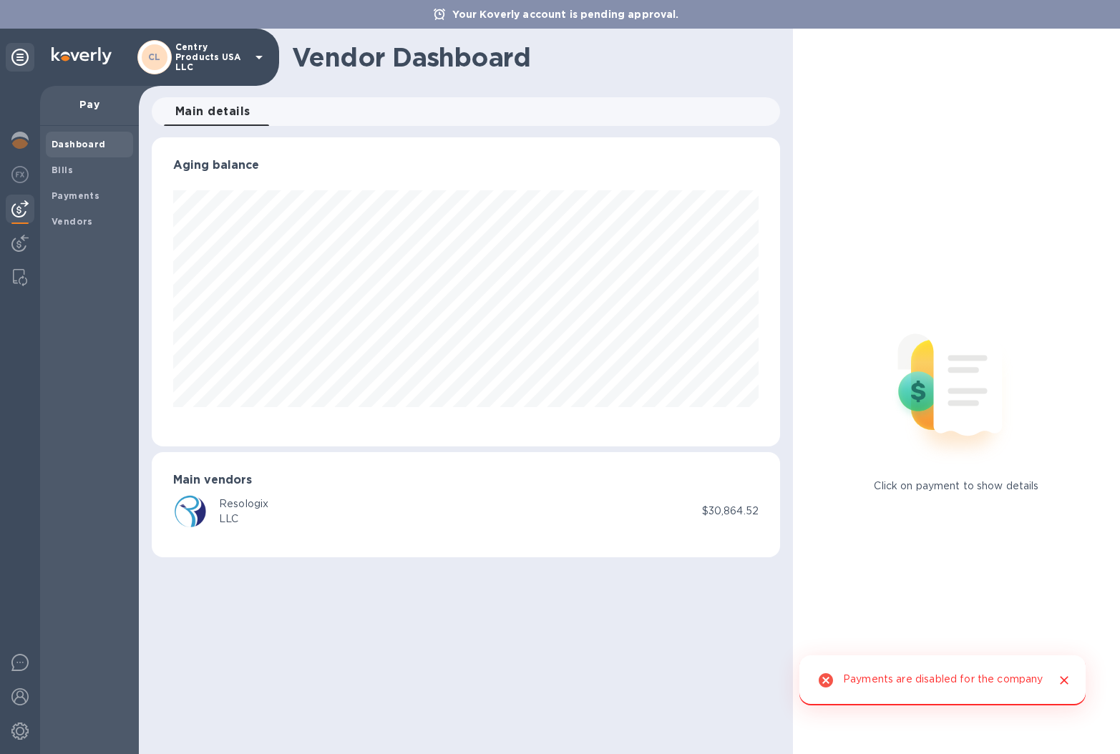
click at [722, 514] on p "$30,864.52" at bounding box center [730, 511] width 57 height 15
click at [199, 507] on img at bounding box center [190, 511] width 34 height 34
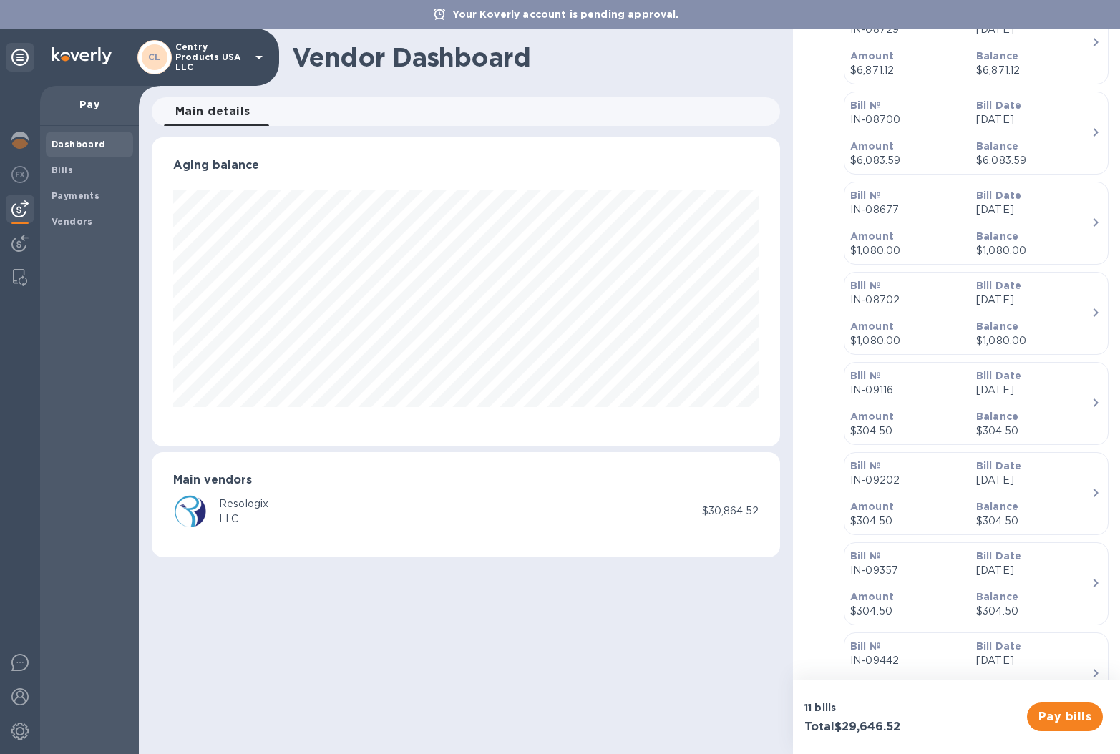
scroll to position [300, 0]
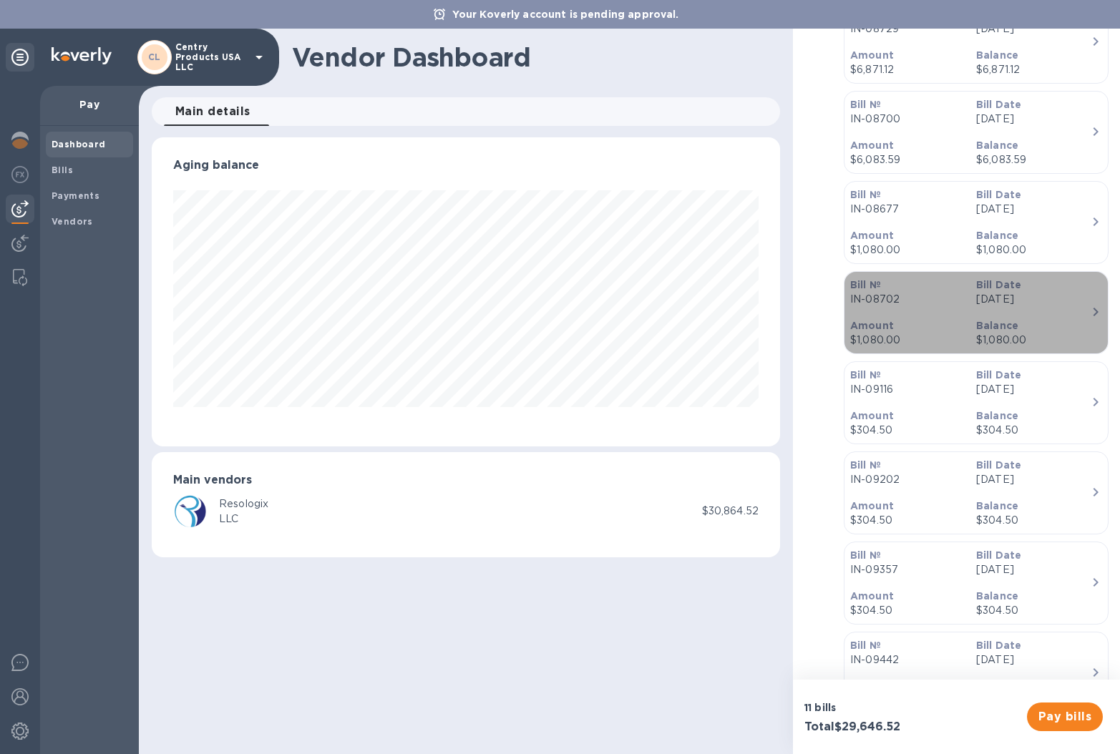
click at [1052, 317] on div "Balance $1,080.00" at bounding box center [1033, 333] width 126 height 41
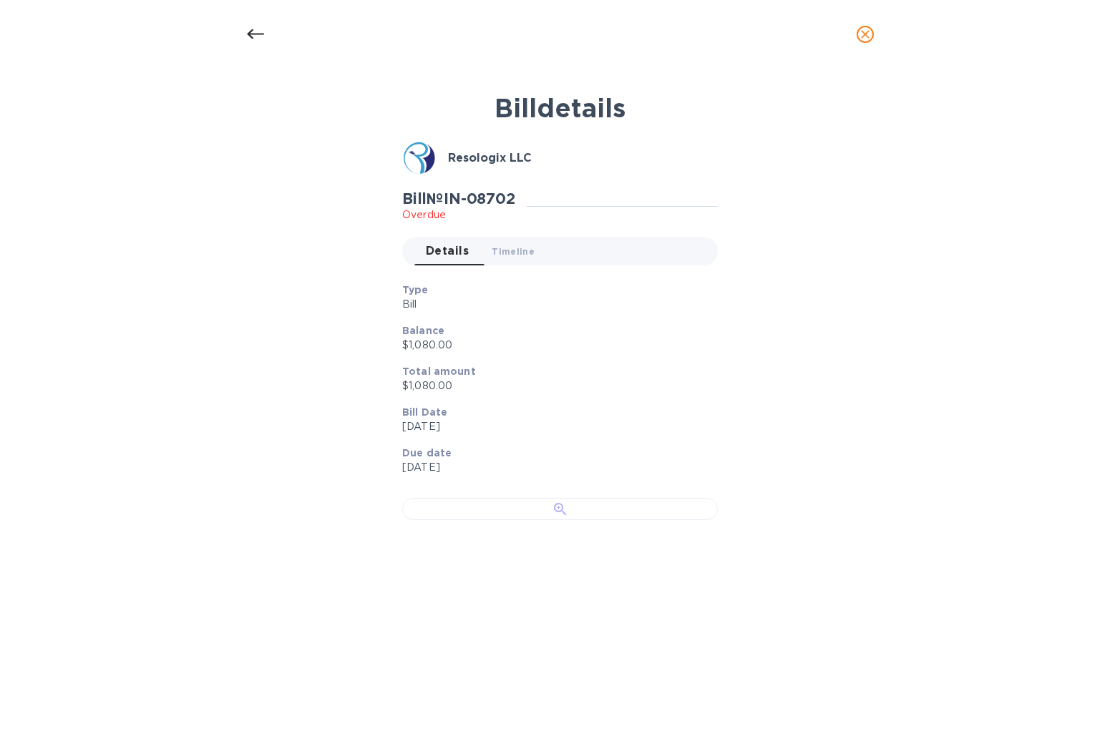
scroll to position [193, 0]
click at [557, 498] on div at bounding box center [560, 509] width 316 height 22
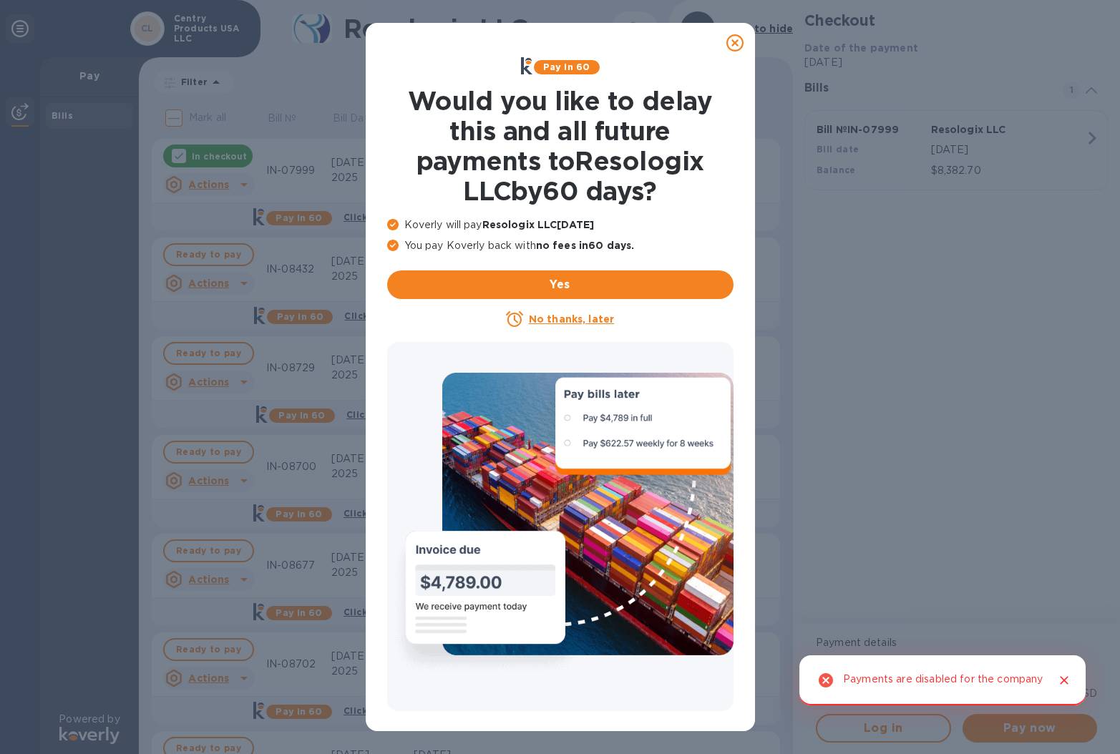
click at [595, 318] on u "No thanks, later" at bounding box center [571, 318] width 85 height 11
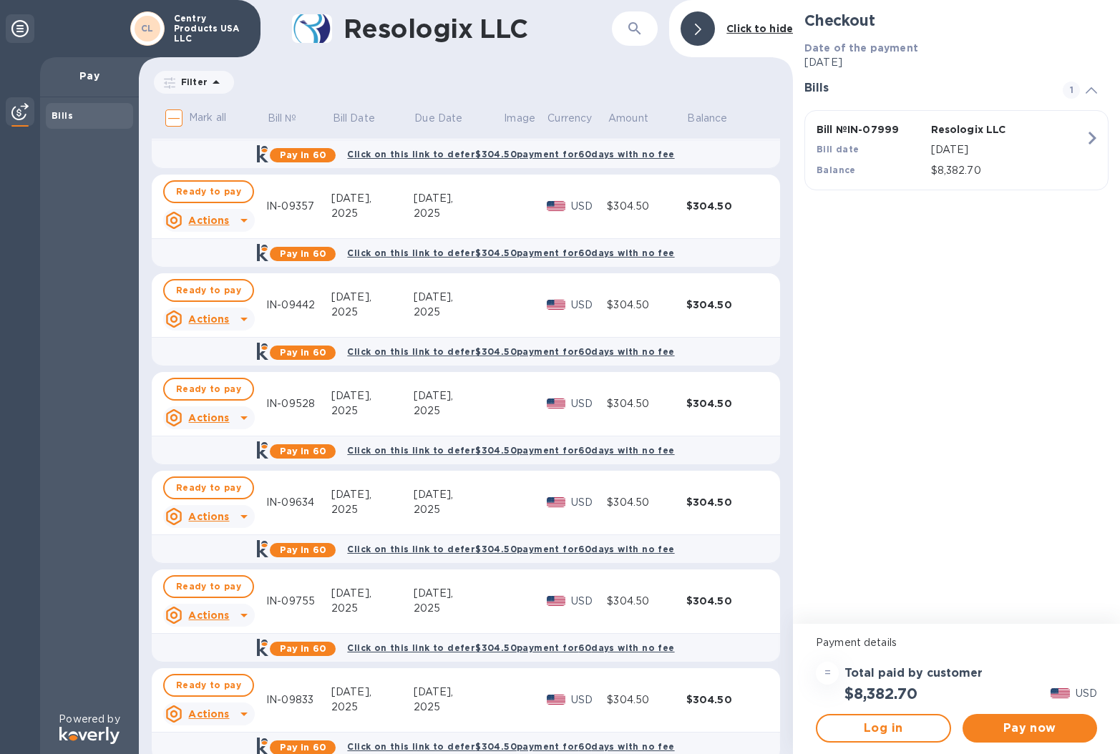
scroll to position [767, 0]
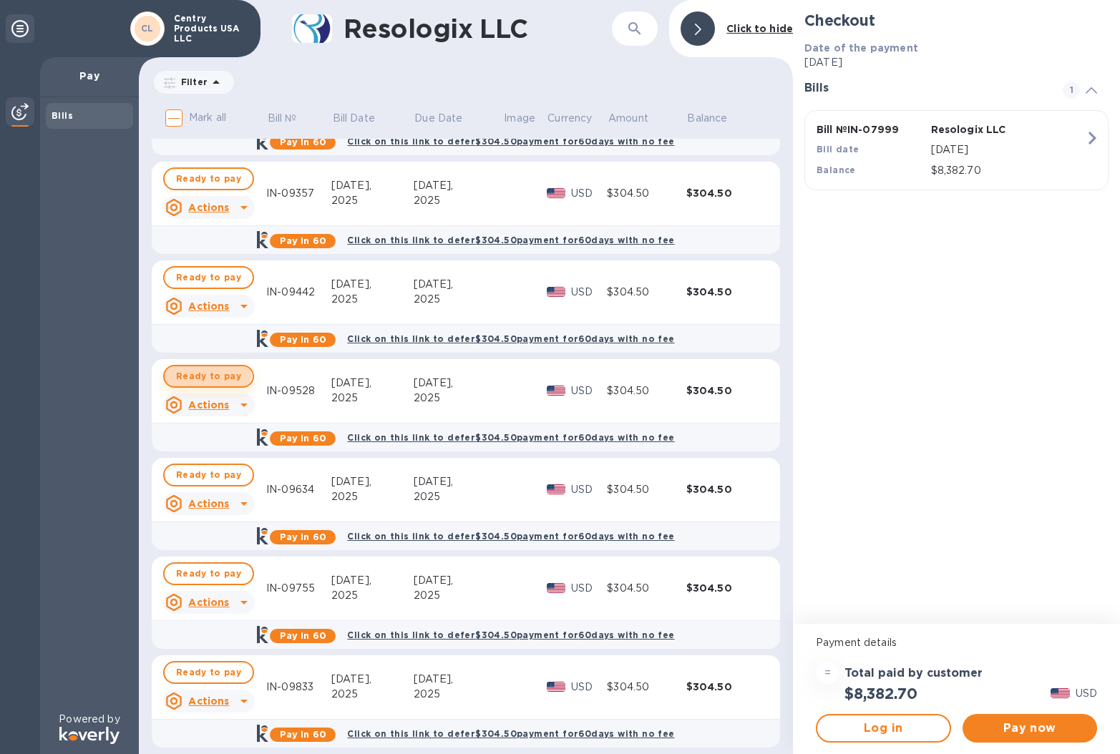
click at [200, 374] on span "Ready to pay" at bounding box center [208, 376] width 65 height 17
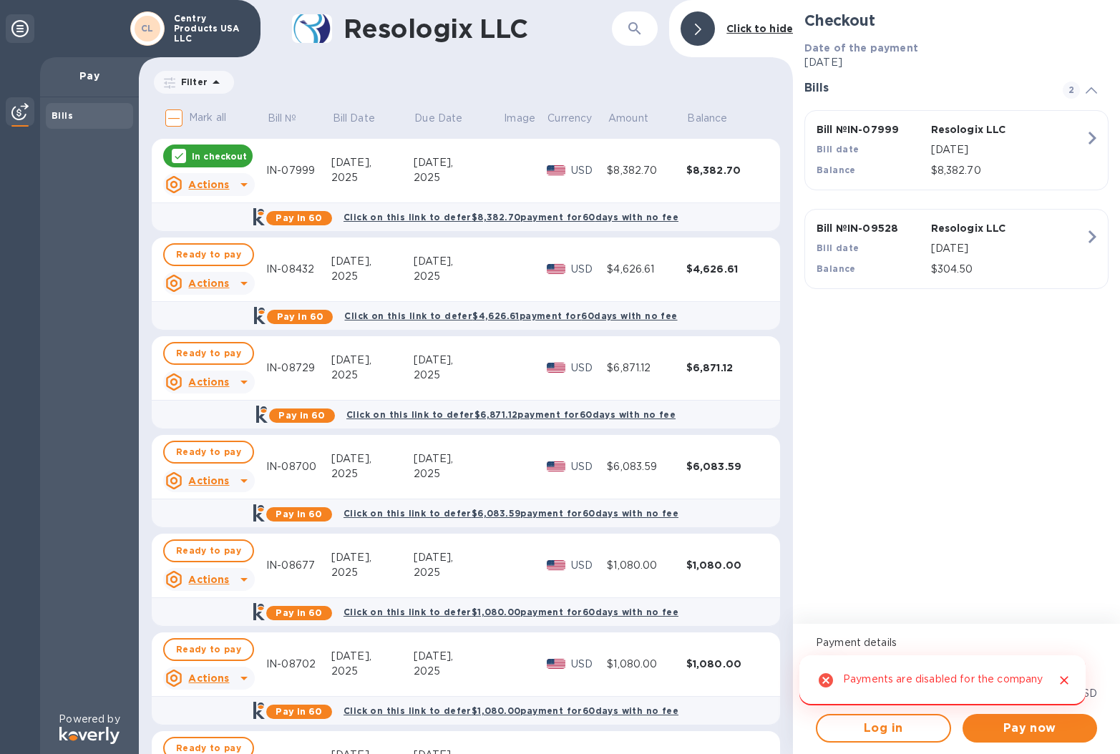
scroll to position [0, 0]
click at [206, 155] on p "In checkout" at bounding box center [219, 156] width 55 height 12
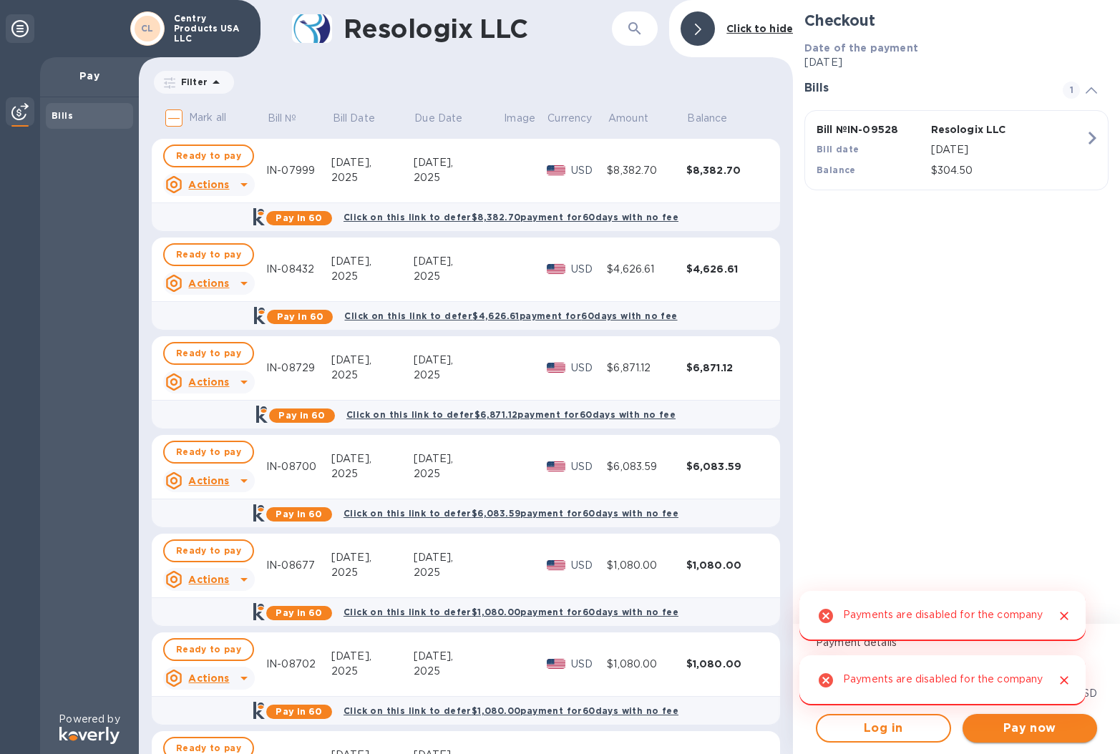
click at [1030, 723] on span "Pay now" at bounding box center [1030, 728] width 112 height 17
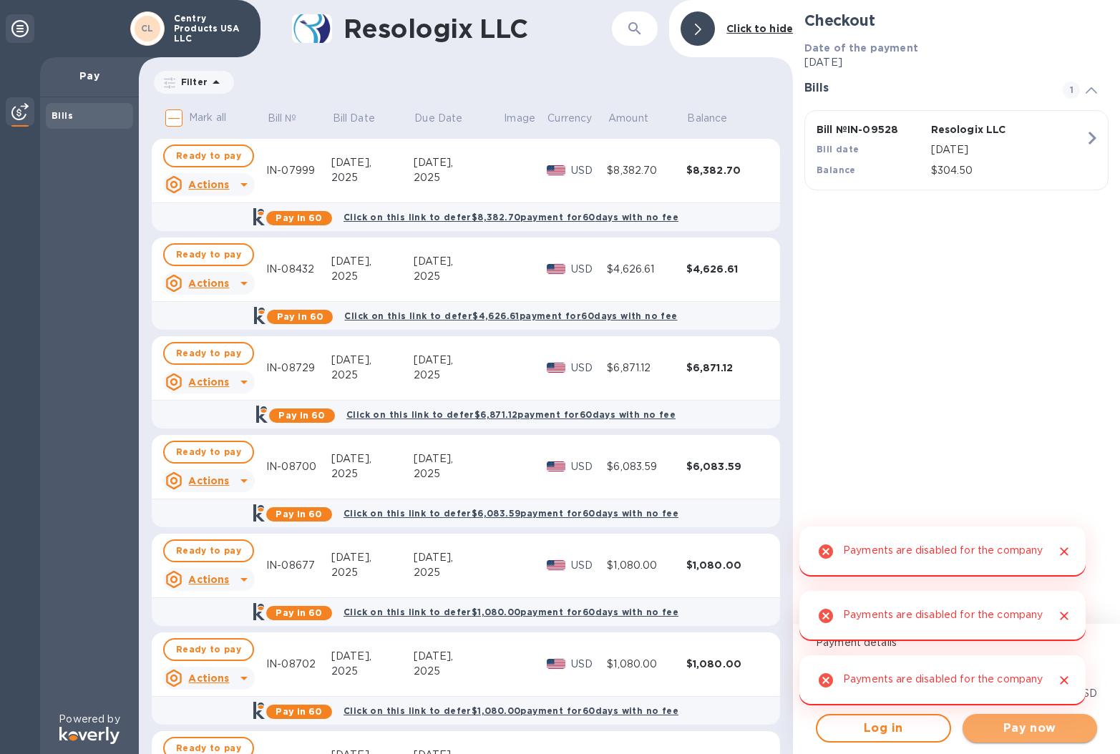
click at [1030, 723] on span "Pay now" at bounding box center [1030, 728] width 112 height 17
click at [16, 29] on icon at bounding box center [19, 28] width 17 height 17
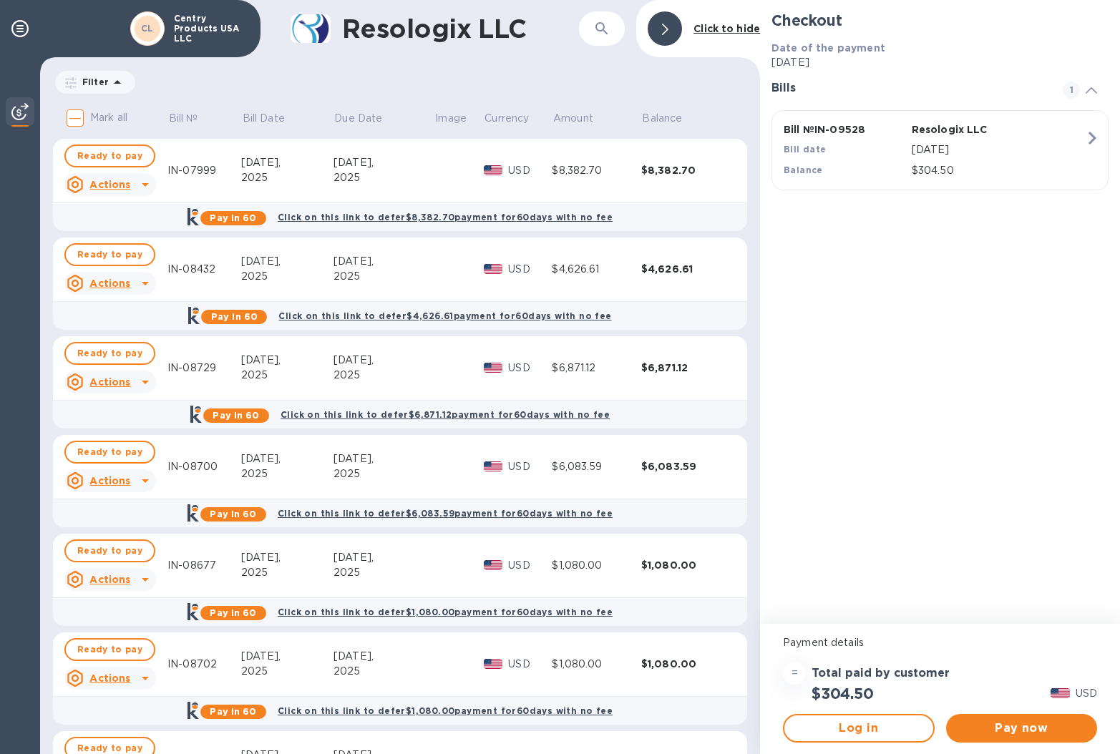
click at [207, 34] on p "Centry Products USA LLC" at bounding box center [210, 29] width 72 height 30
click at [670, 26] on div at bounding box center [665, 28] width 34 height 34
